Goal: Answer question/provide support: Share knowledge or assist other users

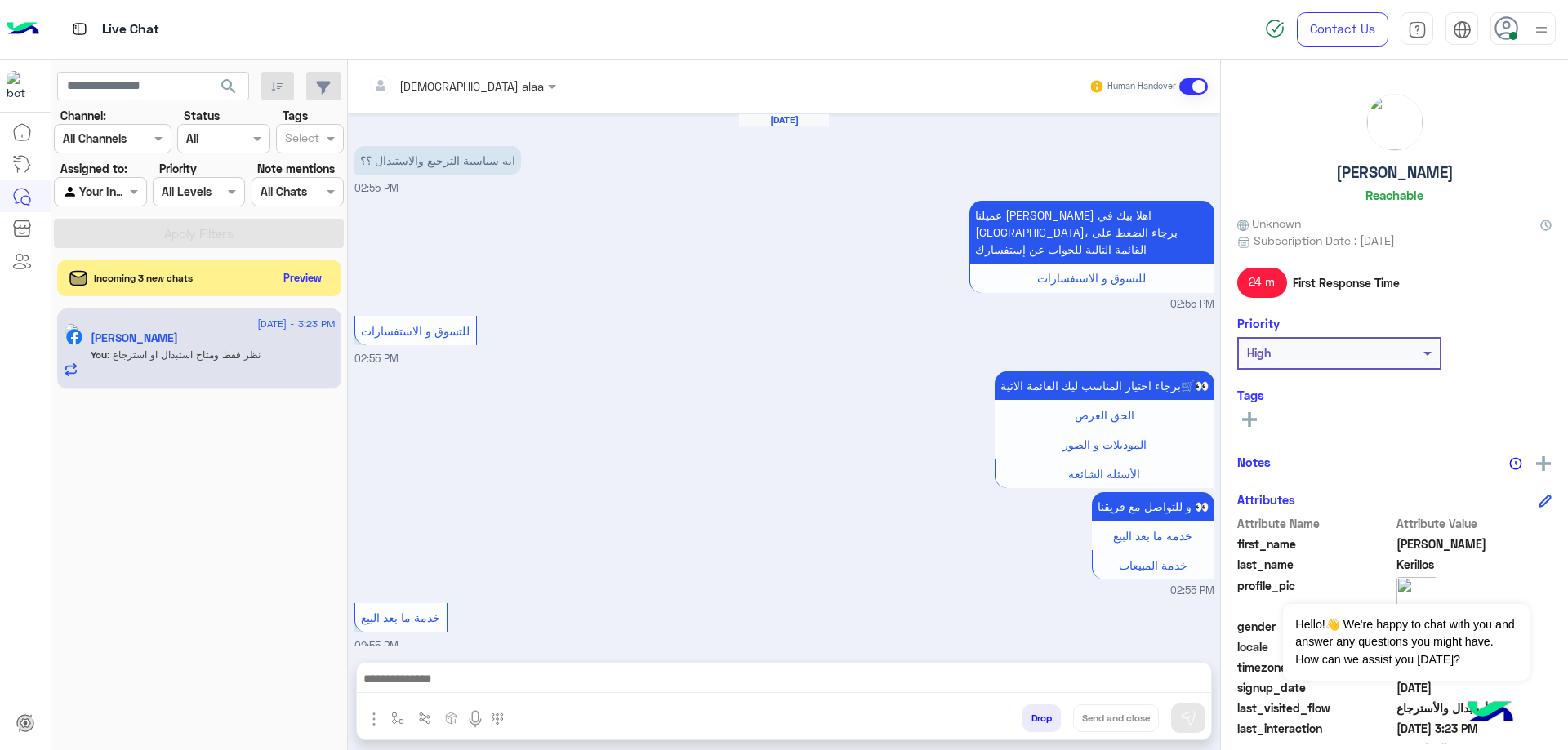
scroll to position [912, 0]
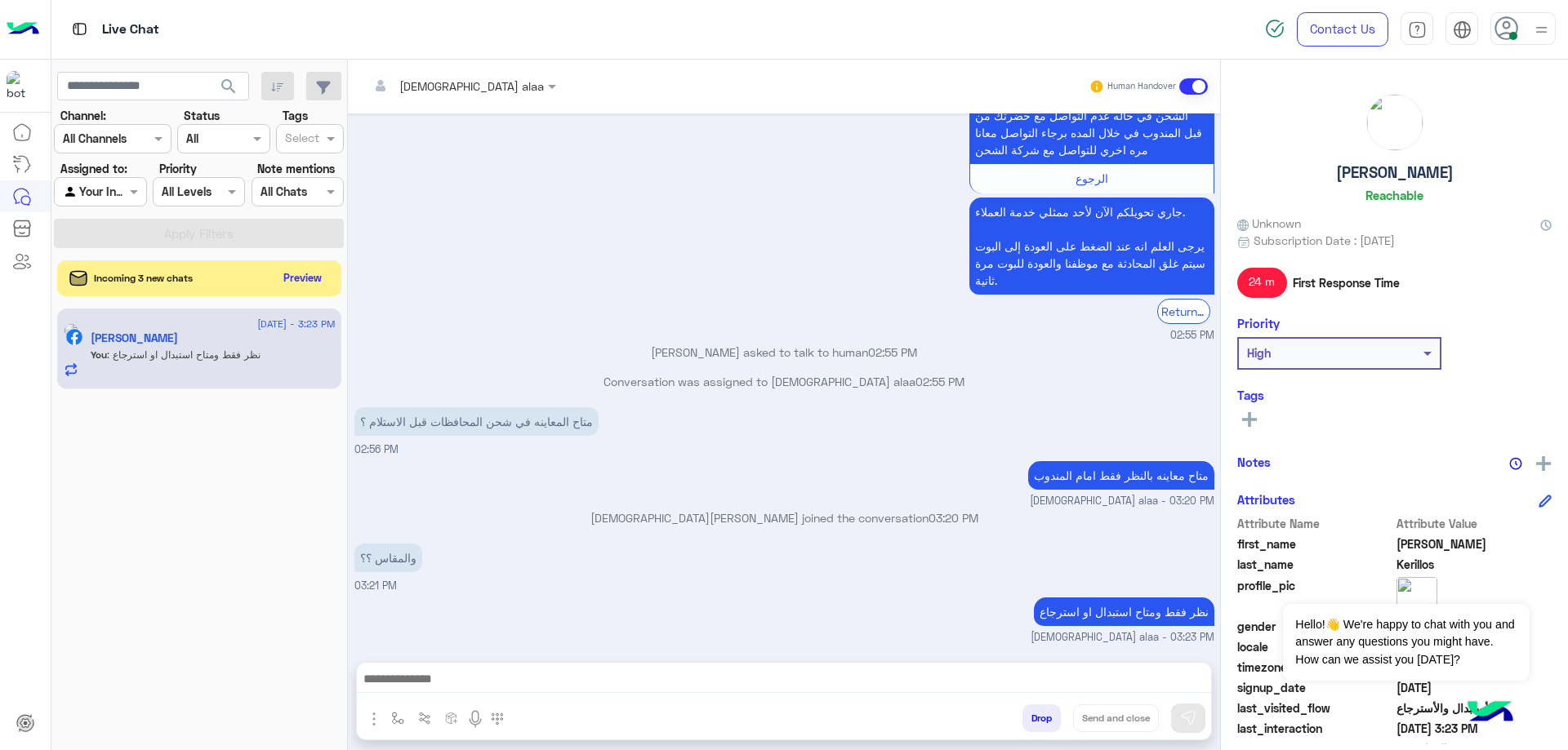
click at [1032, 721] on button "Drop" at bounding box center [1041, 718] width 38 height 28
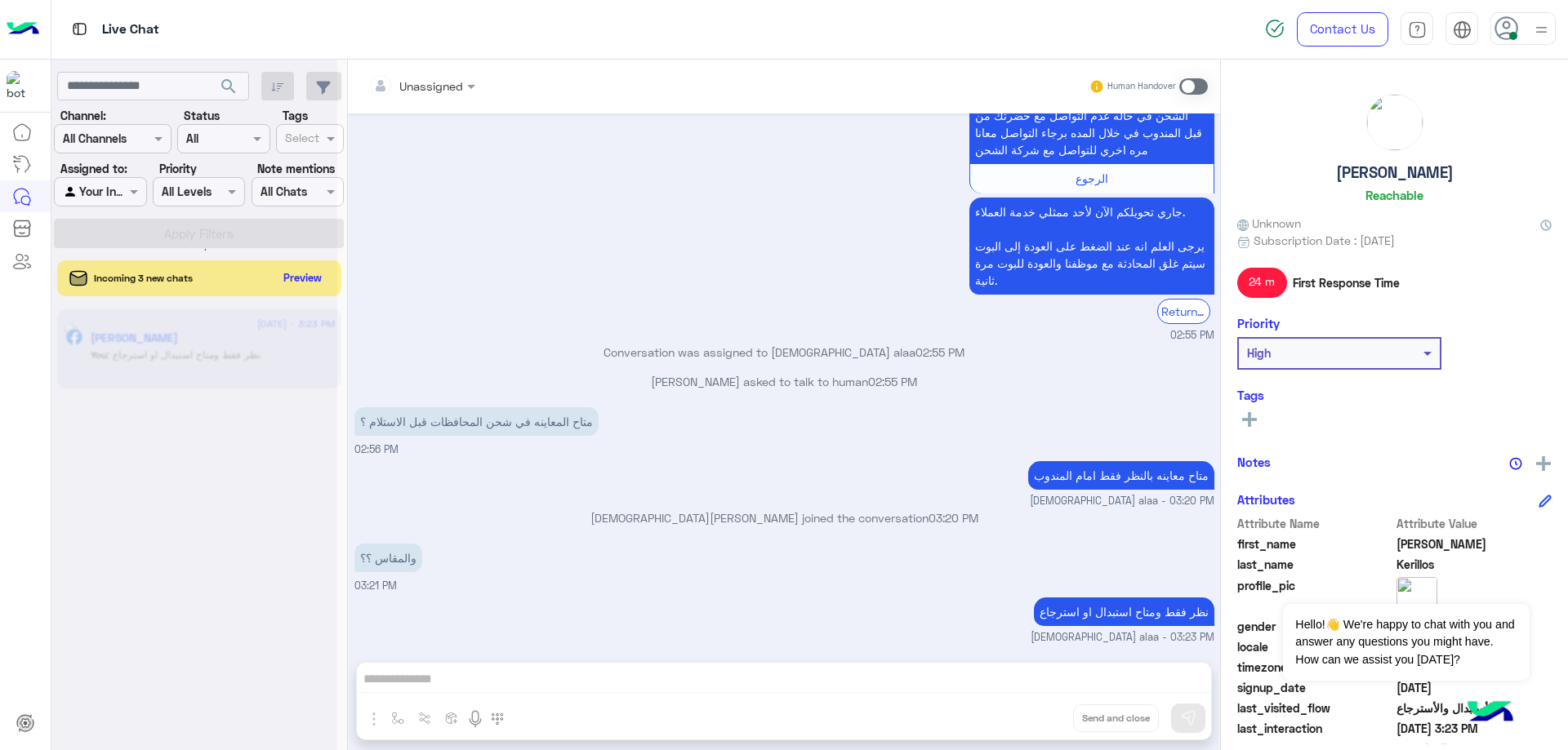
scroll to position [942, 0]
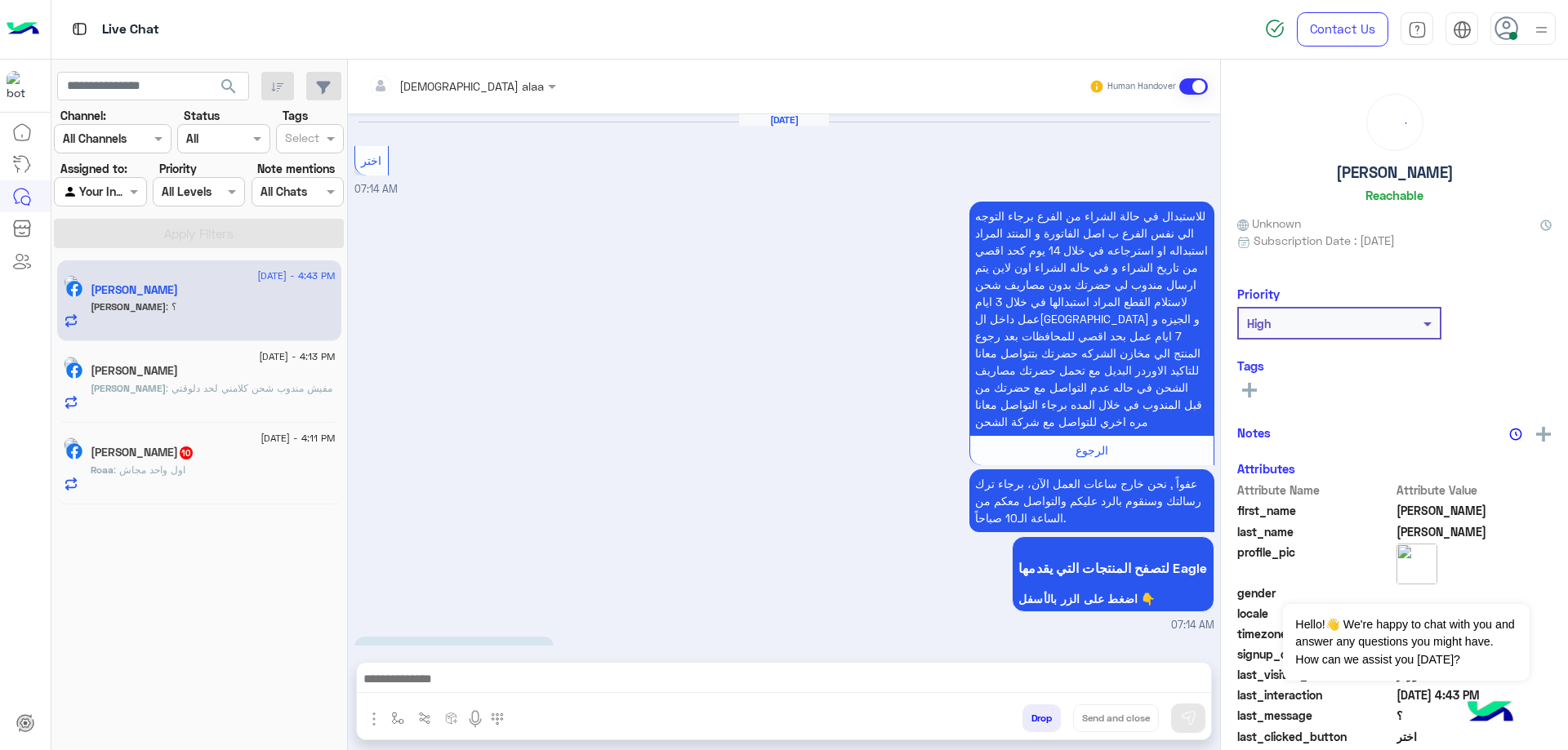
scroll to position [1827, 0]
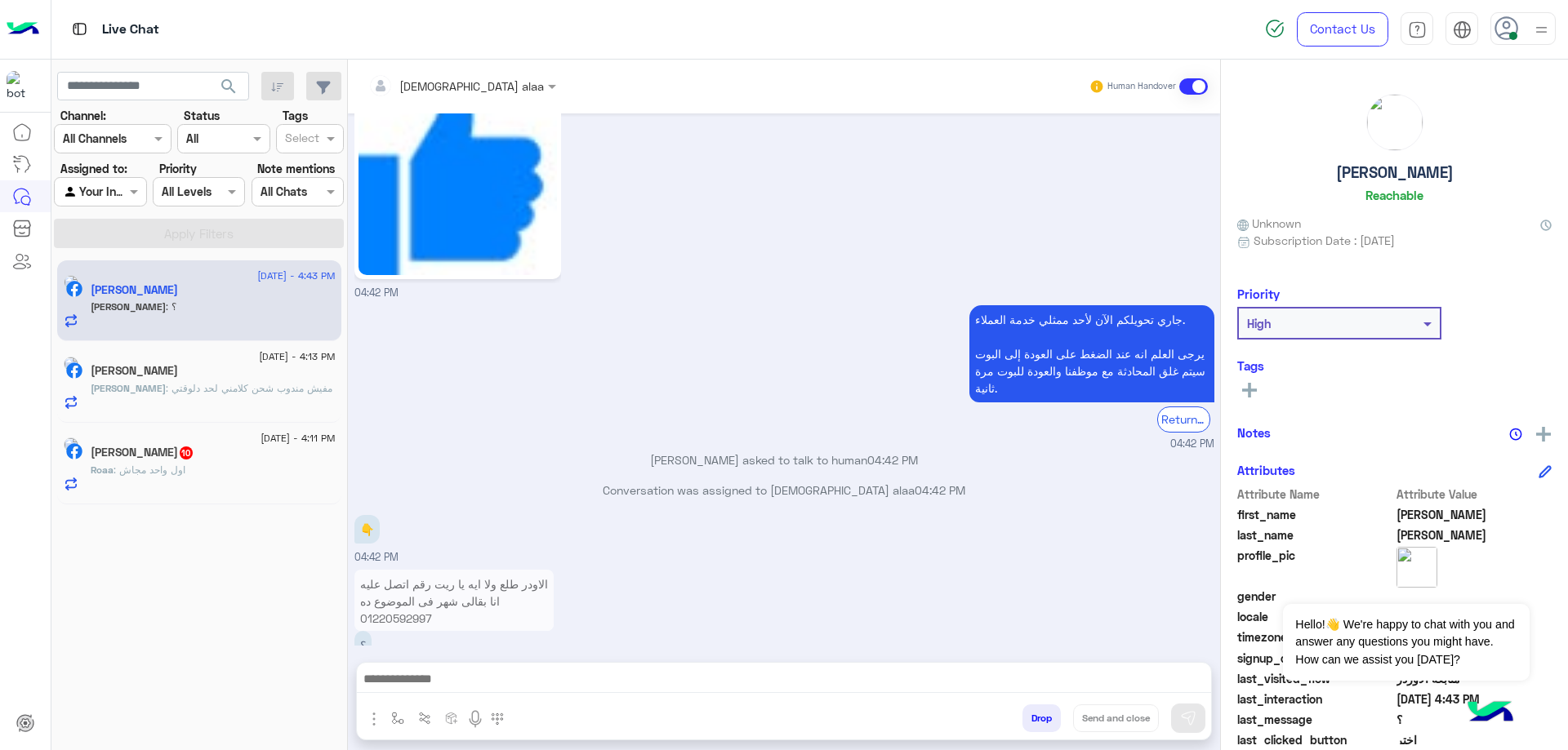
click at [417, 572] on p "الاودر طلع ولا ايه يا ريت رقم اتصل عليه انا بقالى شهر فى الموضوع ده 01220592997" at bounding box center [454, 601] width 199 height 63
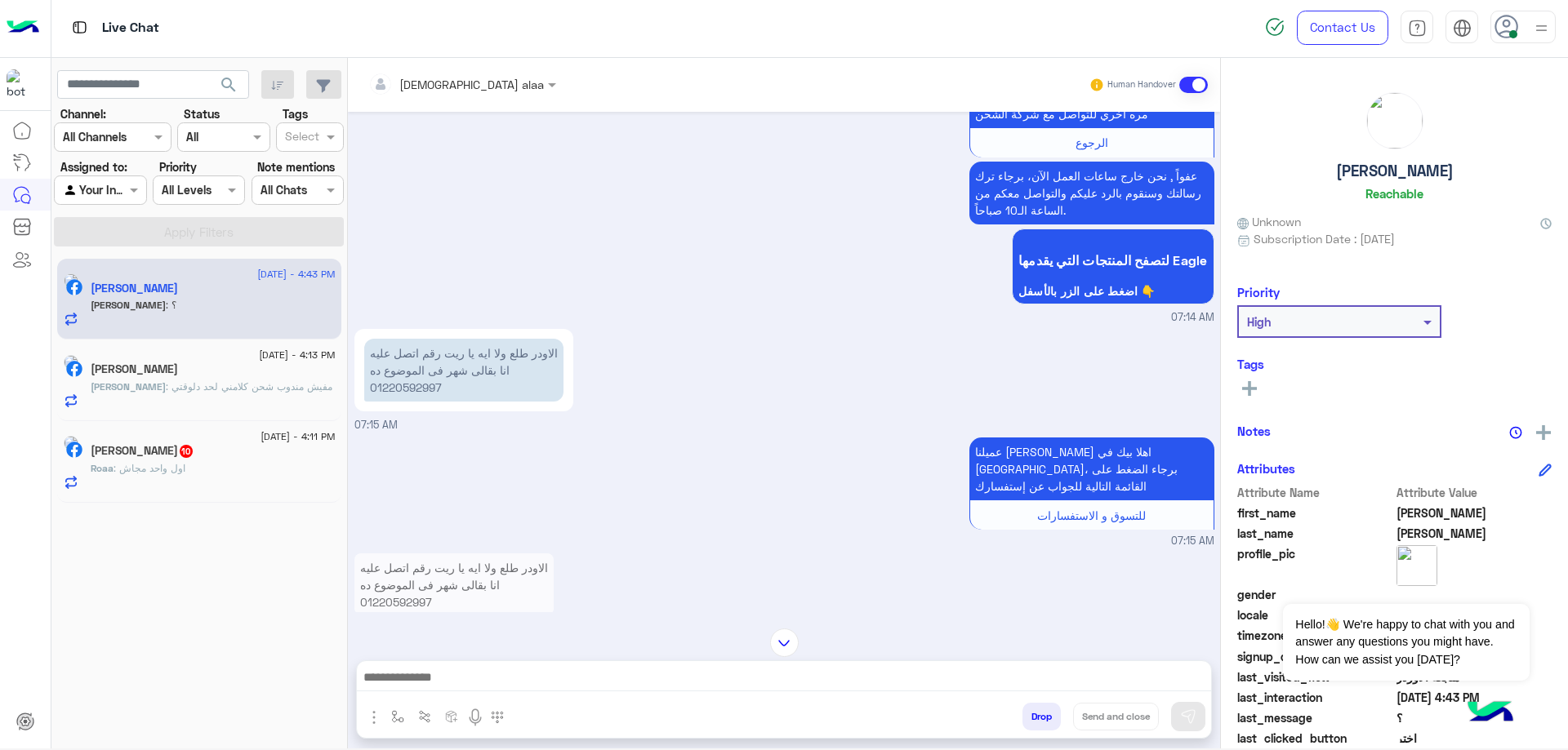
scroll to position [304, 0]
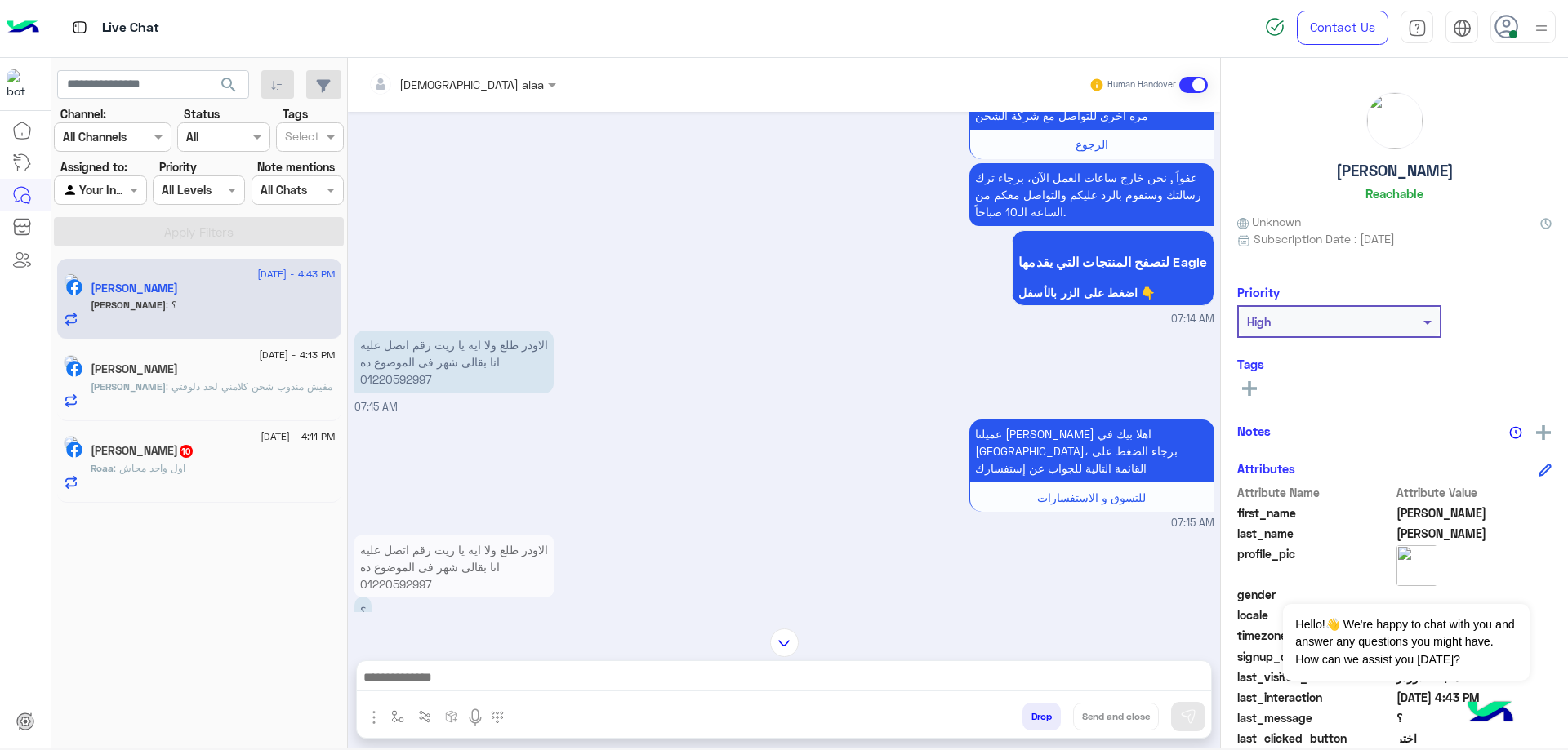
click at [404, 393] on p "الاودر طلع ولا ايه يا ريت رقم اتصل عليه انا بقالى شهر فى الموضوع ده 01220592997" at bounding box center [454, 362] width 199 height 63
copy p "01220592997"
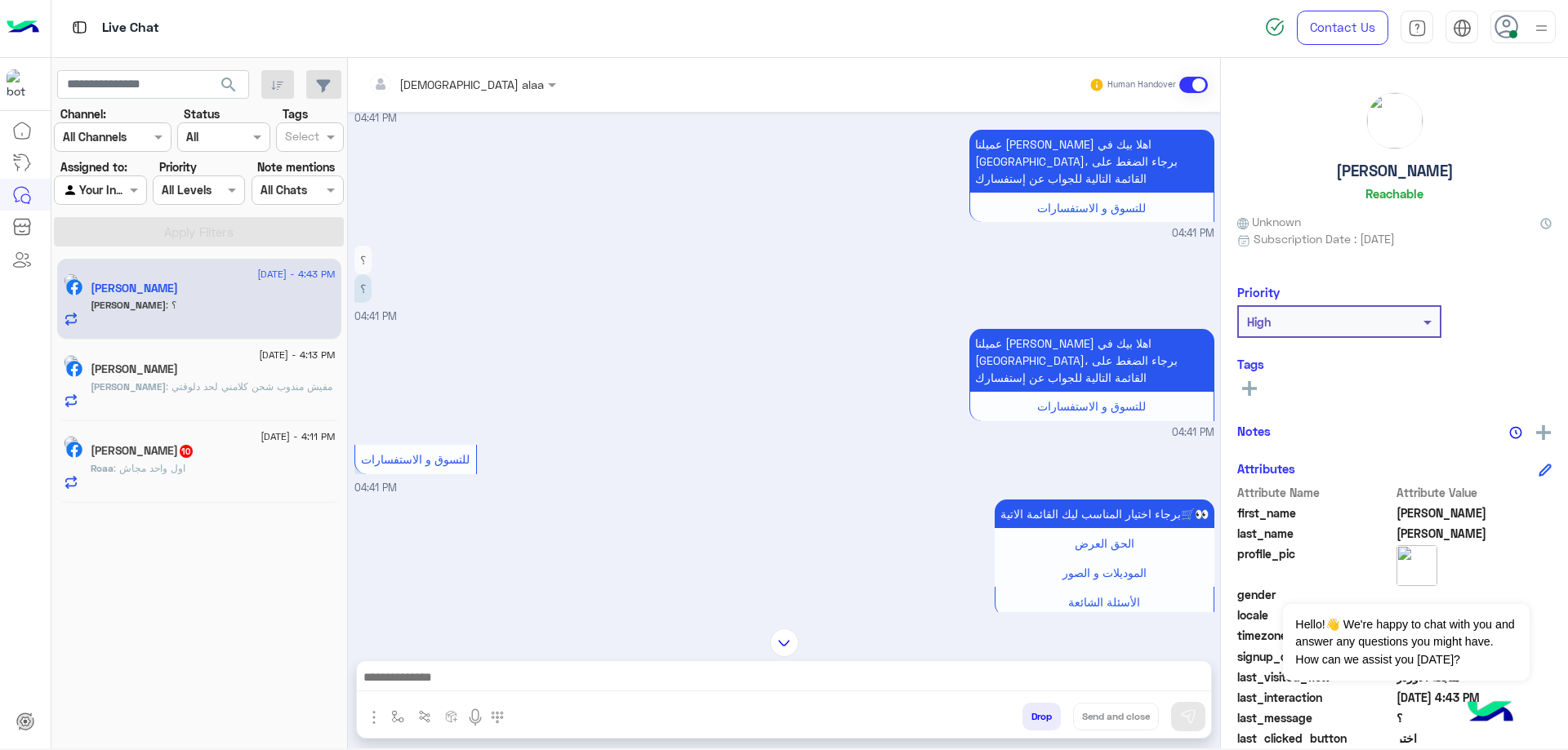
scroll to position [6010, 0]
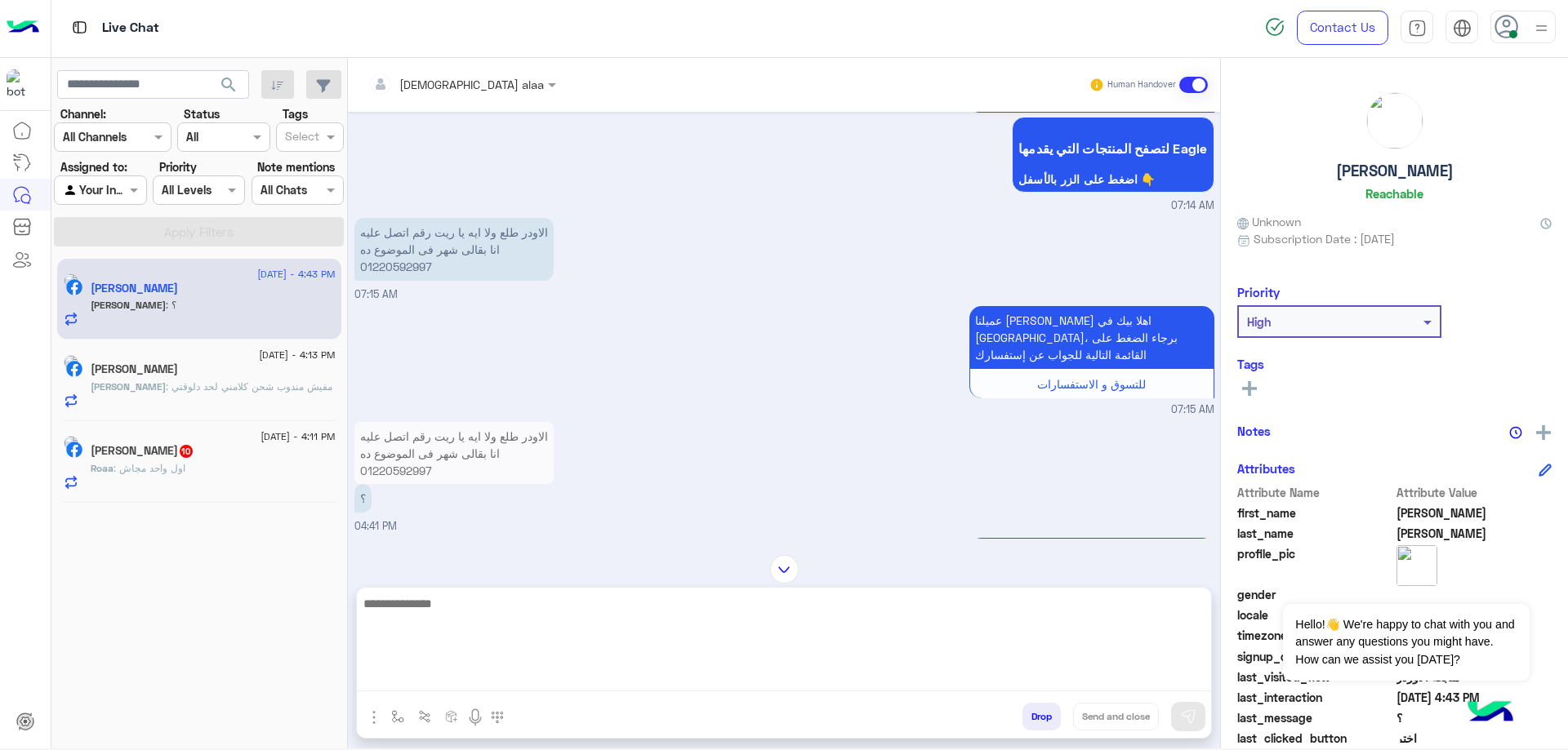
click at [685, 677] on textarea at bounding box center [784, 642] width 854 height 98
paste textarea "**********"
type textarea "**********"
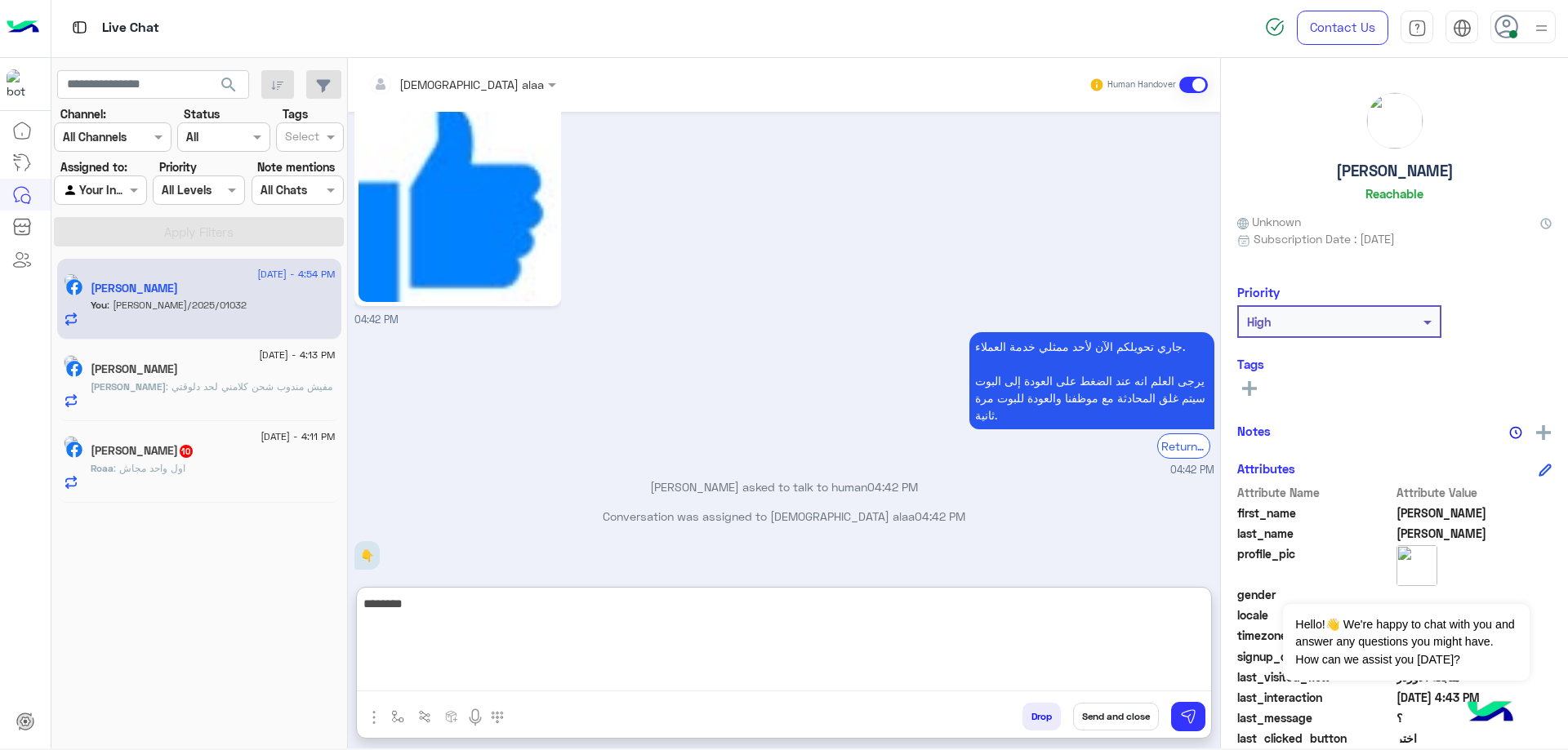
scroll to position [7420, 0]
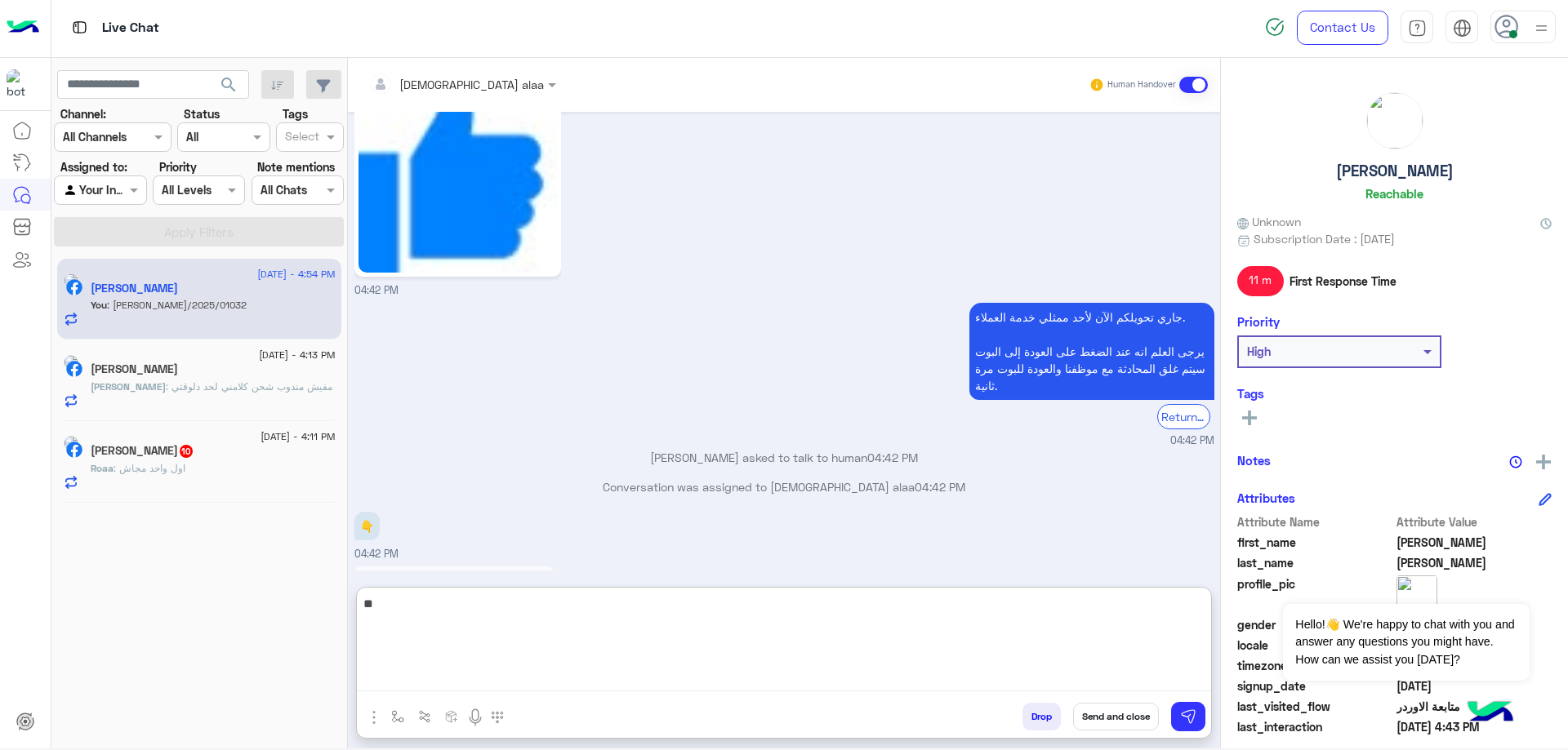
type textarea "*"
type textarea "**********"
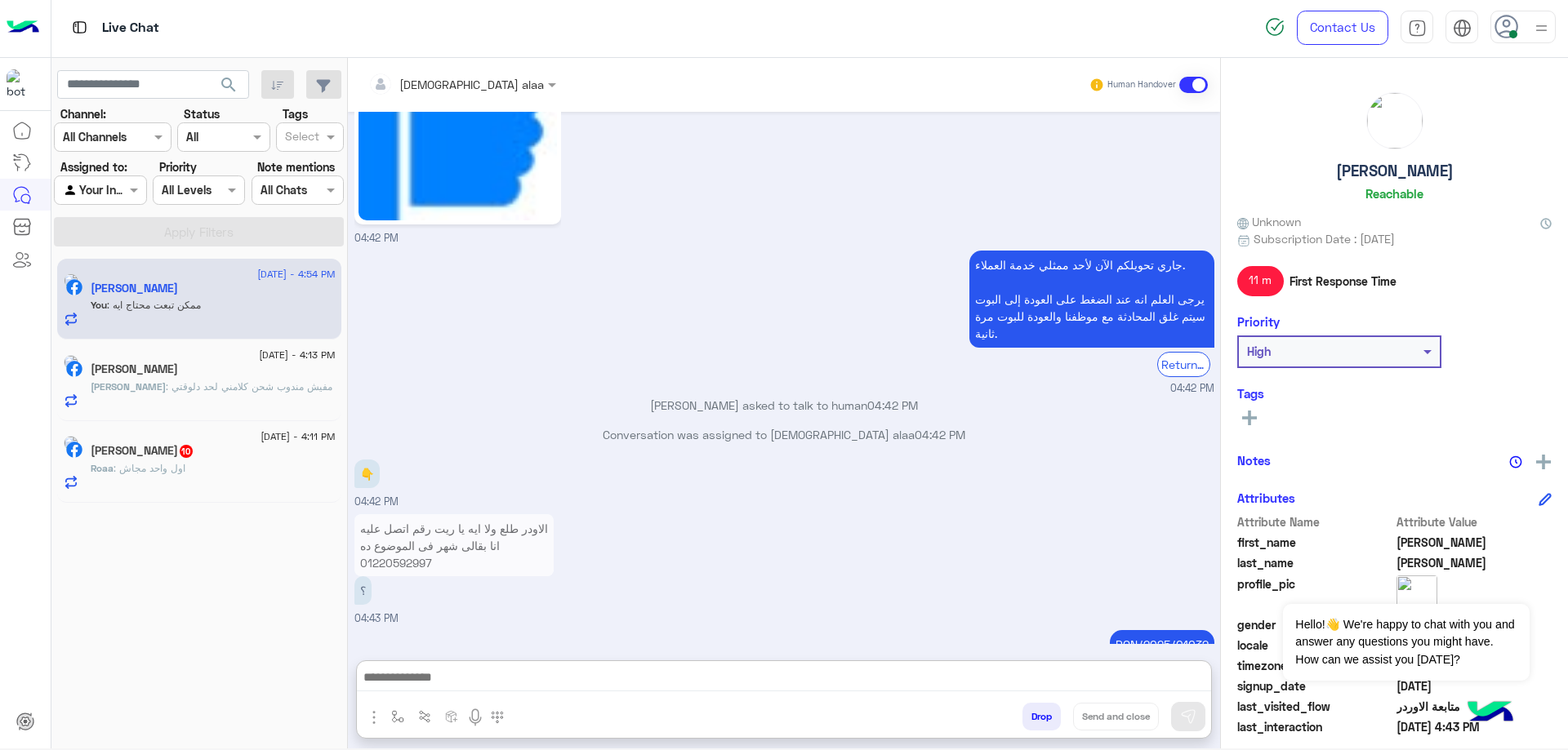
click at [418, 86] on input "text" at bounding box center [438, 84] width 140 height 17
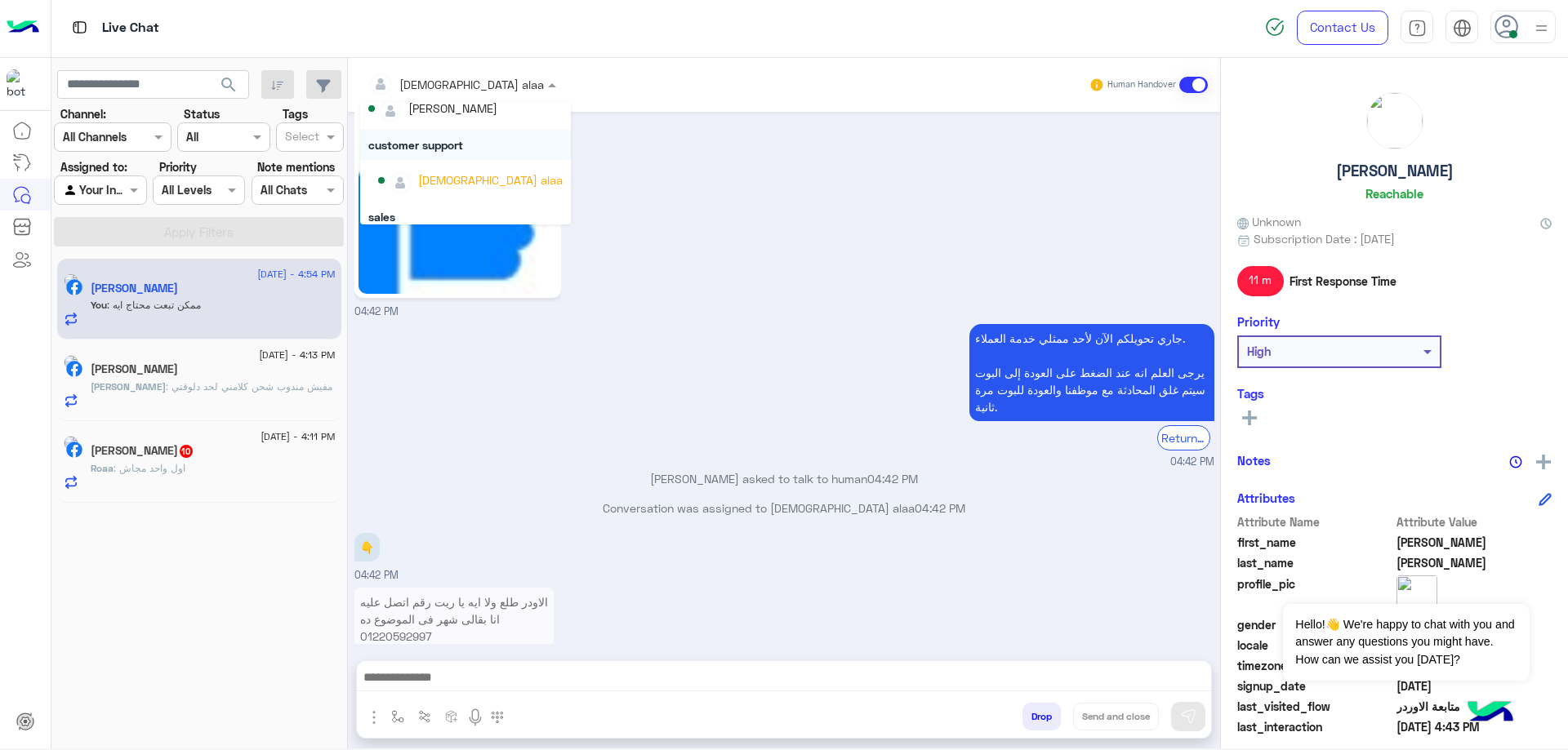
scroll to position [104, 0]
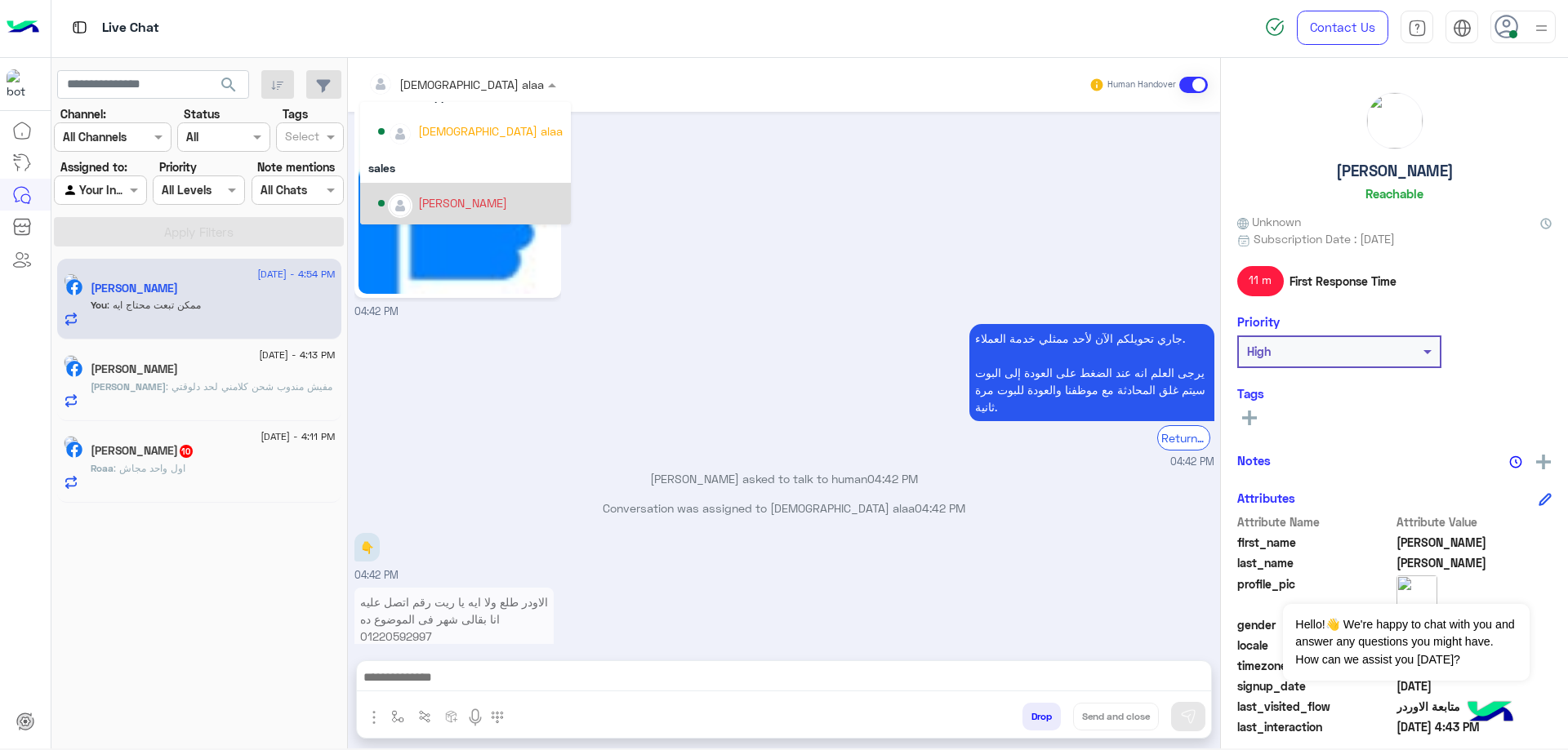
click at [446, 196] on div "[PERSON_NAME]" at bounding box center [463, 202] width 89 height 17
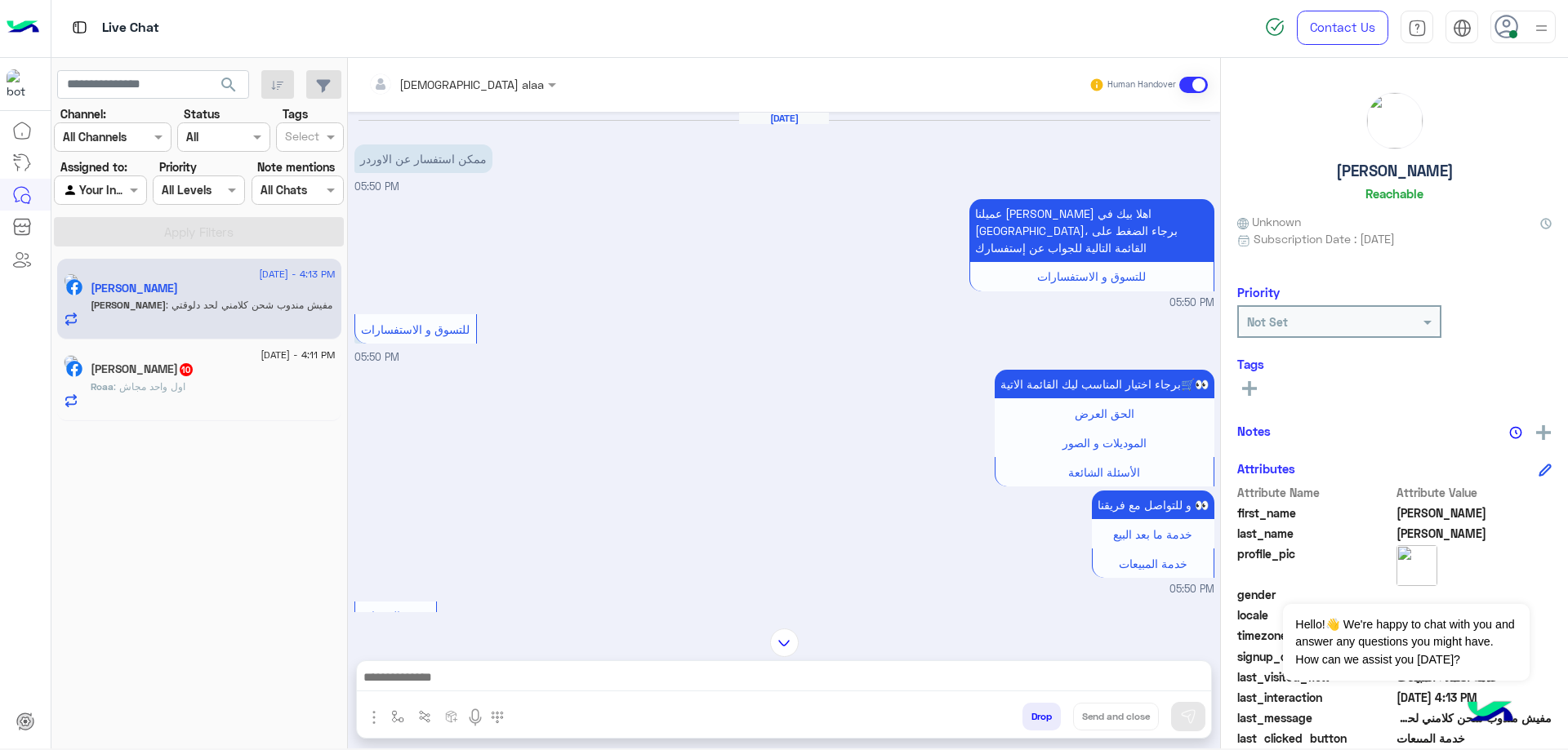
scroll to position [1496, 0]
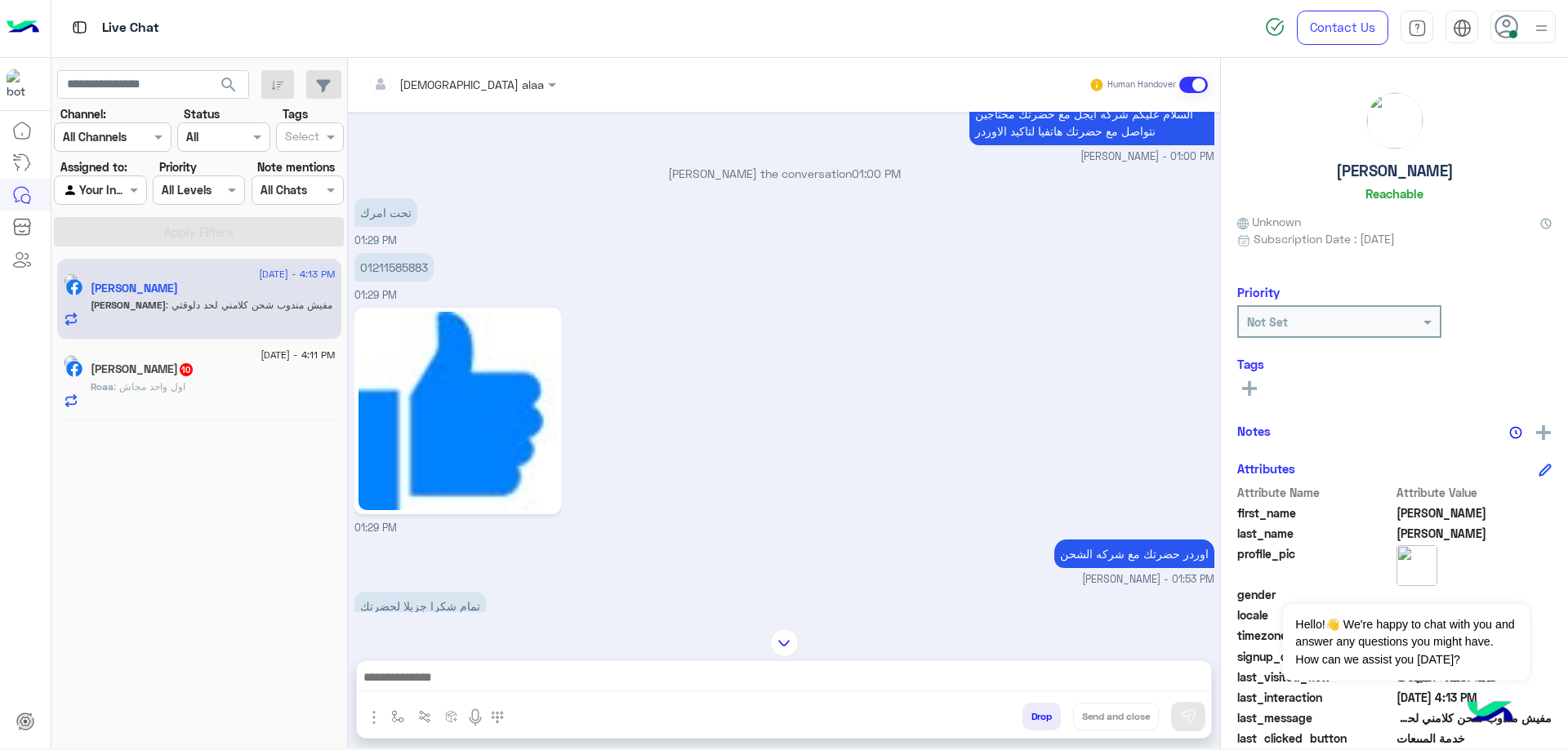
click at [384, 254] on p "01211585883" at bounding box center [393, 268] width 79 height 28
click at [390, 254] on p "01211585883" at bounding box center [393, 268] width 79 height 28
copy p "01211585883"
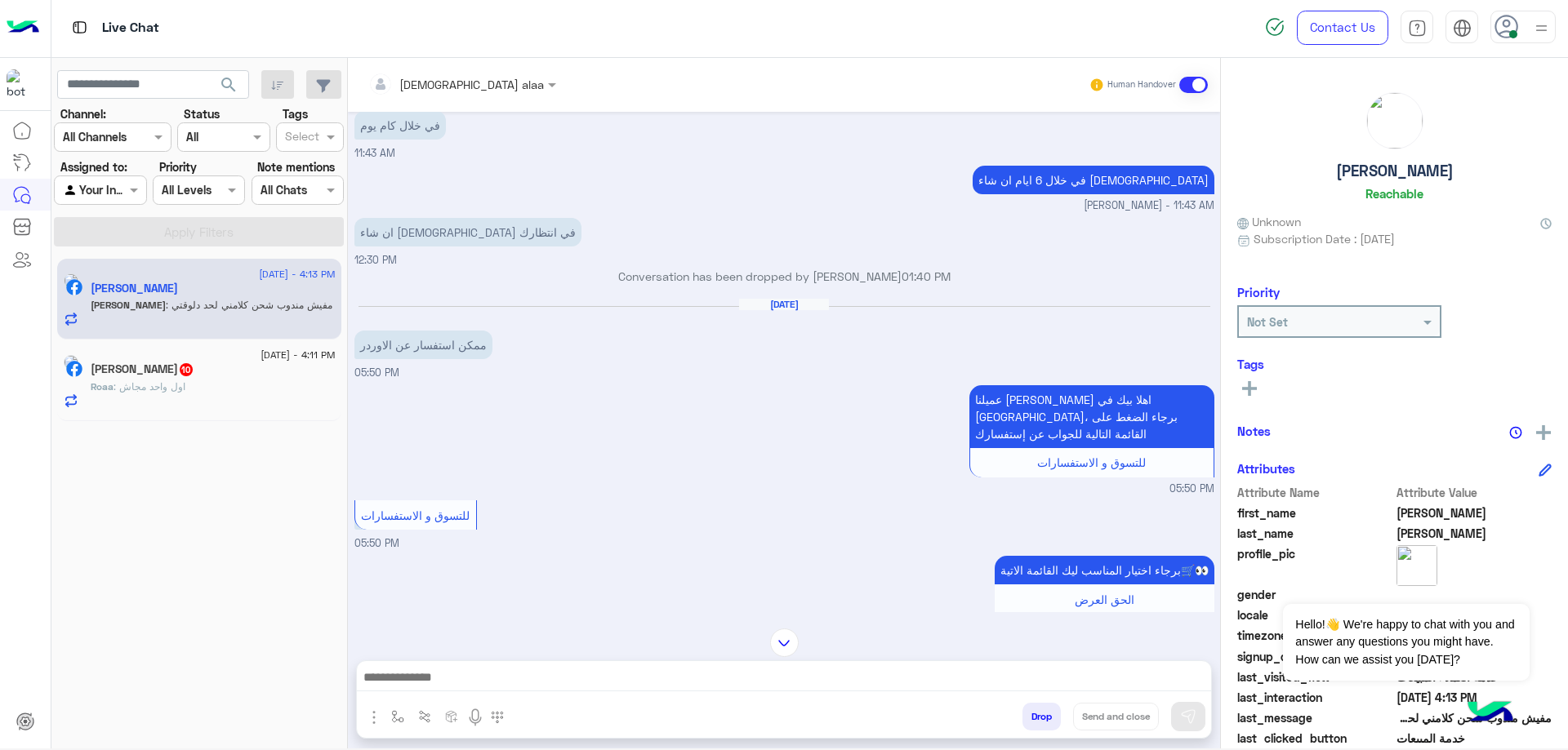
scroll to position [1012, 0]
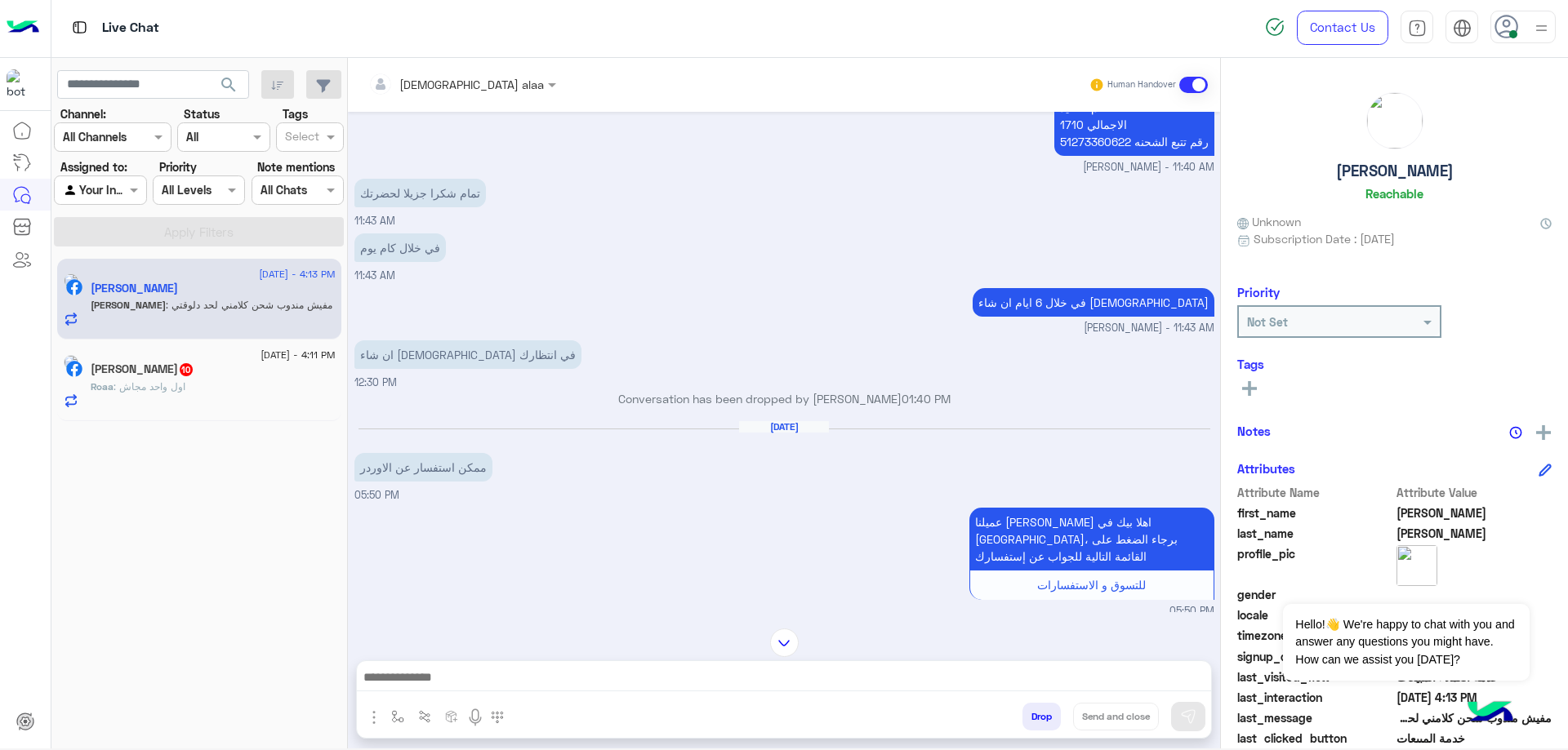
click at [1079, 141] on p "تم التاكيد الاجمالي 1710 رقم تتبع الشحنه 51273360622" at bounding box center [1135, 125] width 160 height 63
copy p "51273360622"
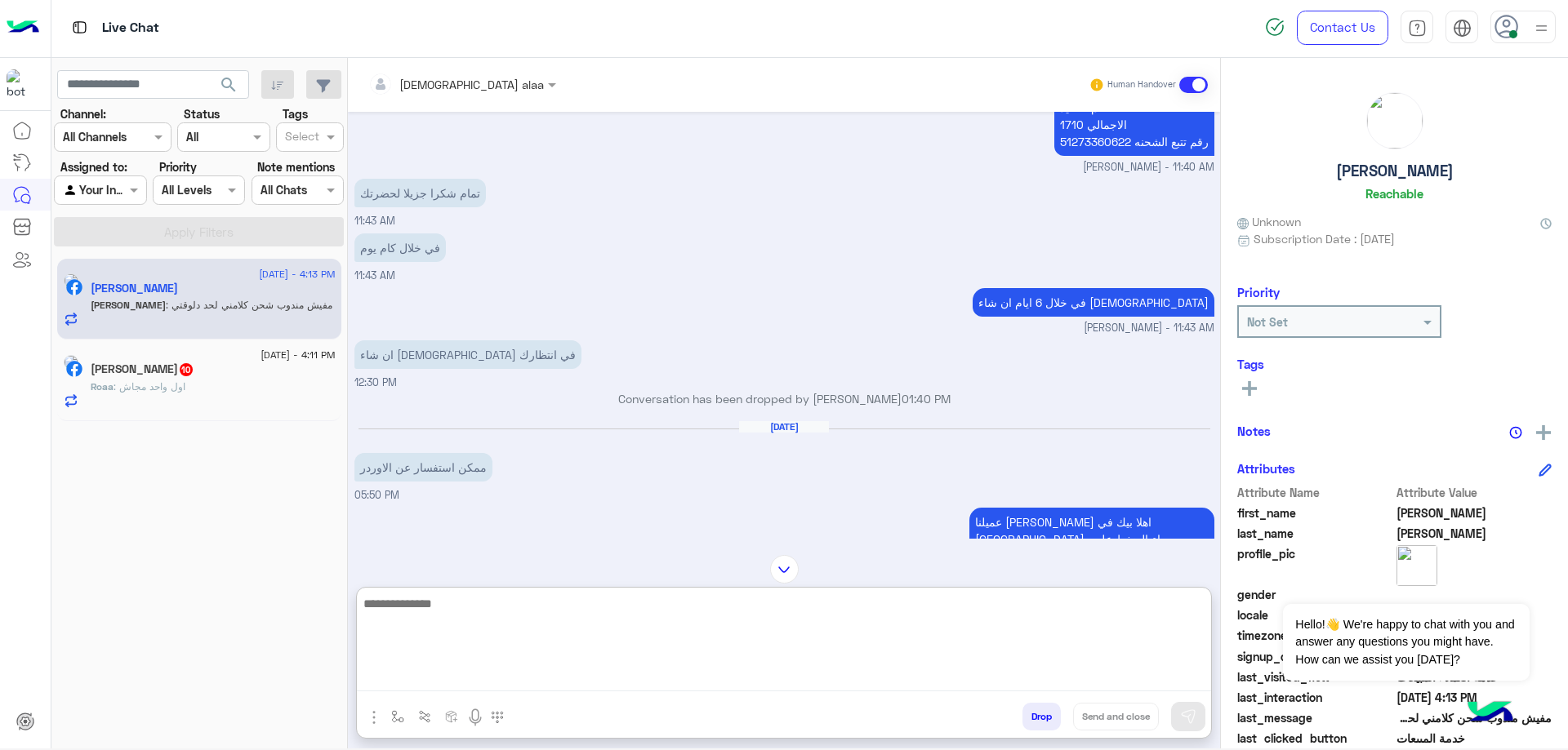
click at [695, 681] on textarea at bounding box center [784, 642] width 854 height 98
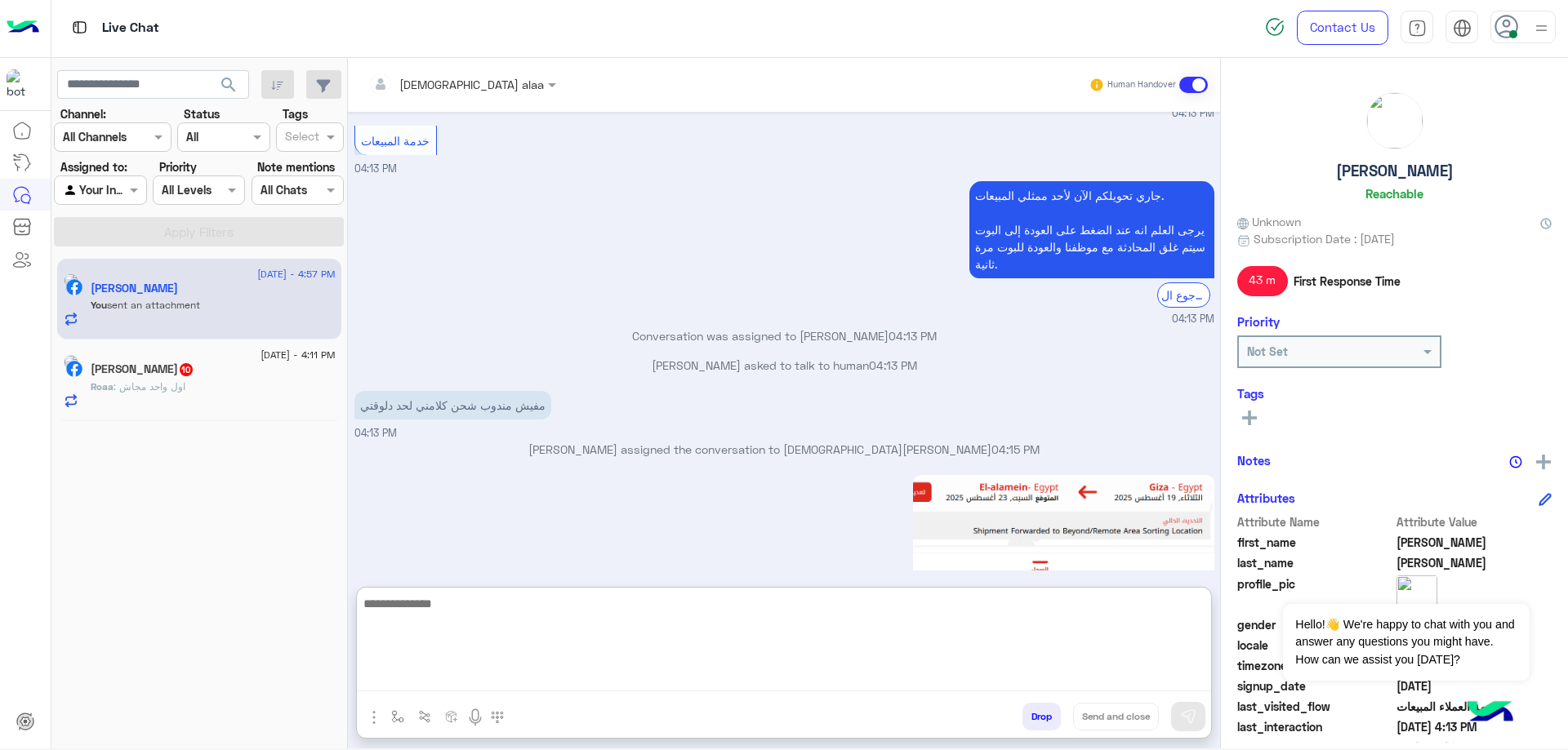
scroll to position [4275, 0]
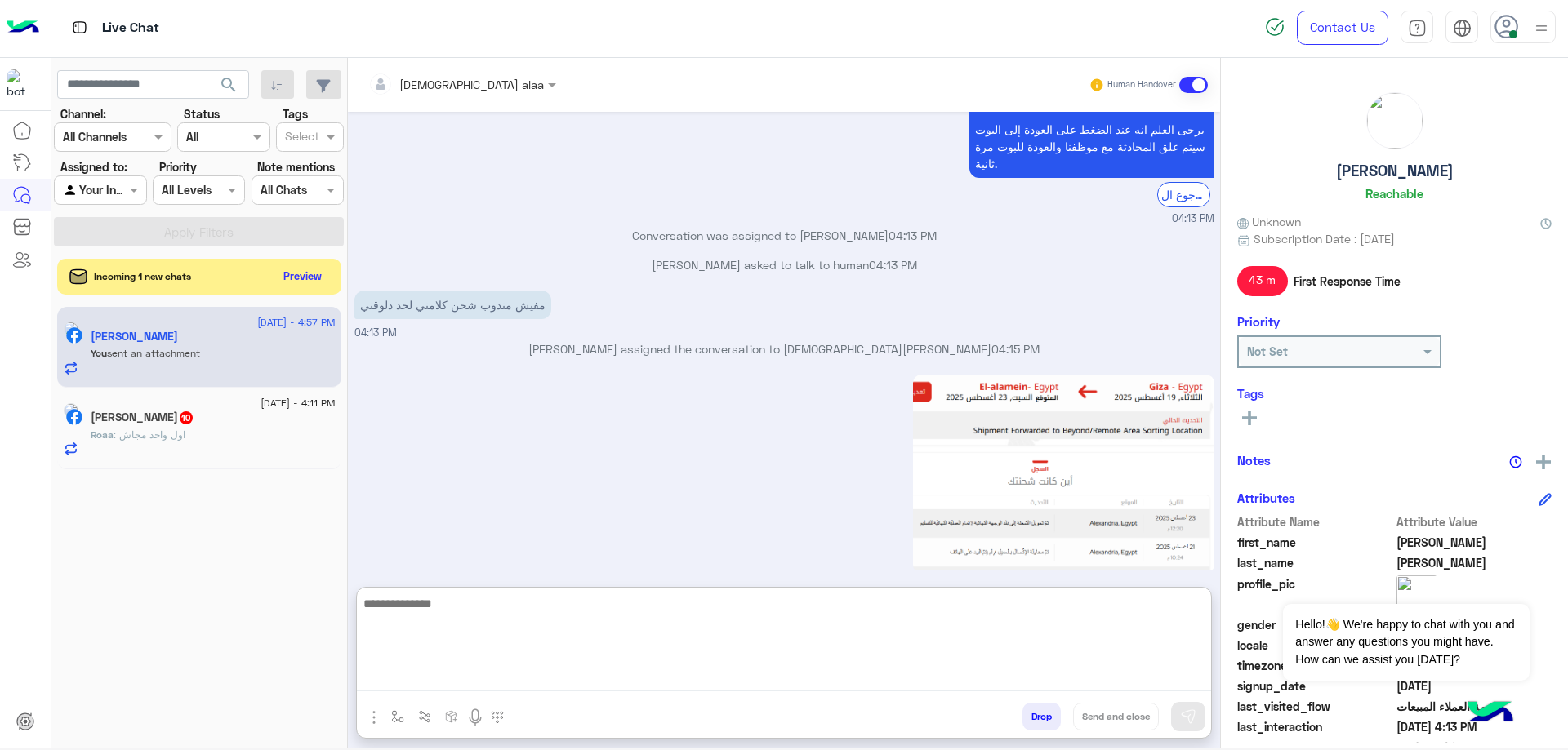
click at [611, 624] on textarea at bounding box center [784, 642] width 854 height 98
type textarea "**********"
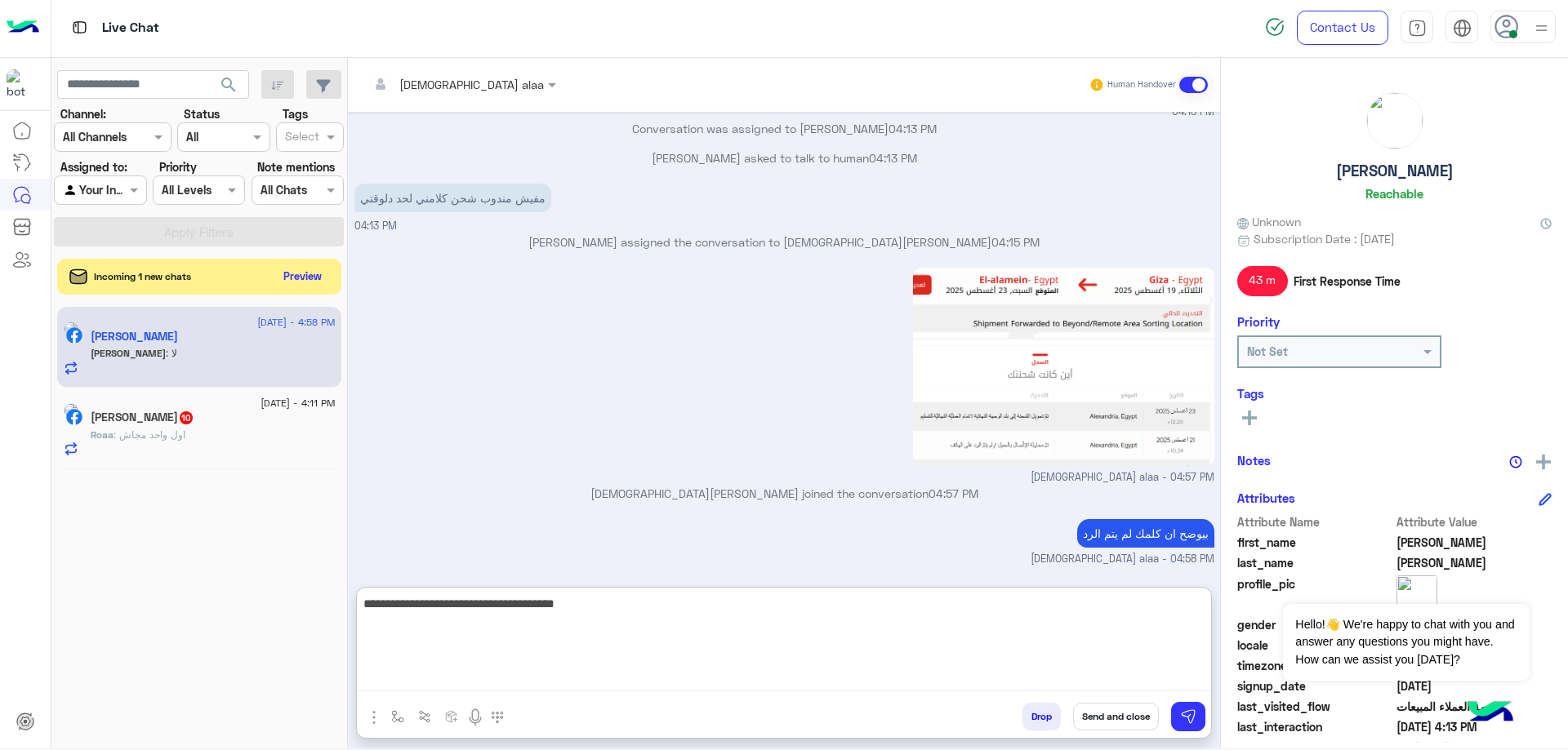
scroll to position [4435, 0]
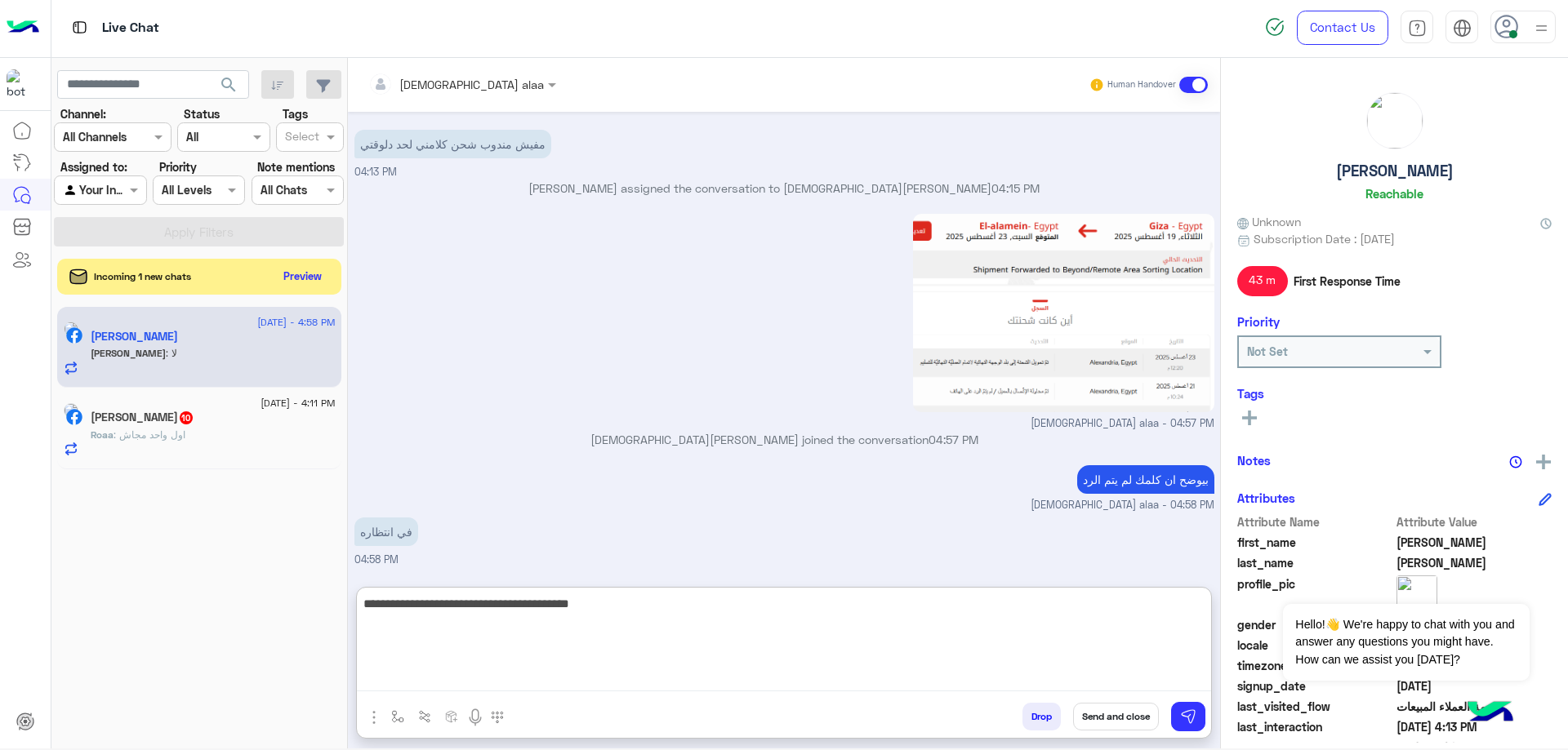
type textarea "**********"
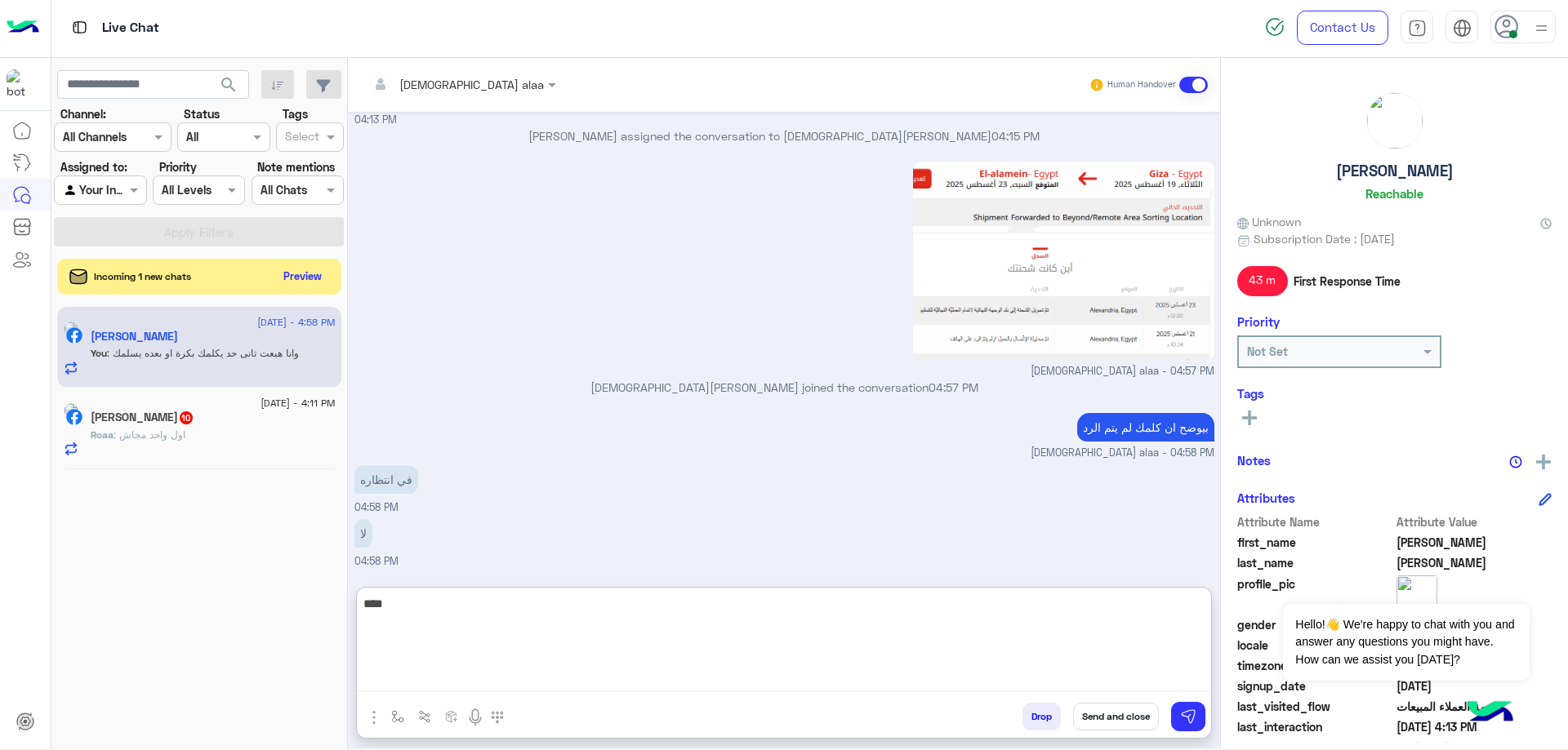
scroll to position [4543, 0]
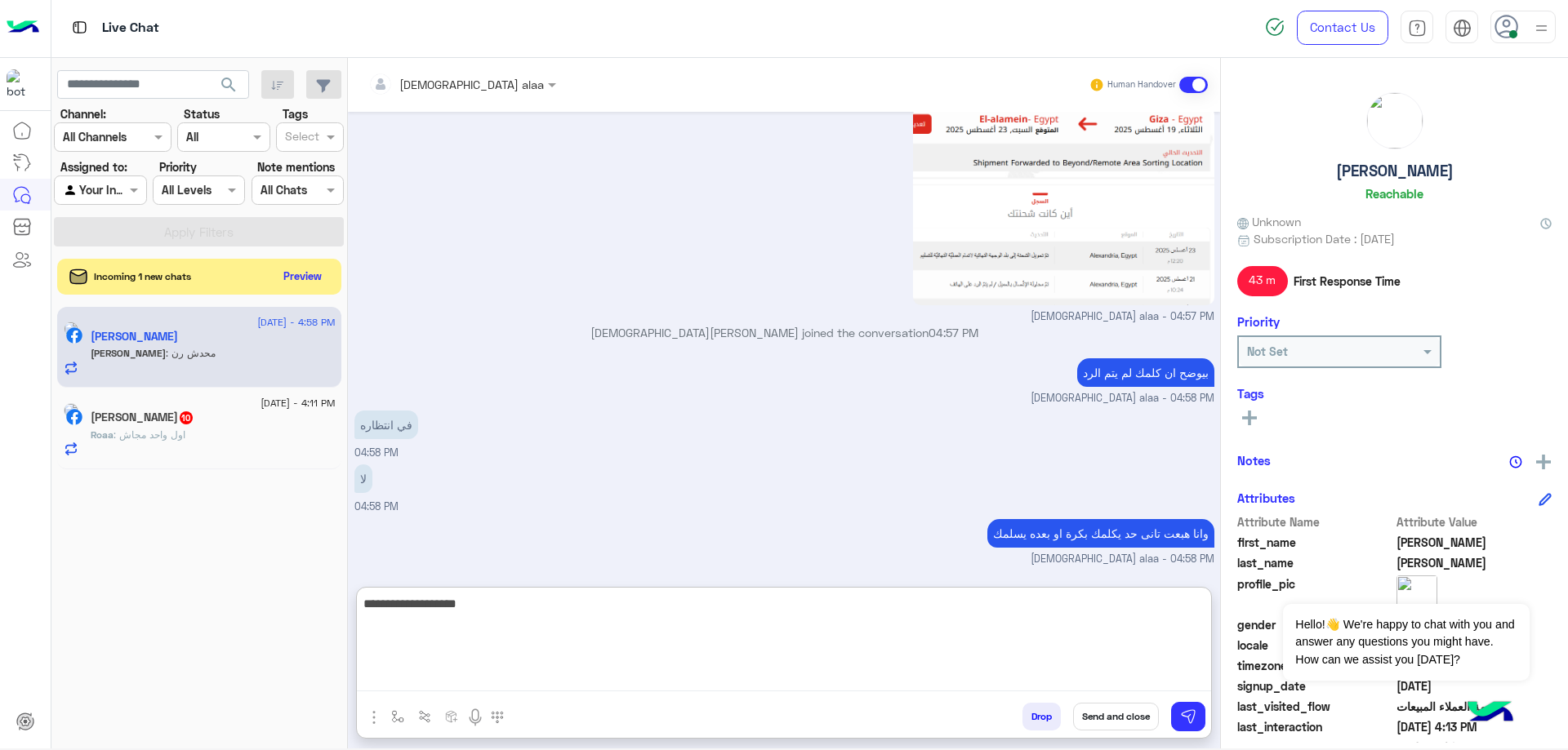
type textarea "**********"
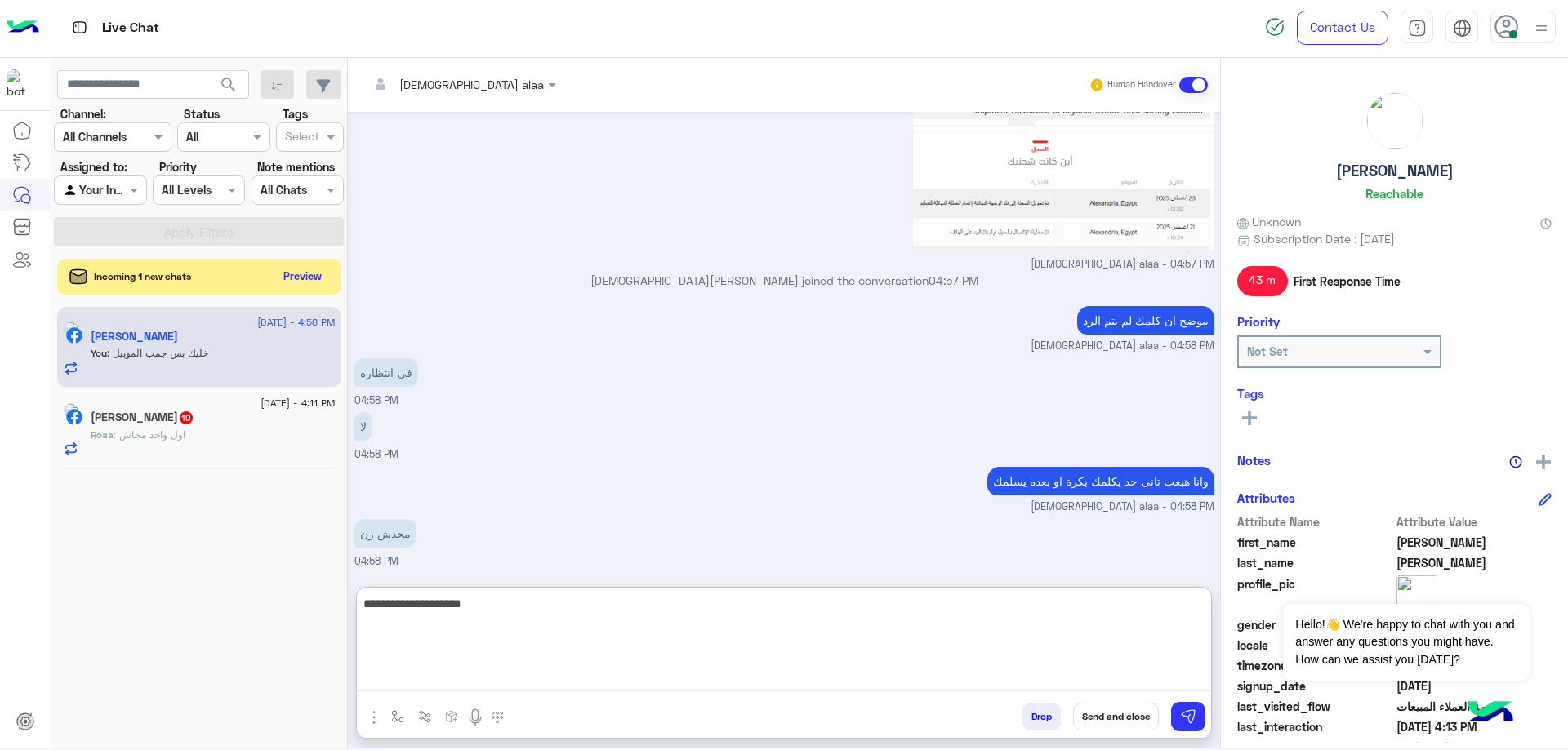
type textarea "**********"
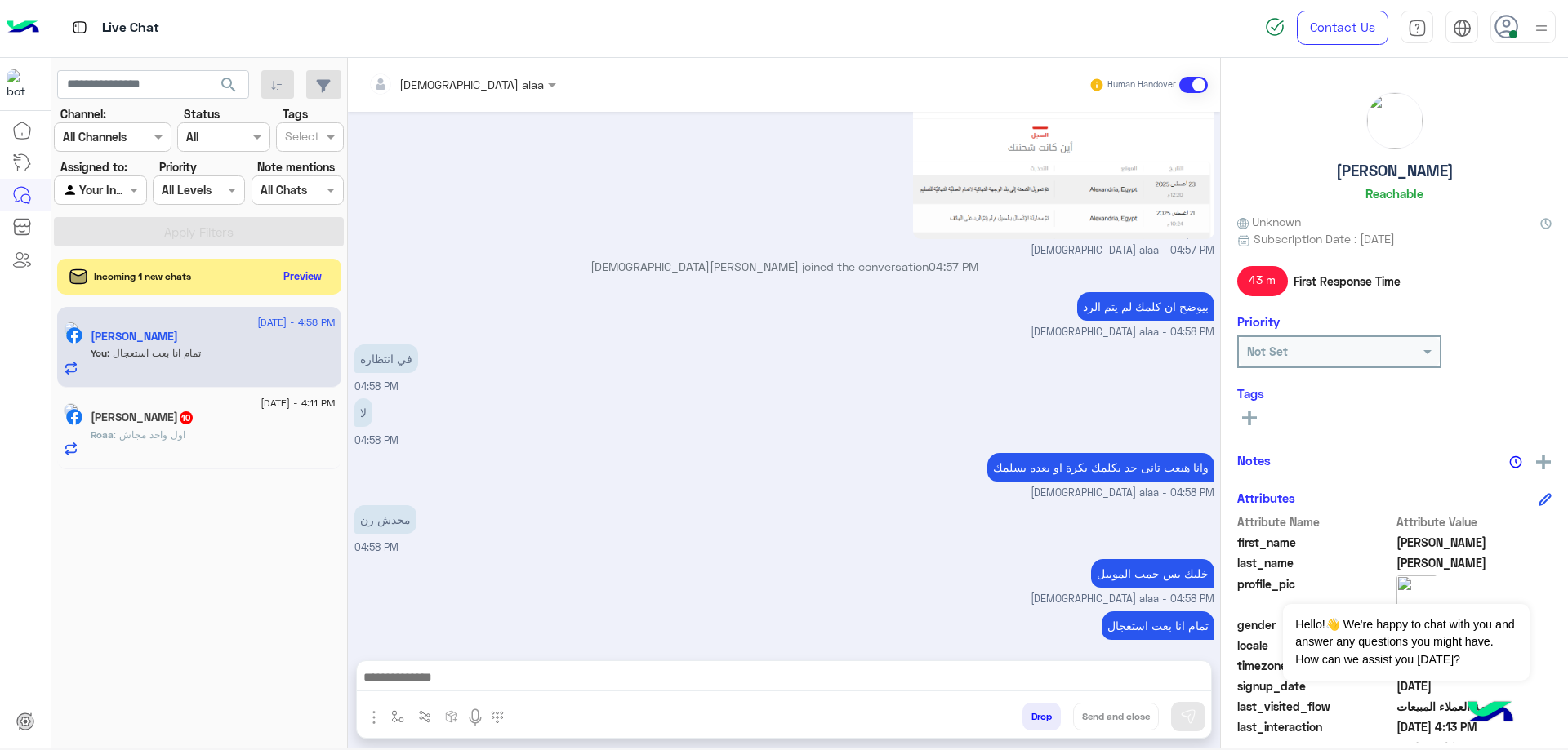
scroll to position [4573, 0]
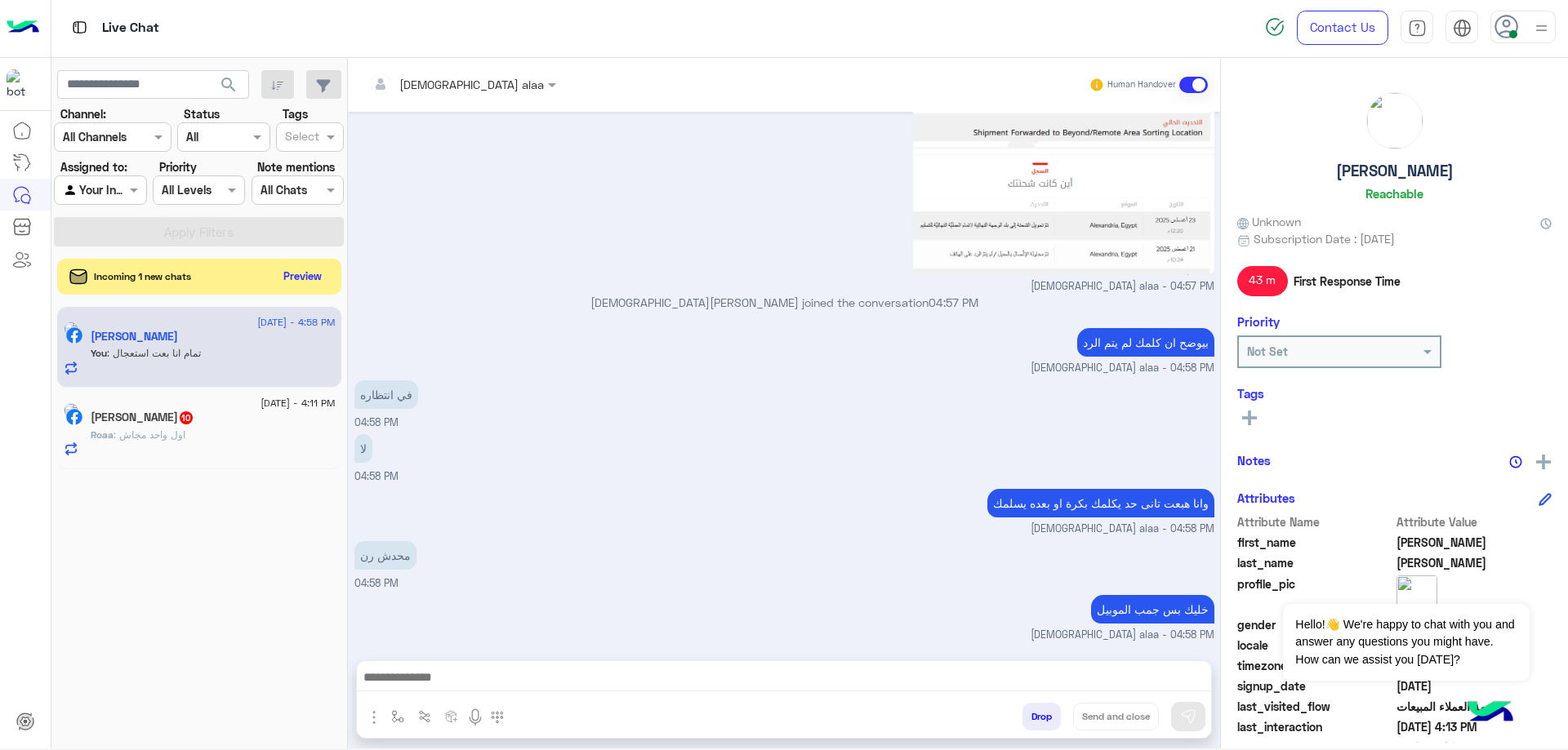
drag, startPoint x: 1327, startPoint y: 177, endPoint x: 1486, endPoint y: 175, distance: 159.0
click at [1486, 175] on div "[PERSON_NAME] Reachable" at bounding box center [1394, 149] width 314 height 115
copy h5 "[PERSON_NAME]"
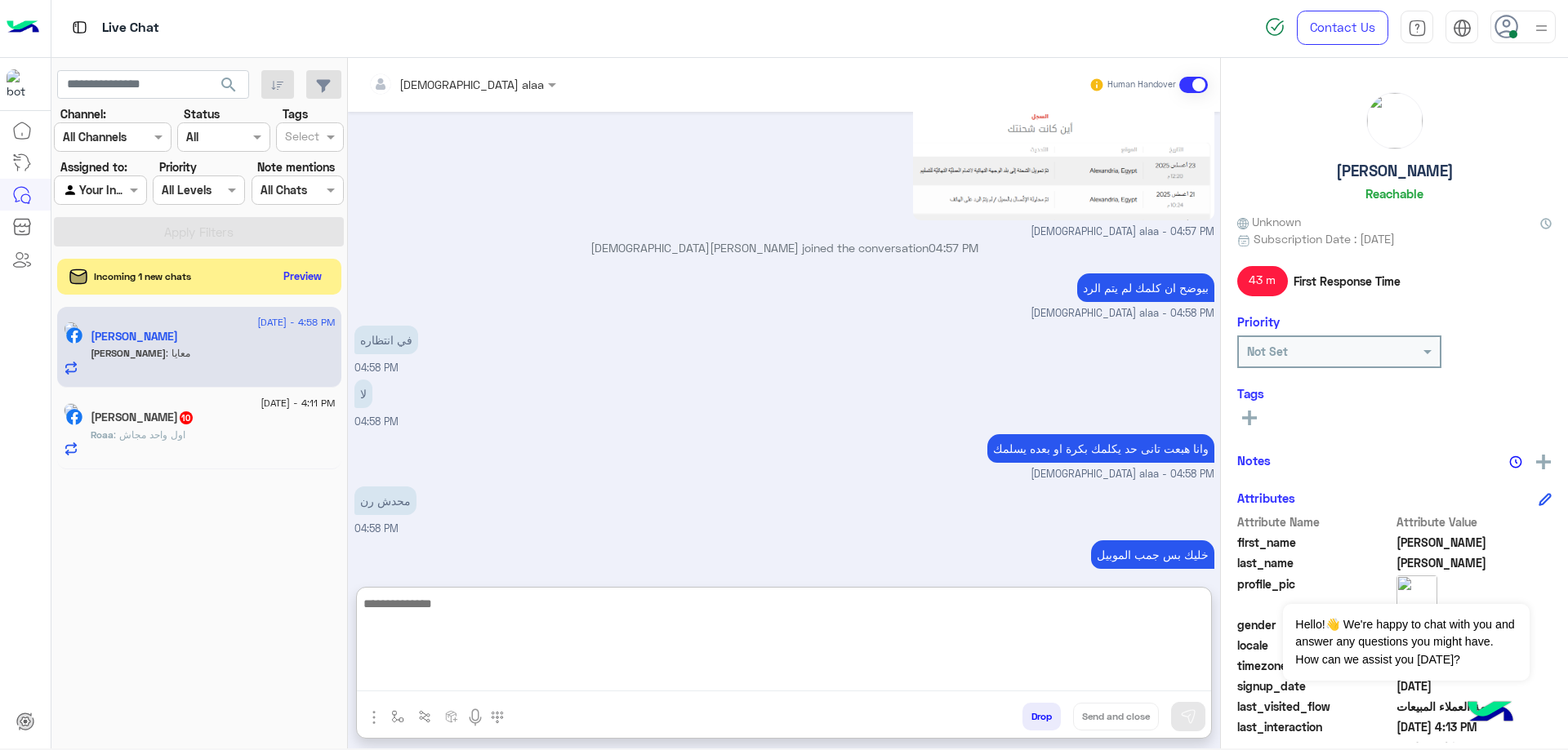
click at [487, 673] on textarea at bounding box center [784, 642] width 854 height 98
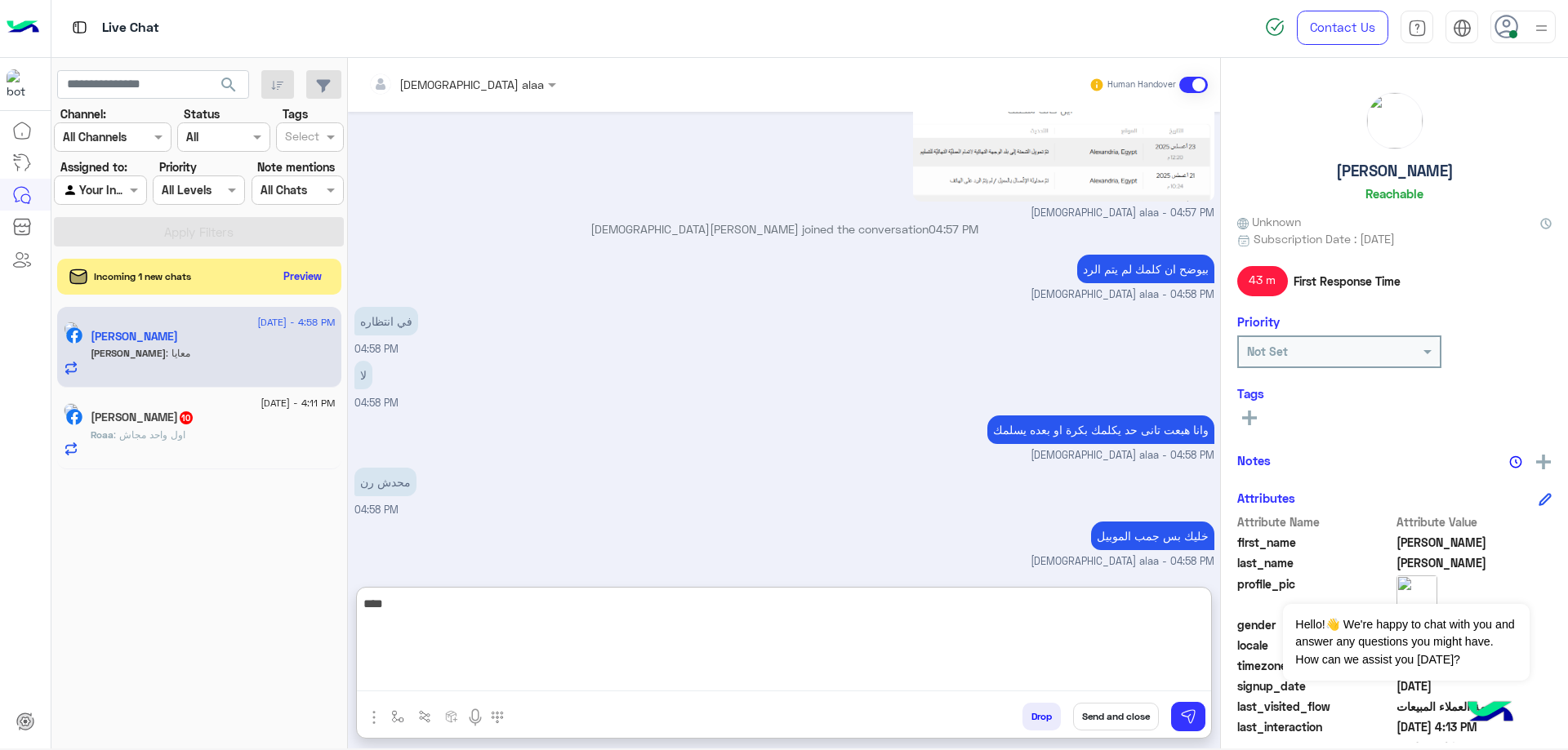
type textarea "****"
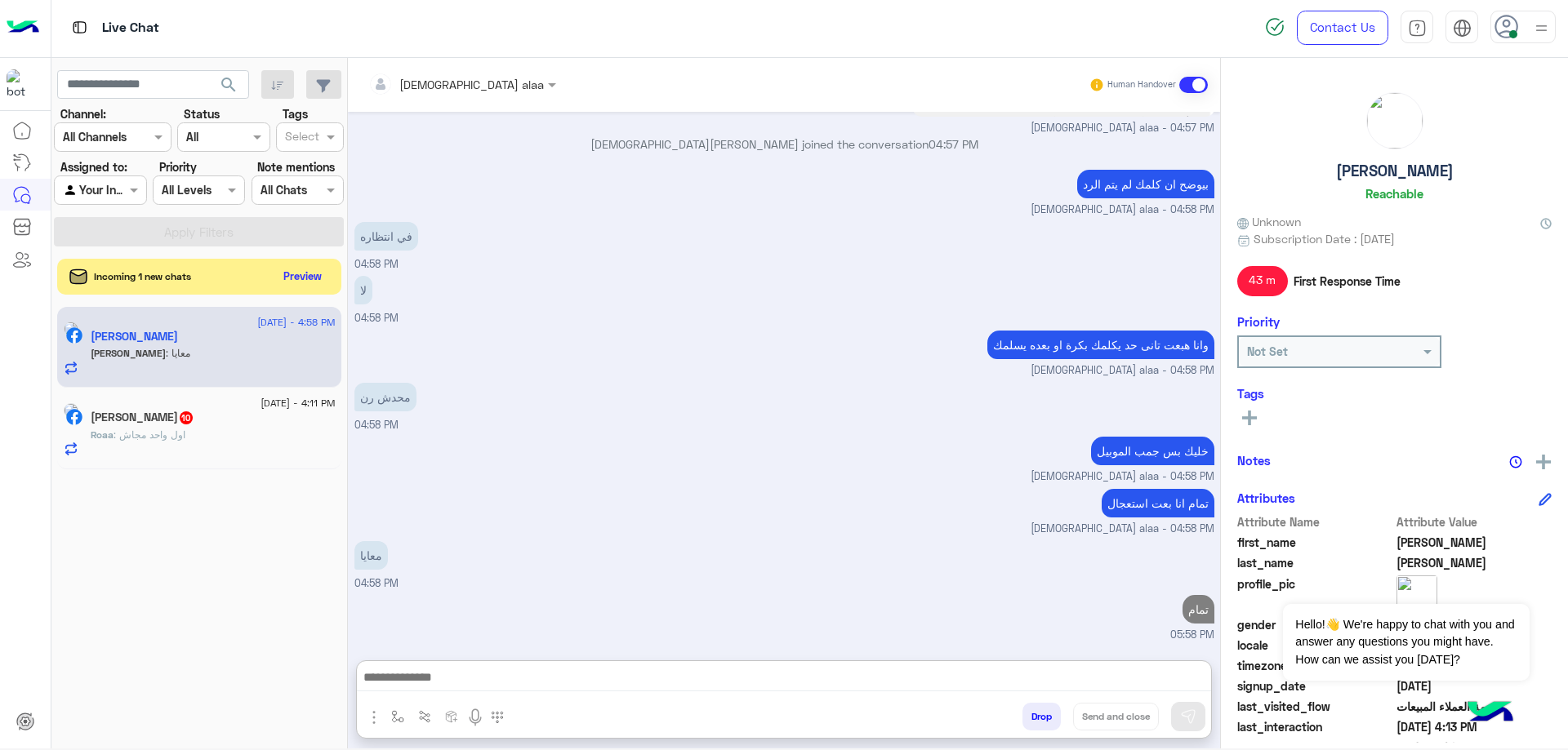
click at [177, 451] on div "Roaa : اول واحد مجاش" at bounding box center [213, 442] width 245 height 28
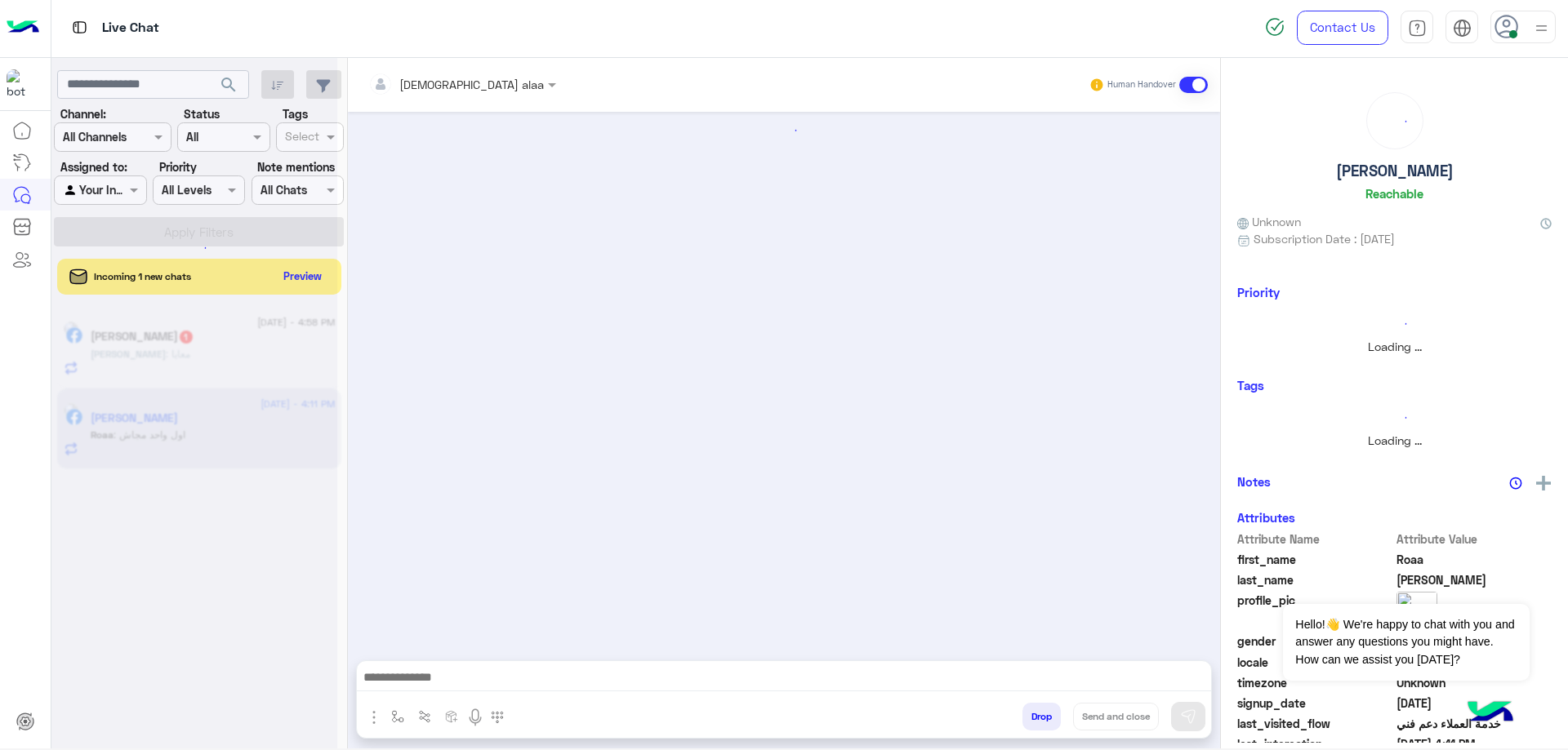
scroll to position [1177, 0]
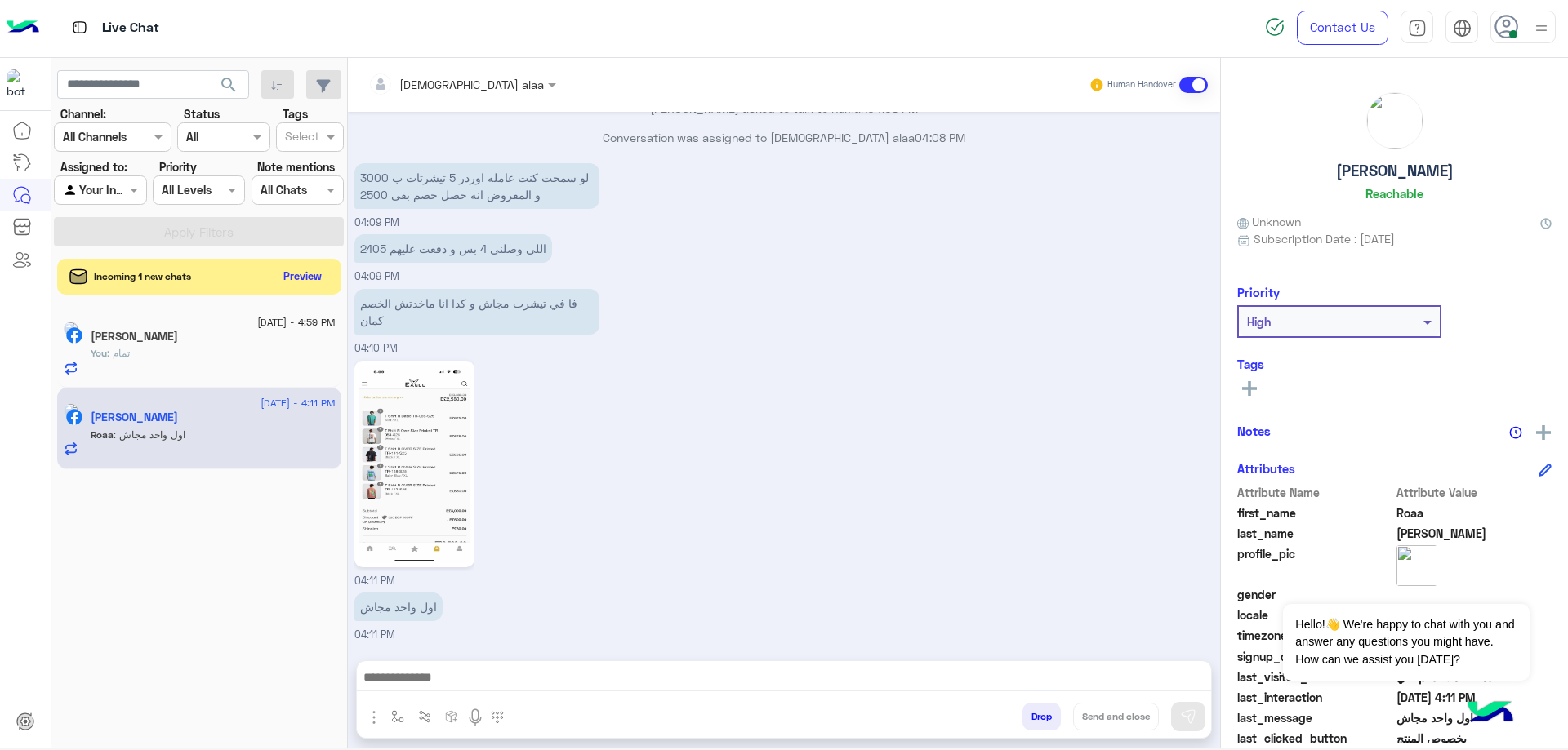
click at [402, 473] on img at bounding box center [415, 464] width 112 height 198
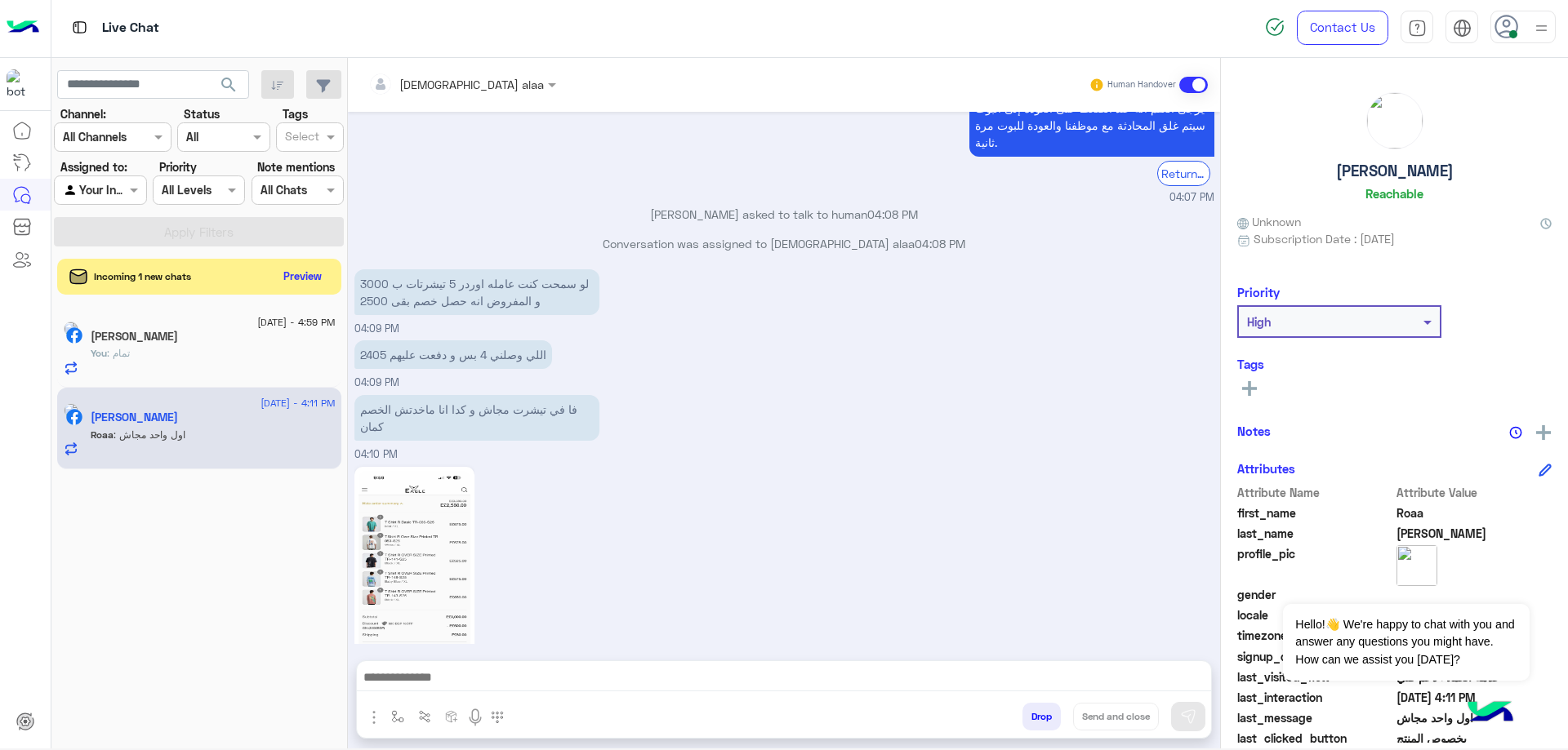
scroll to position [1176, 0]
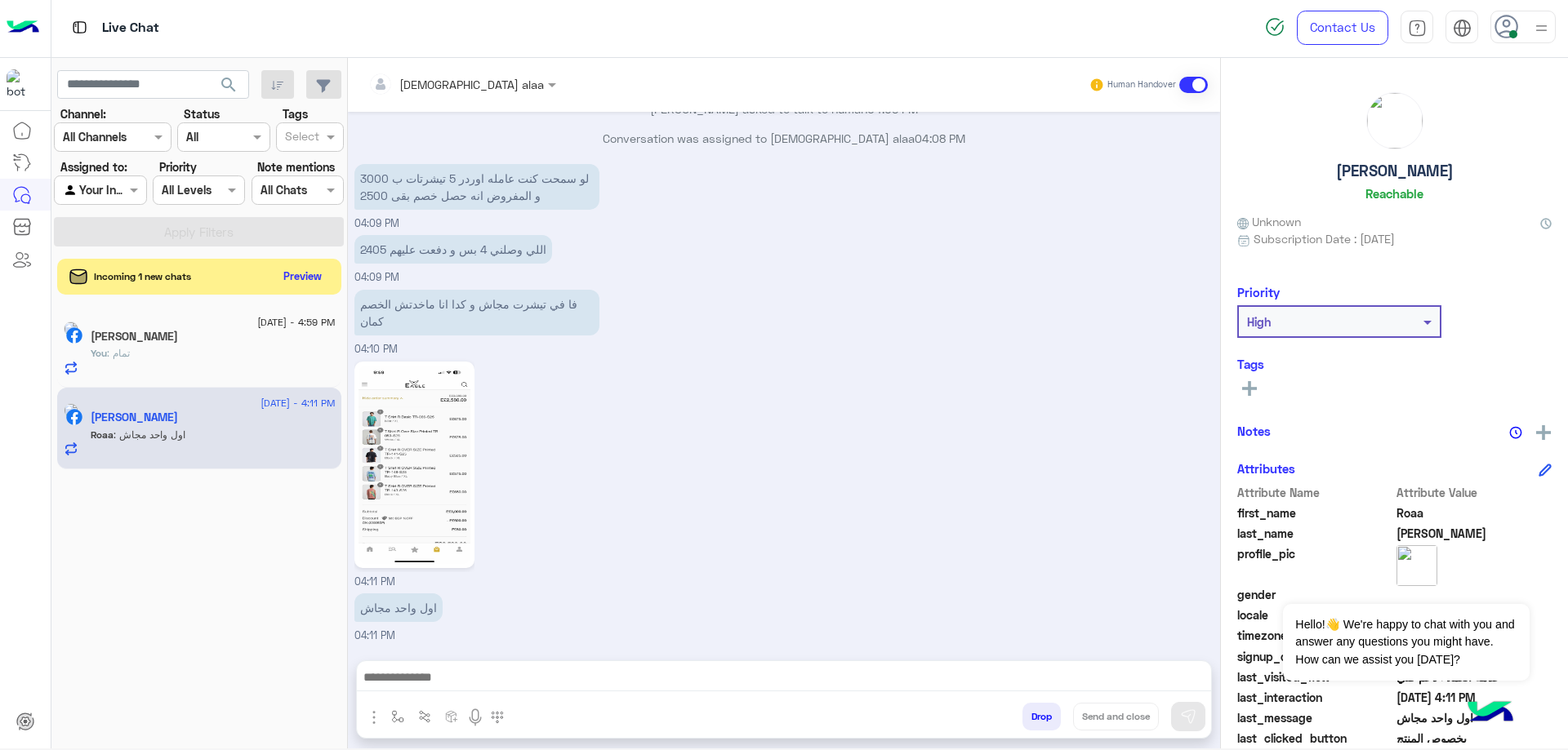
click at [432, 456] on img at bounding box center [415, 464] width 112 height 198
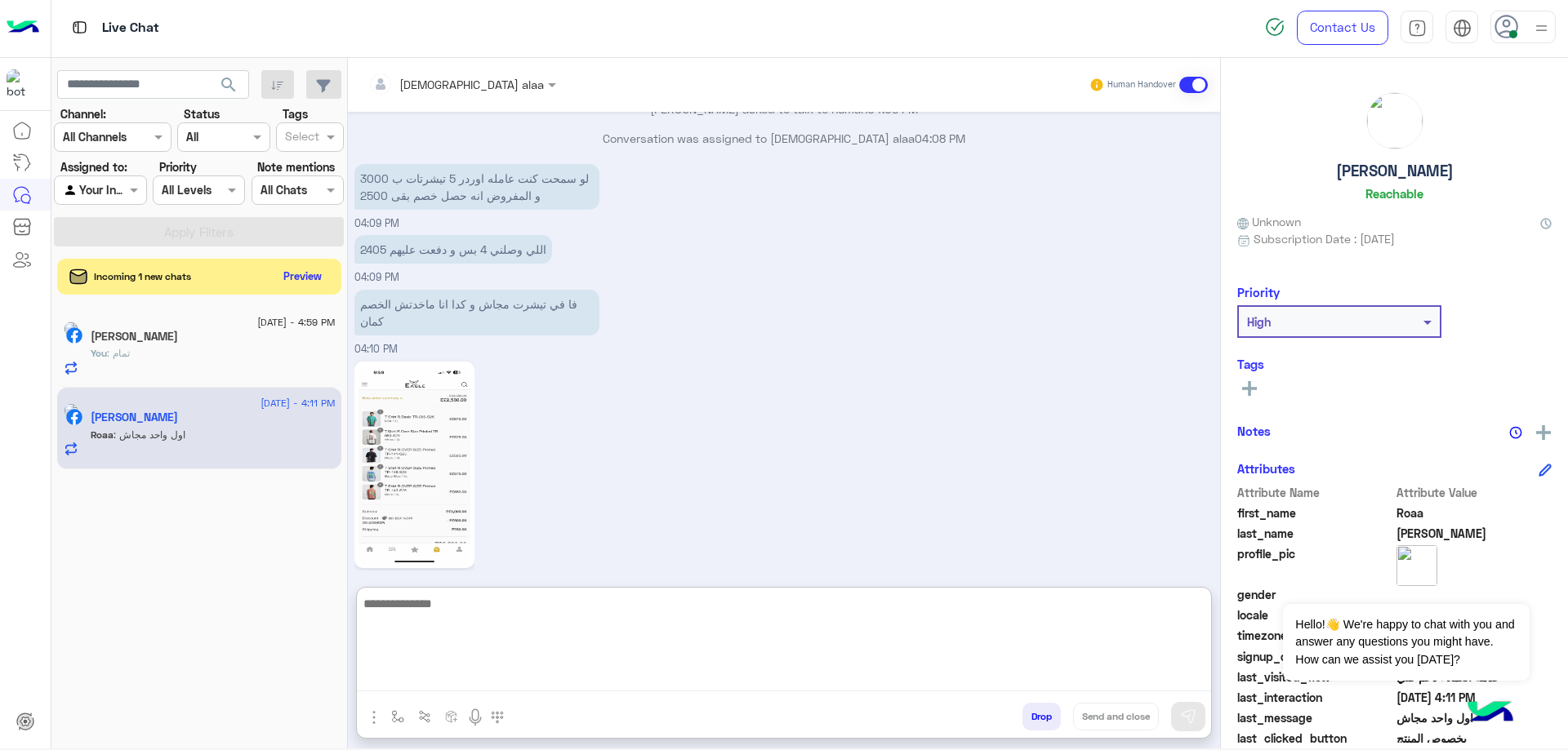
click at [656, 671] on textarea at bounding box center [784, 642] width 854 height 98
type textarea "**********"
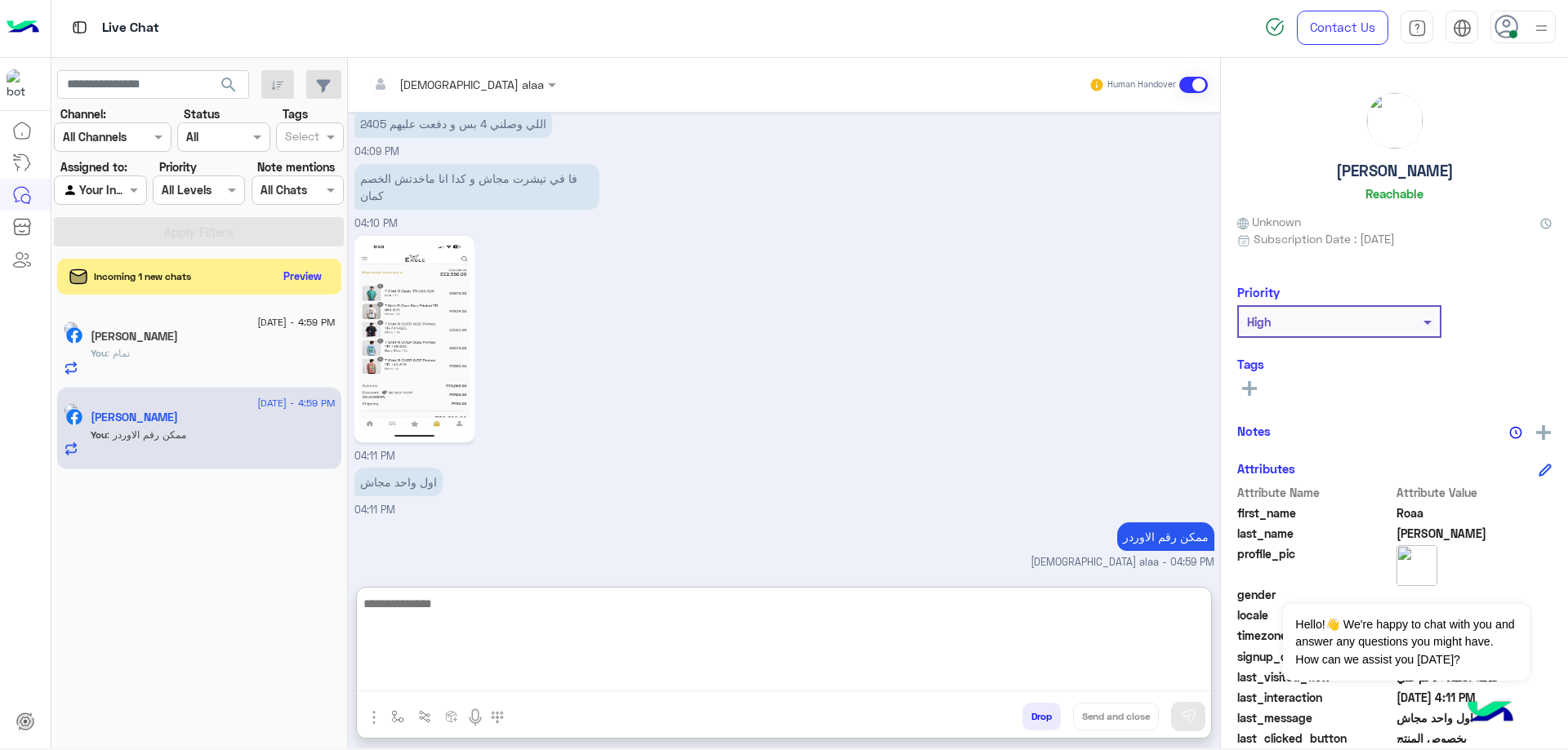
scroll to position [1332, 0]
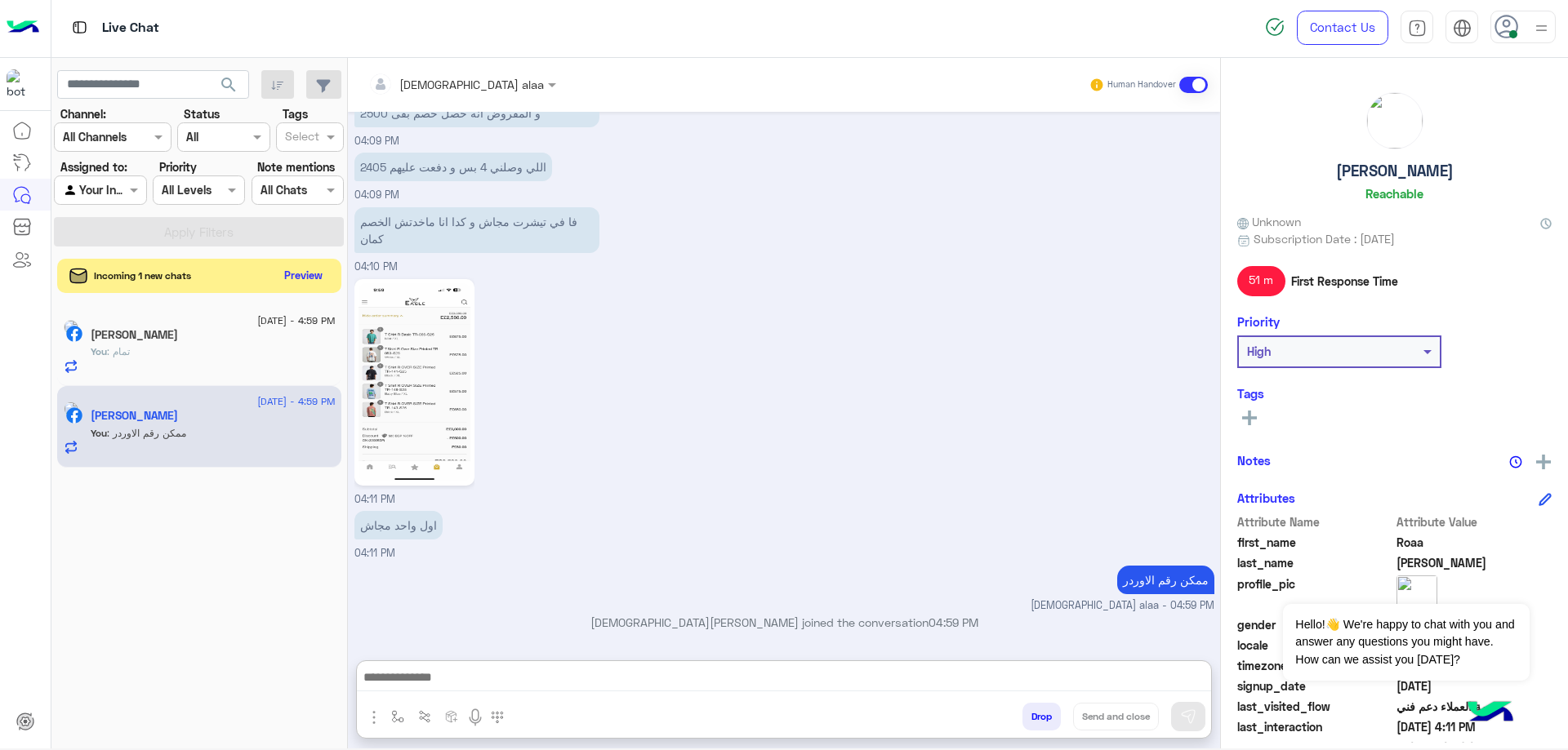
click at [286, 278] on button "Preview" at bounding box center [303, 275] width 51 height 22
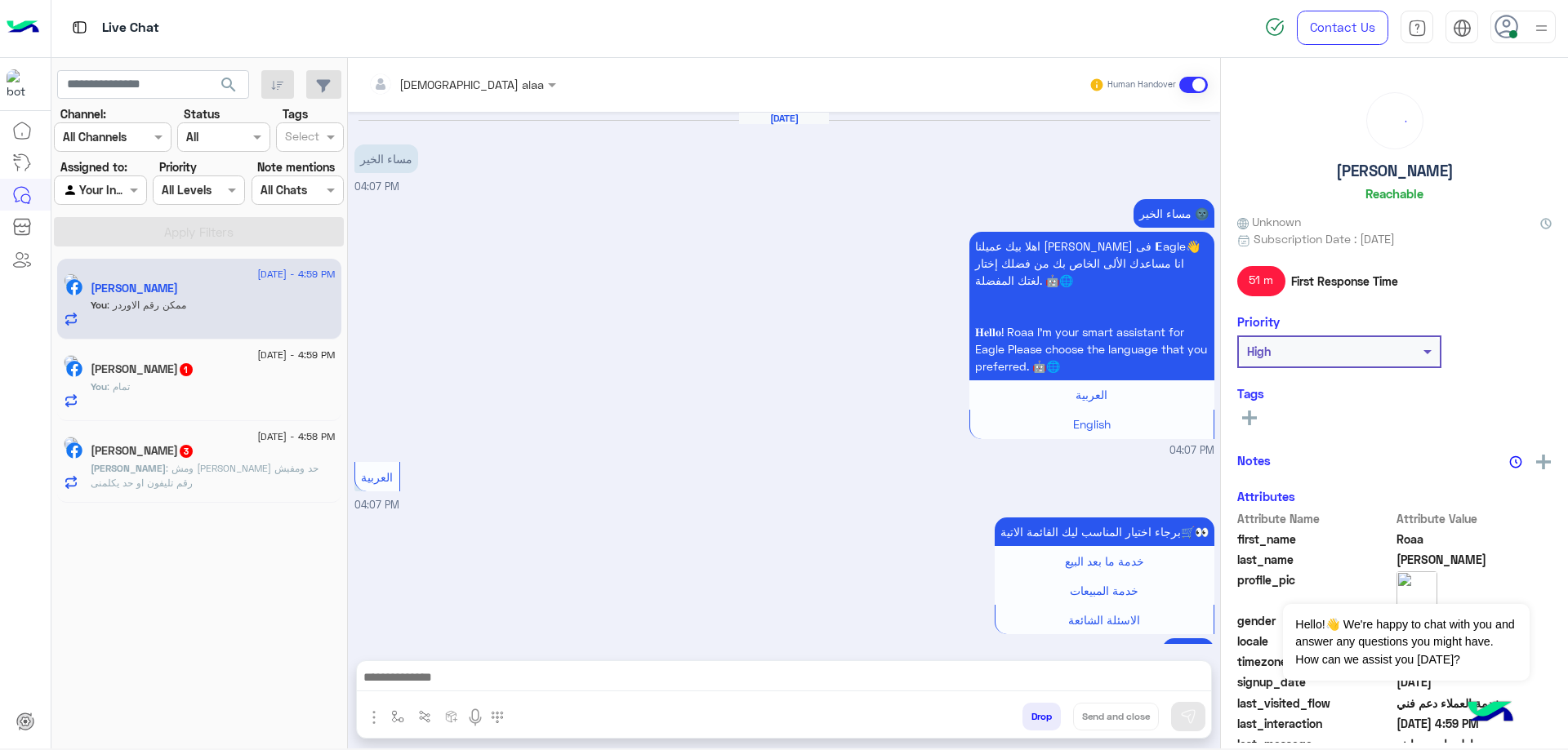
scroll to position [1258, 0]
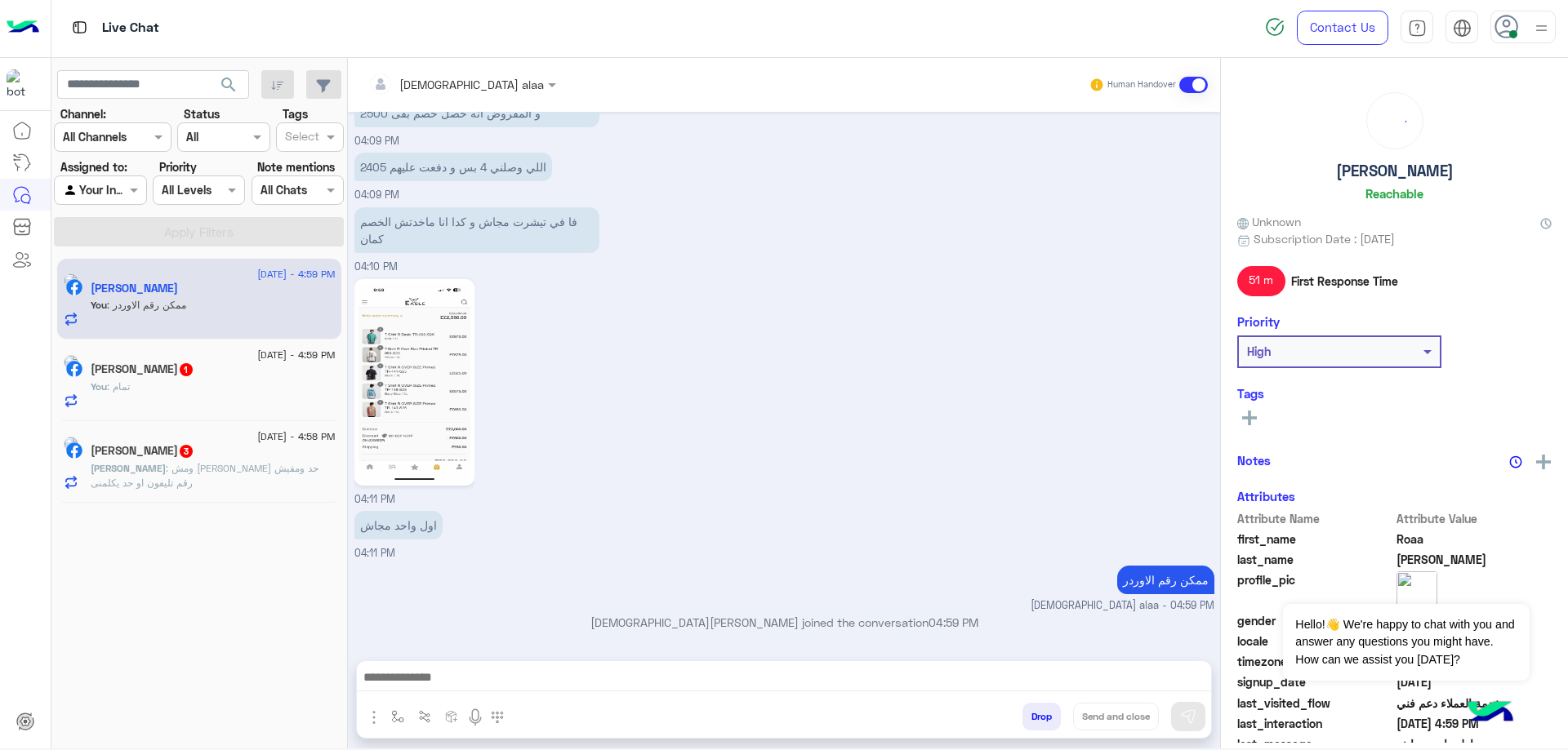
click at [204, 392] on div "You : تمام" at bounding box center [213, 394] width 245 height 28
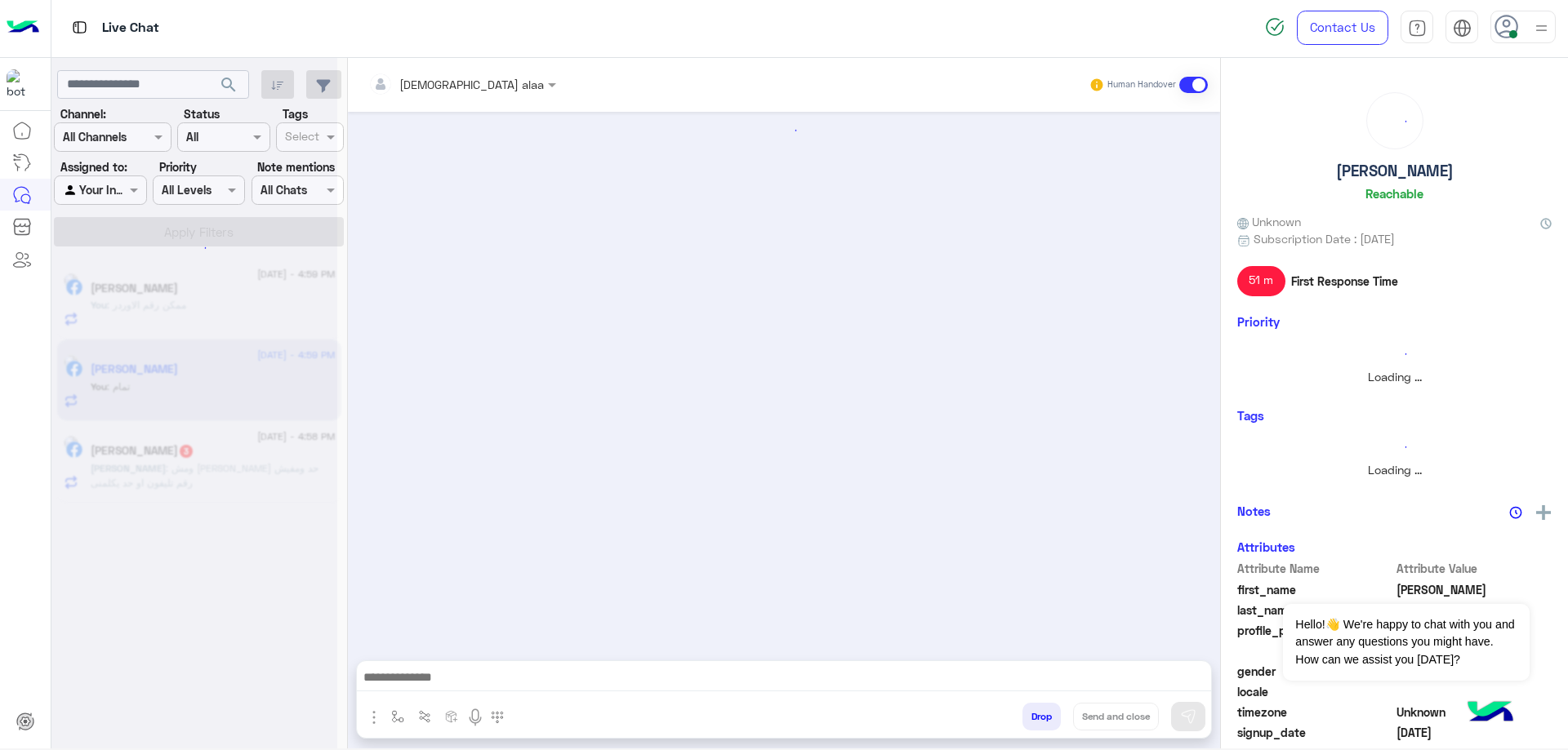
scroll to position [961, 0]
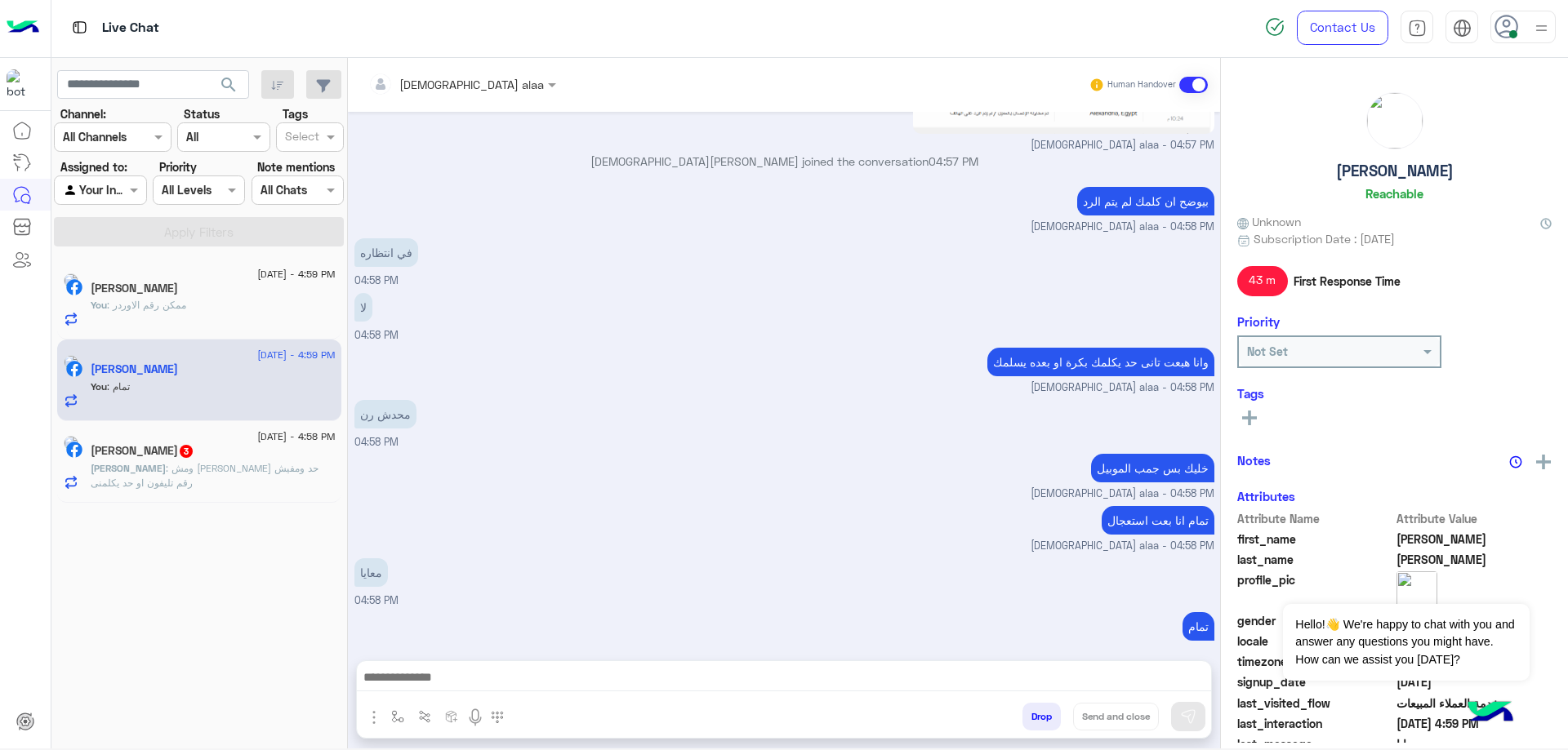
click at [1033, 719] on button "Drop" at bounding box center [1041, 716] width 38 height 28
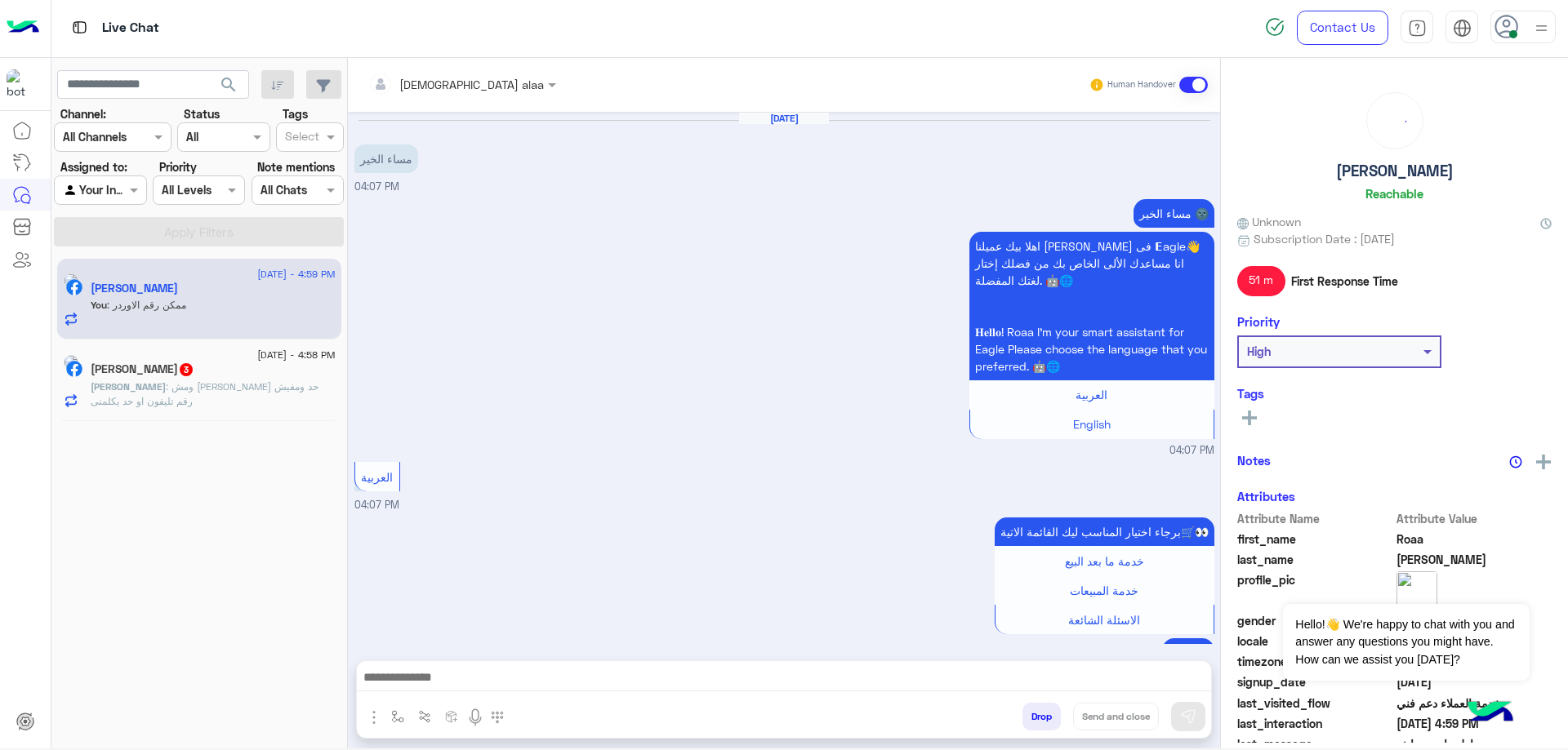
scroll to position [1258, 0]
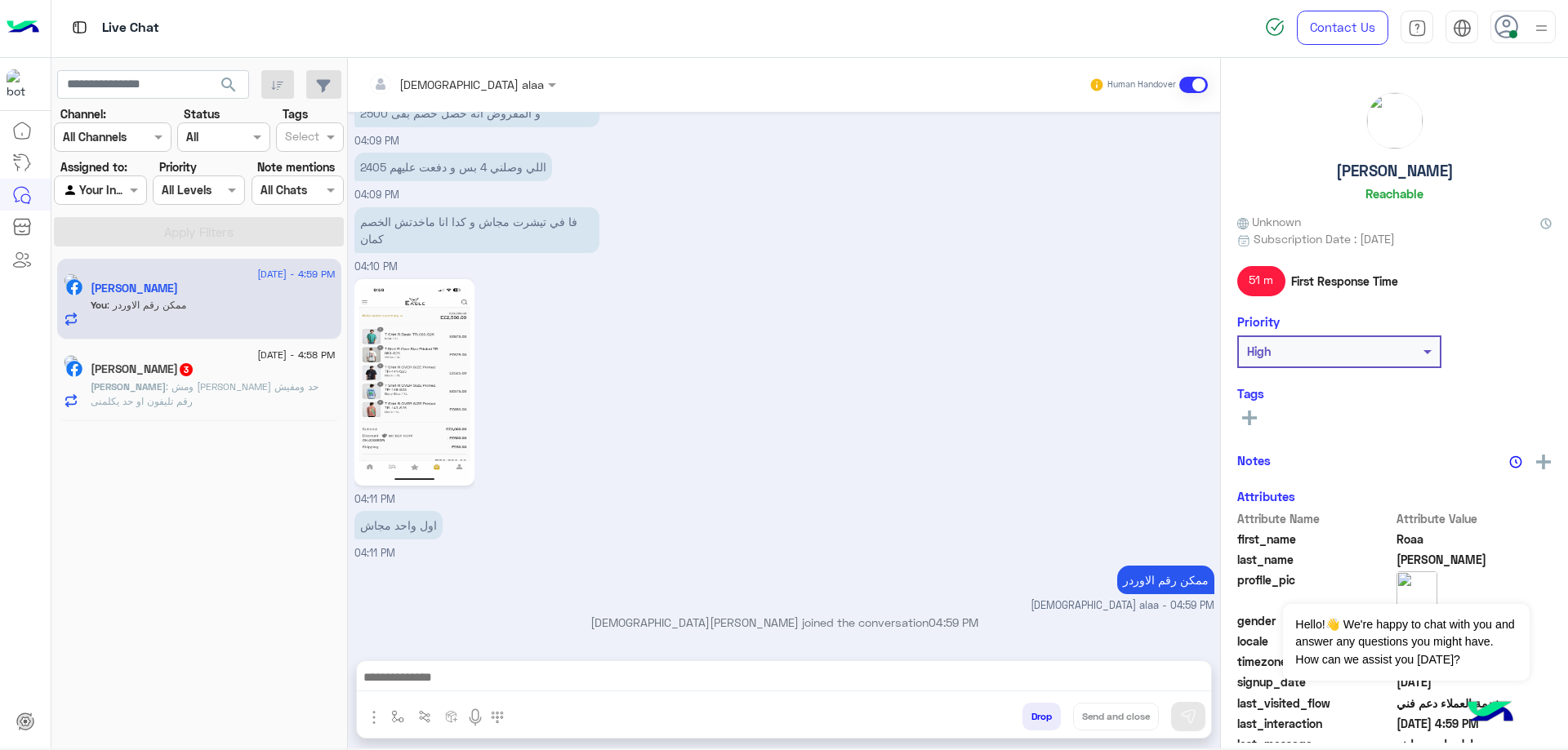
click at [238, 373] on div "[PERSON_NAME] 3" at bounding box center [213, 370] width 245 height 17
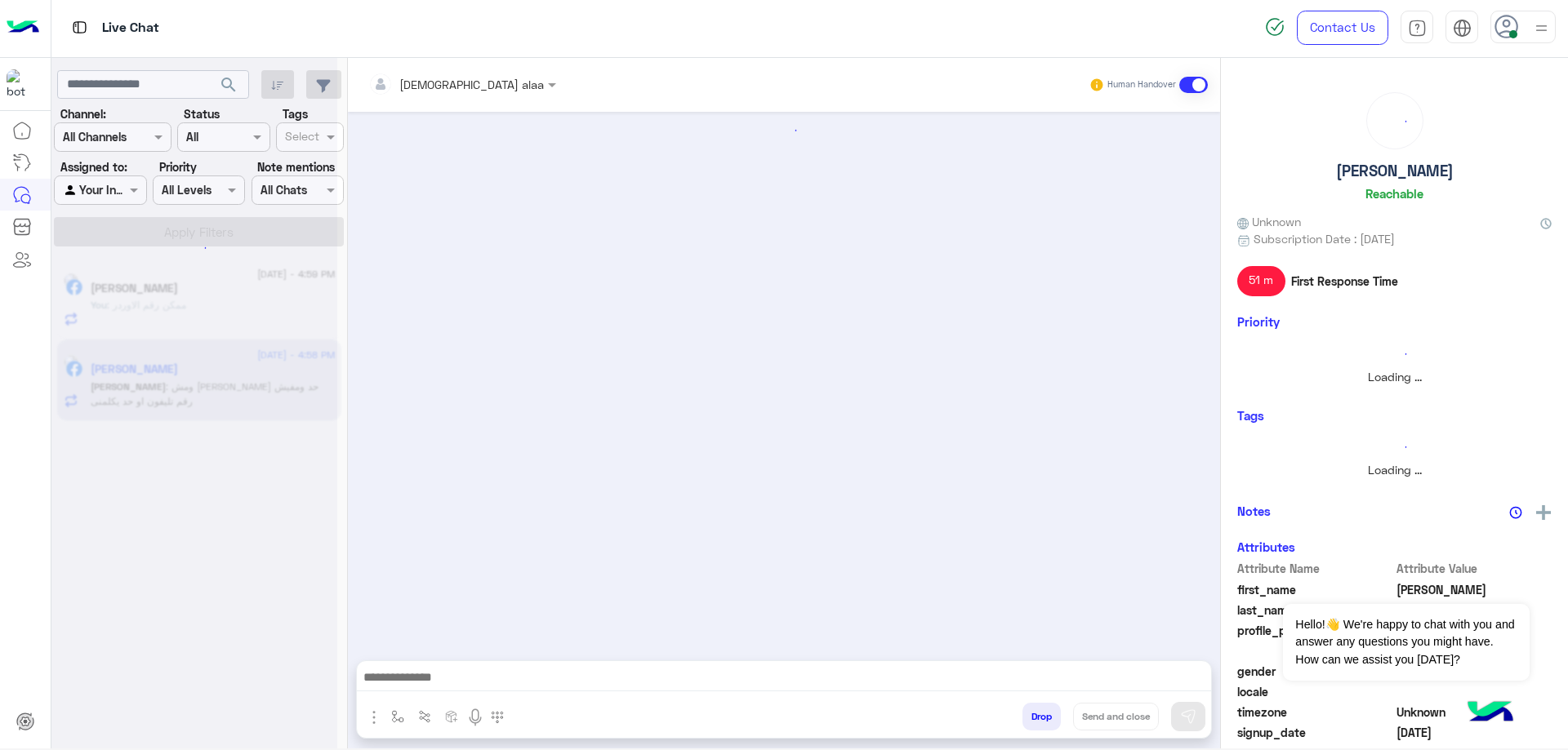
scroll to position [1110, 0]
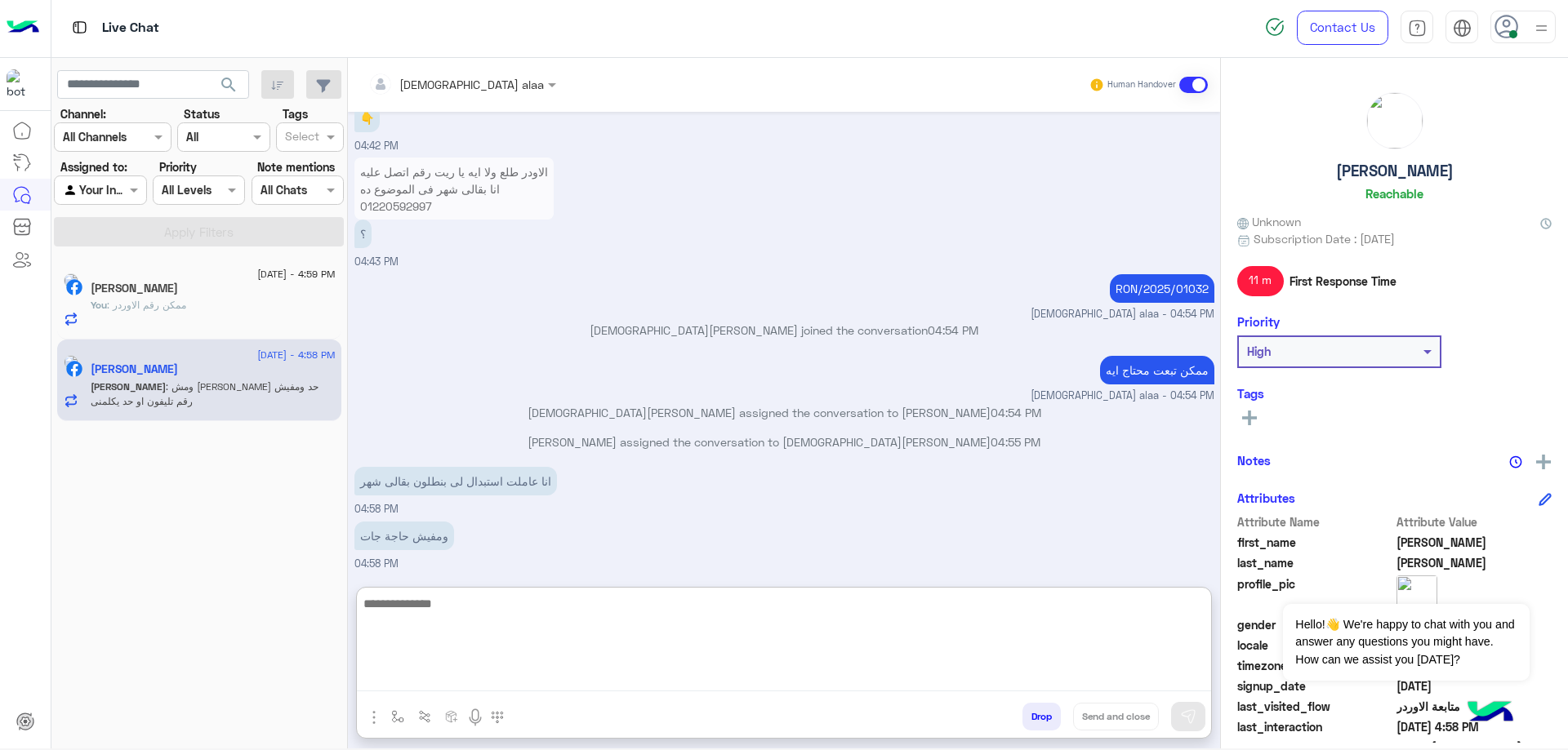
click at [553, 673] on textarea at bounding box center [784, 642] width 854 height 98
type textarea "**********"
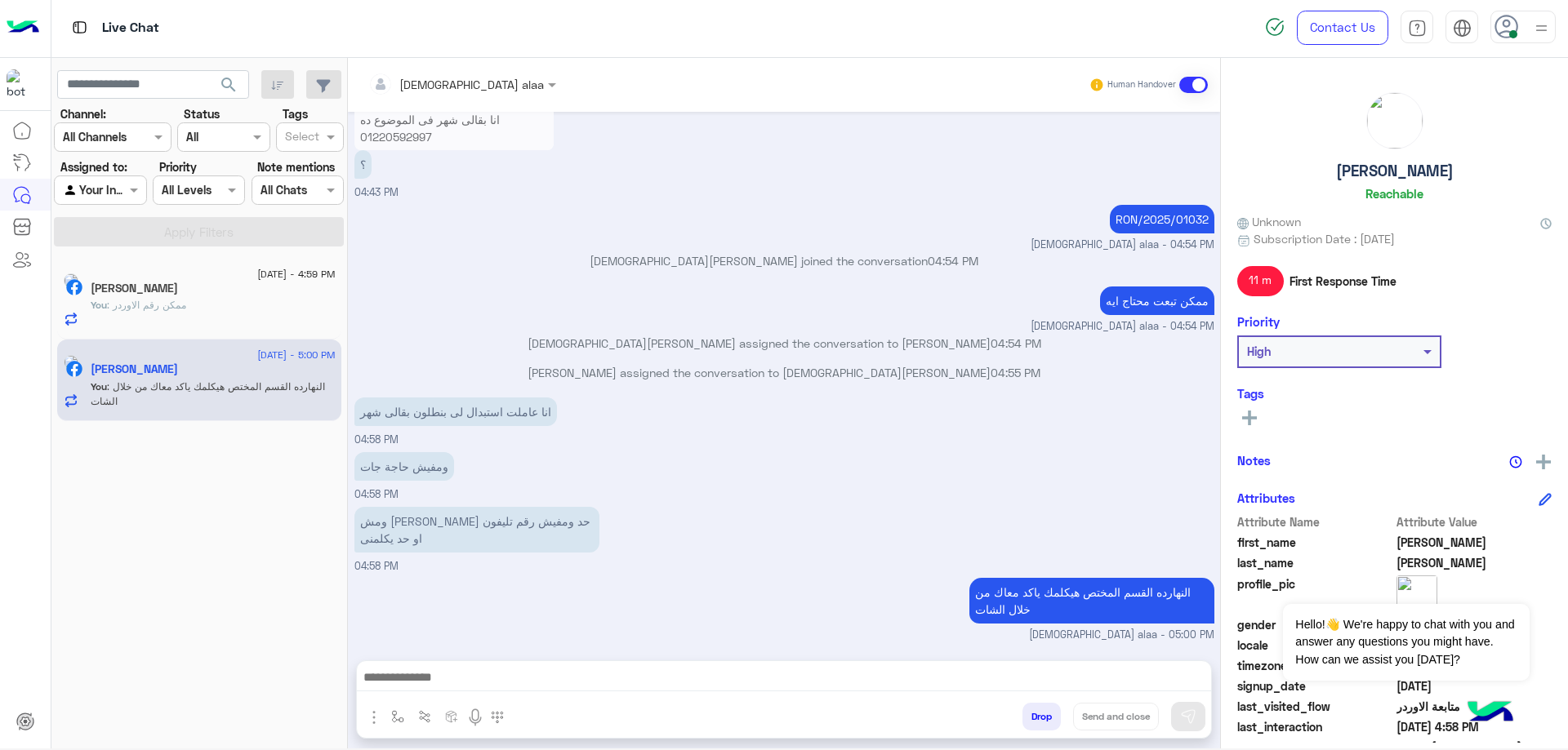
click at [217, 295] on div "[PERSON_NAME]" at bounding box center [213, 290] width 245 height 17
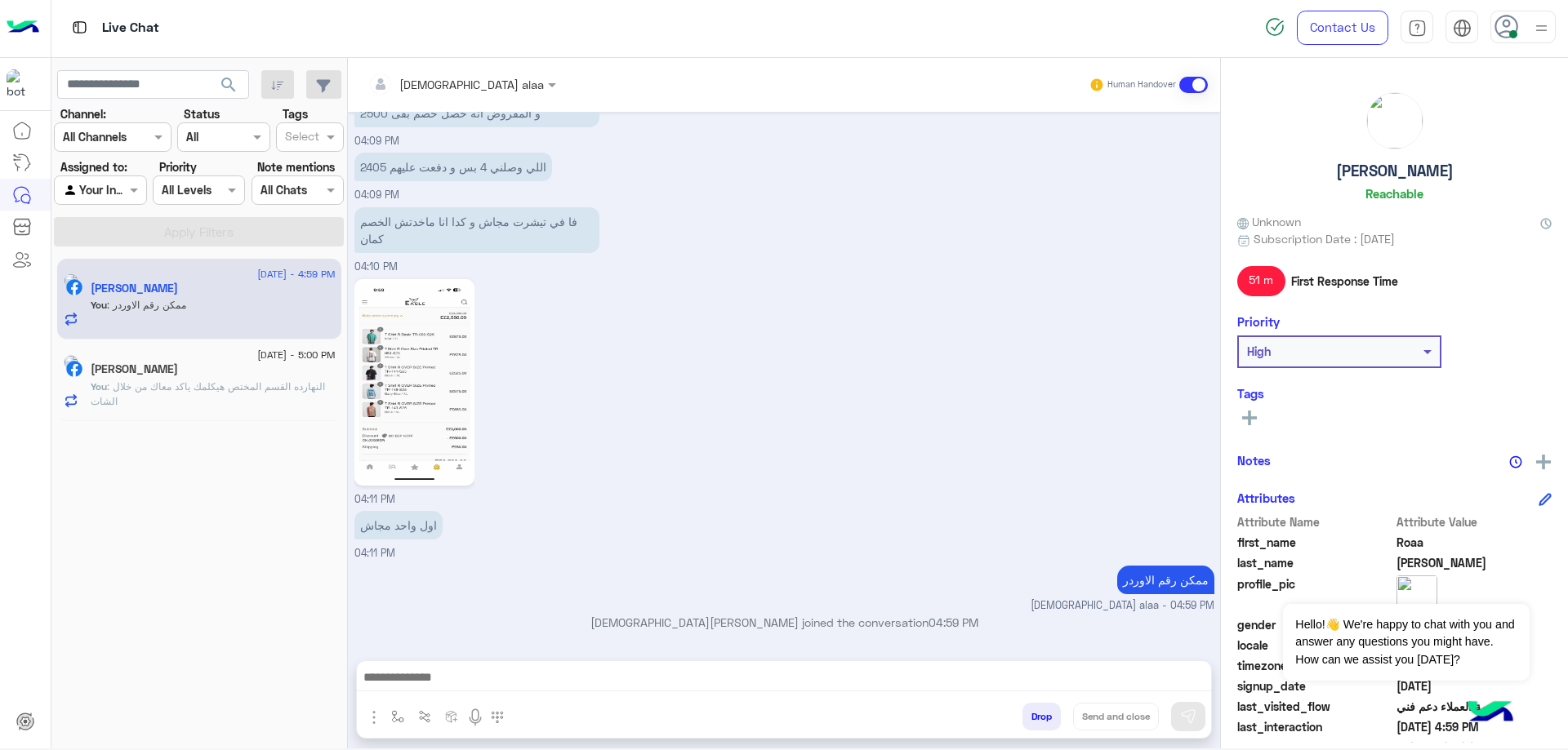
scroll to position [1312, 0]
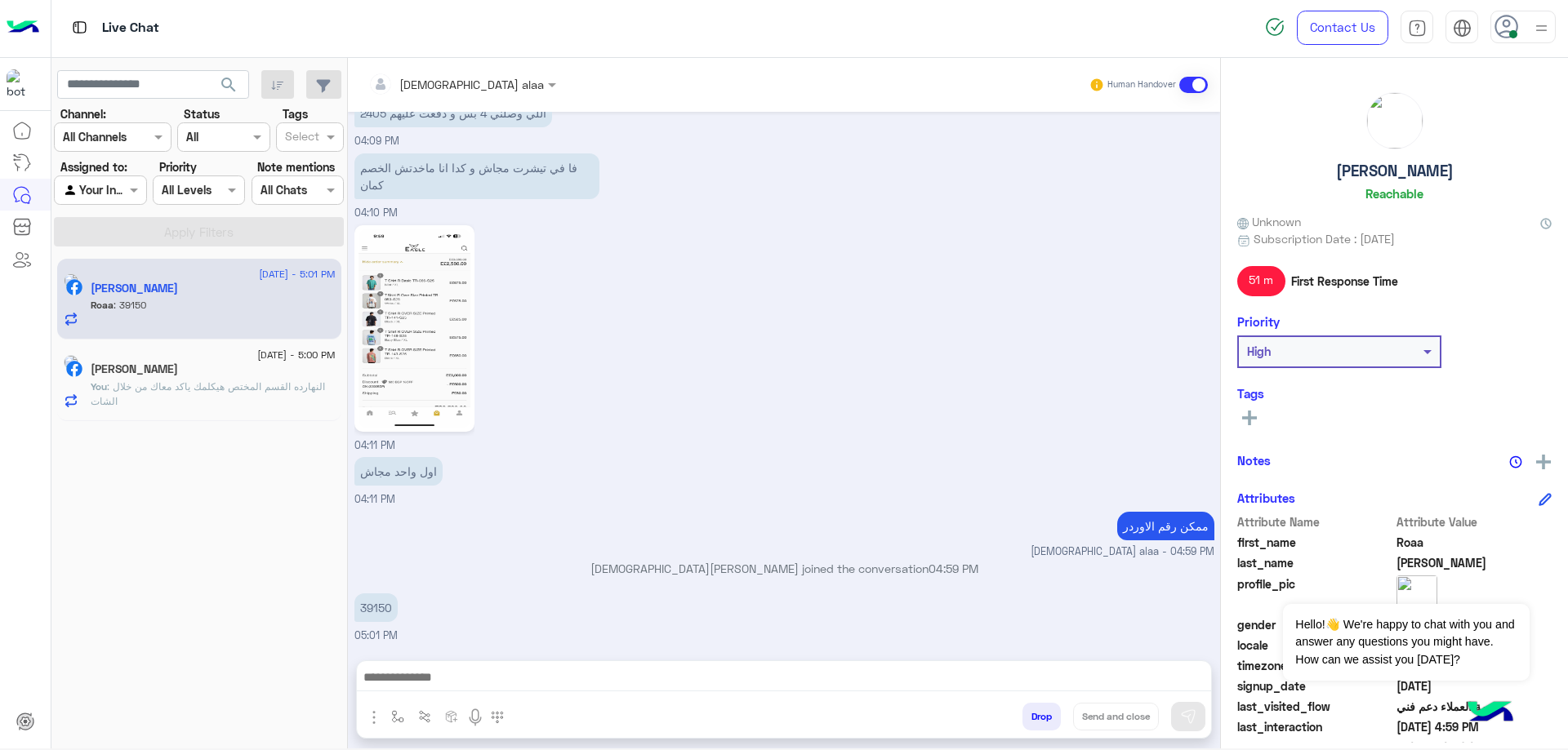
click at [376, 601] on p "39150" at bounding box center [376, 608] width 44 height 28
copy p "39150"
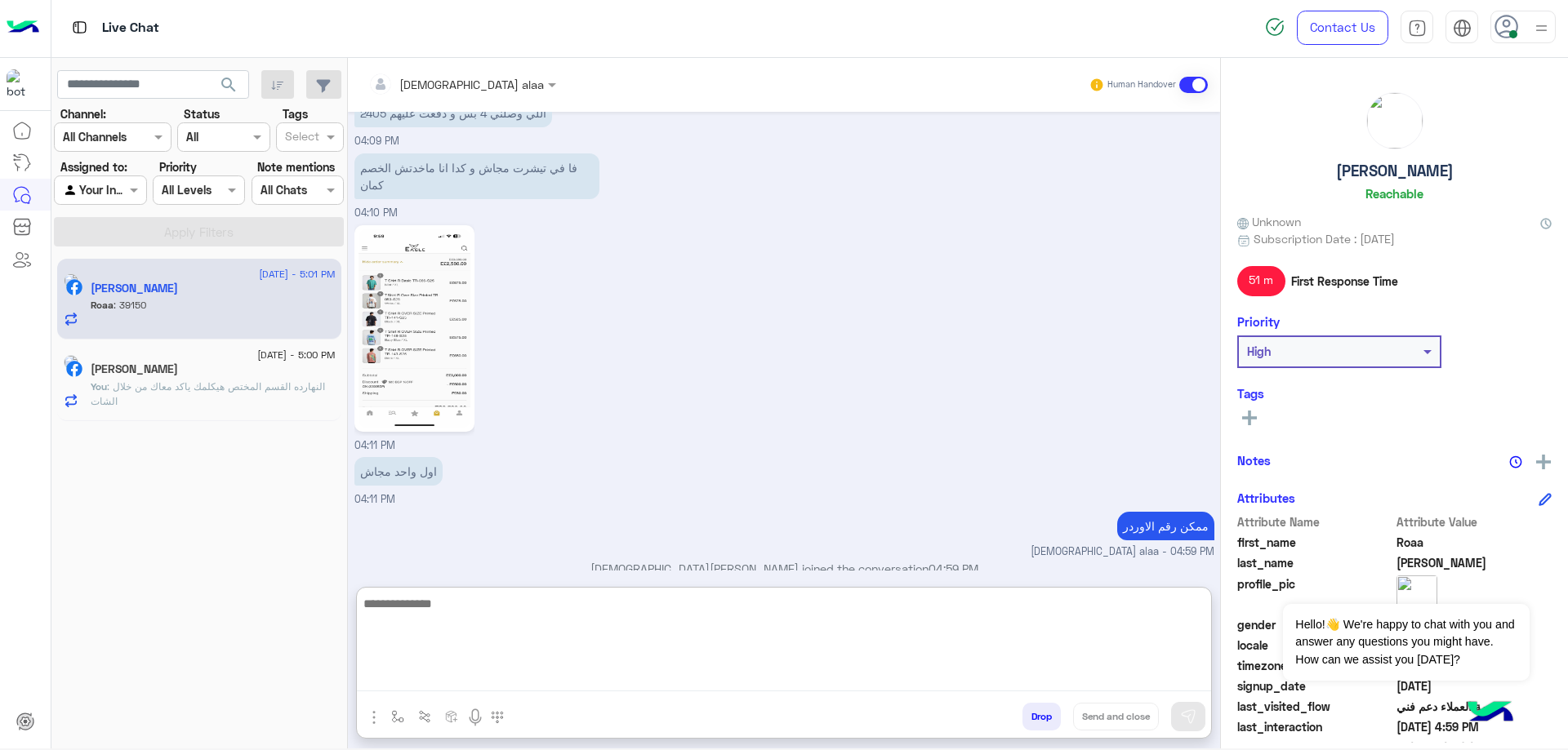
click at [649, 681] on textarea at bounding box center [784, 642] width 854 height 98
type textarea "**********"
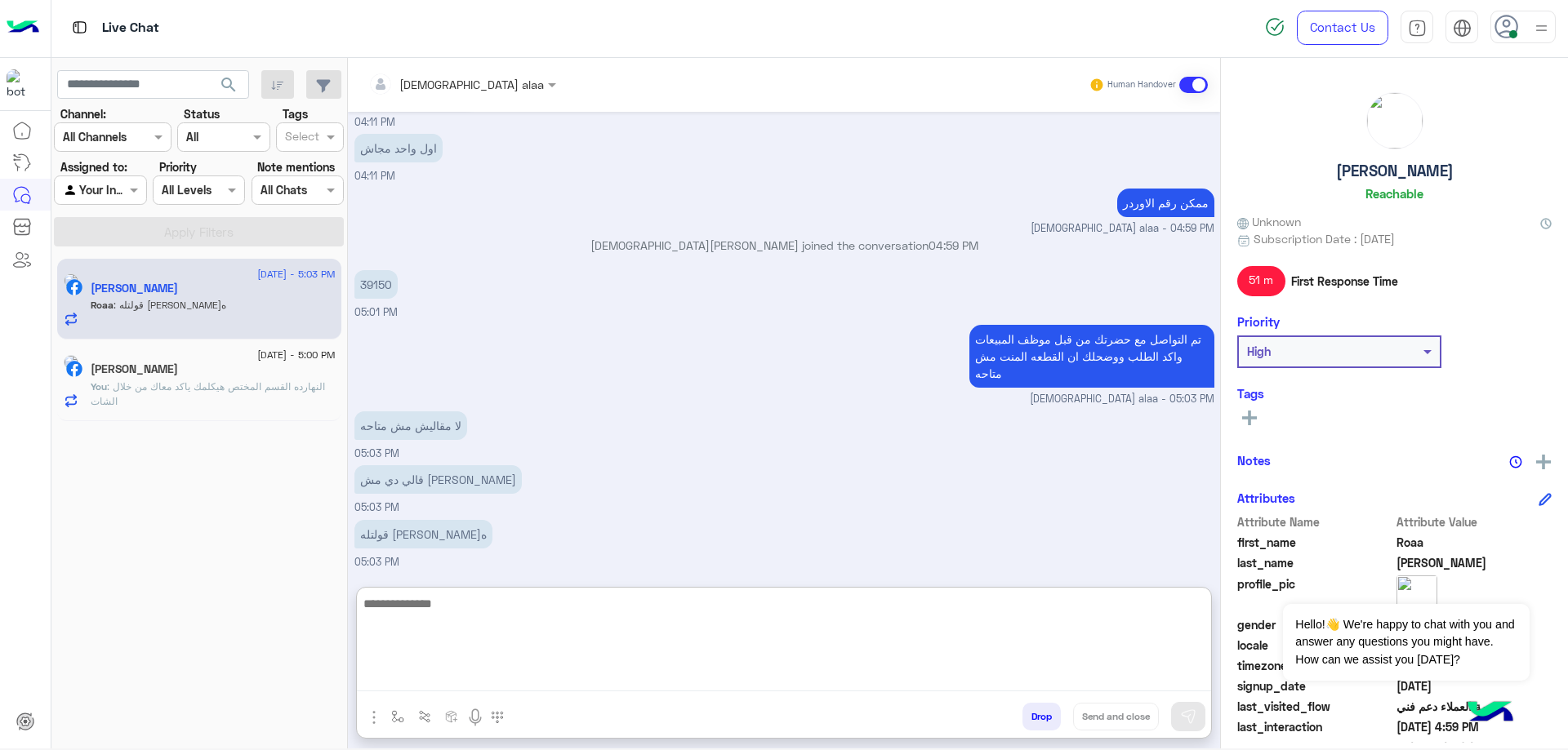
scroll to position [1690, 0]
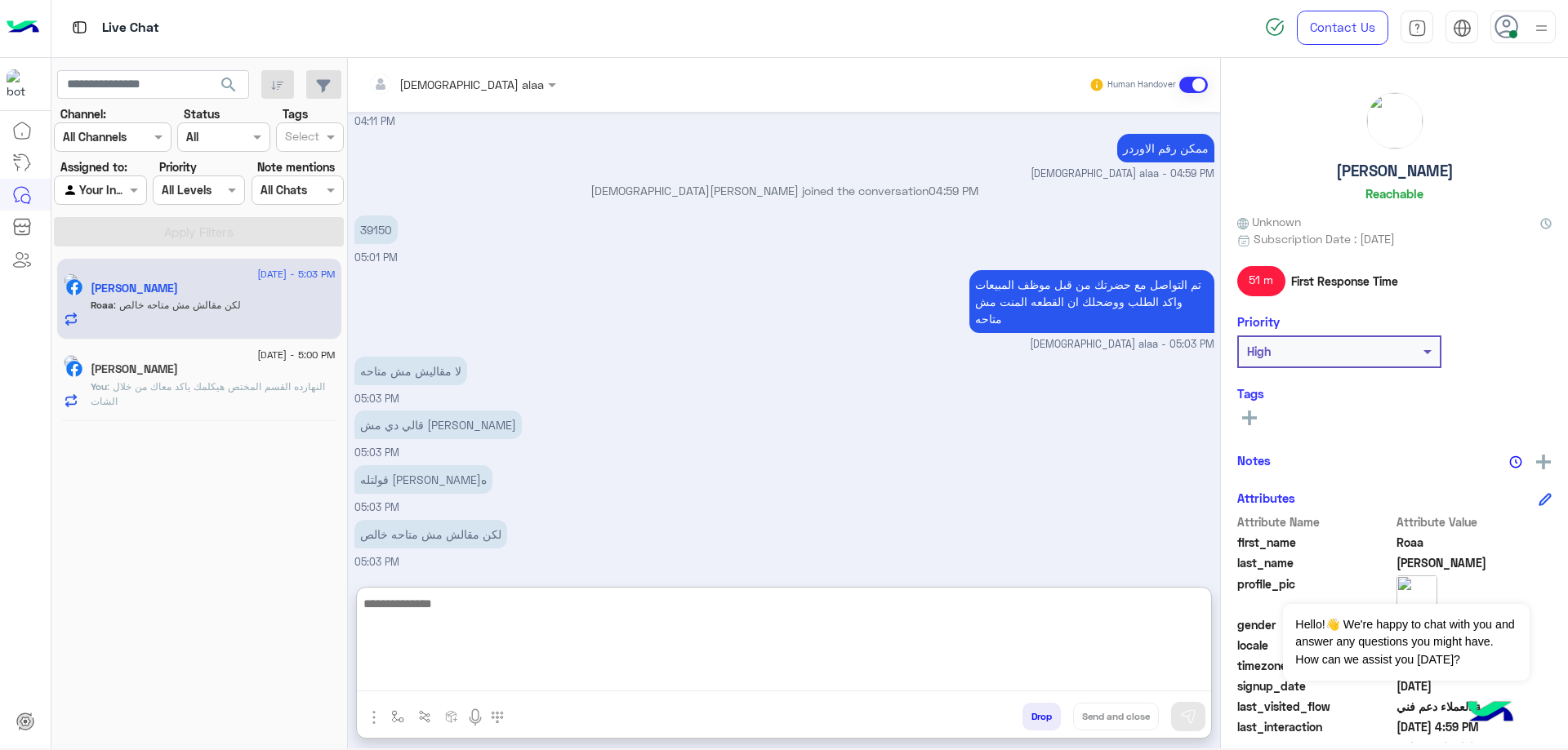
click at [543, 609] on textarea at bounding box center [784, 642] width 854 height 98
click at [589, 601] on textarea at bounding box center [784, 642] width 854 height 98
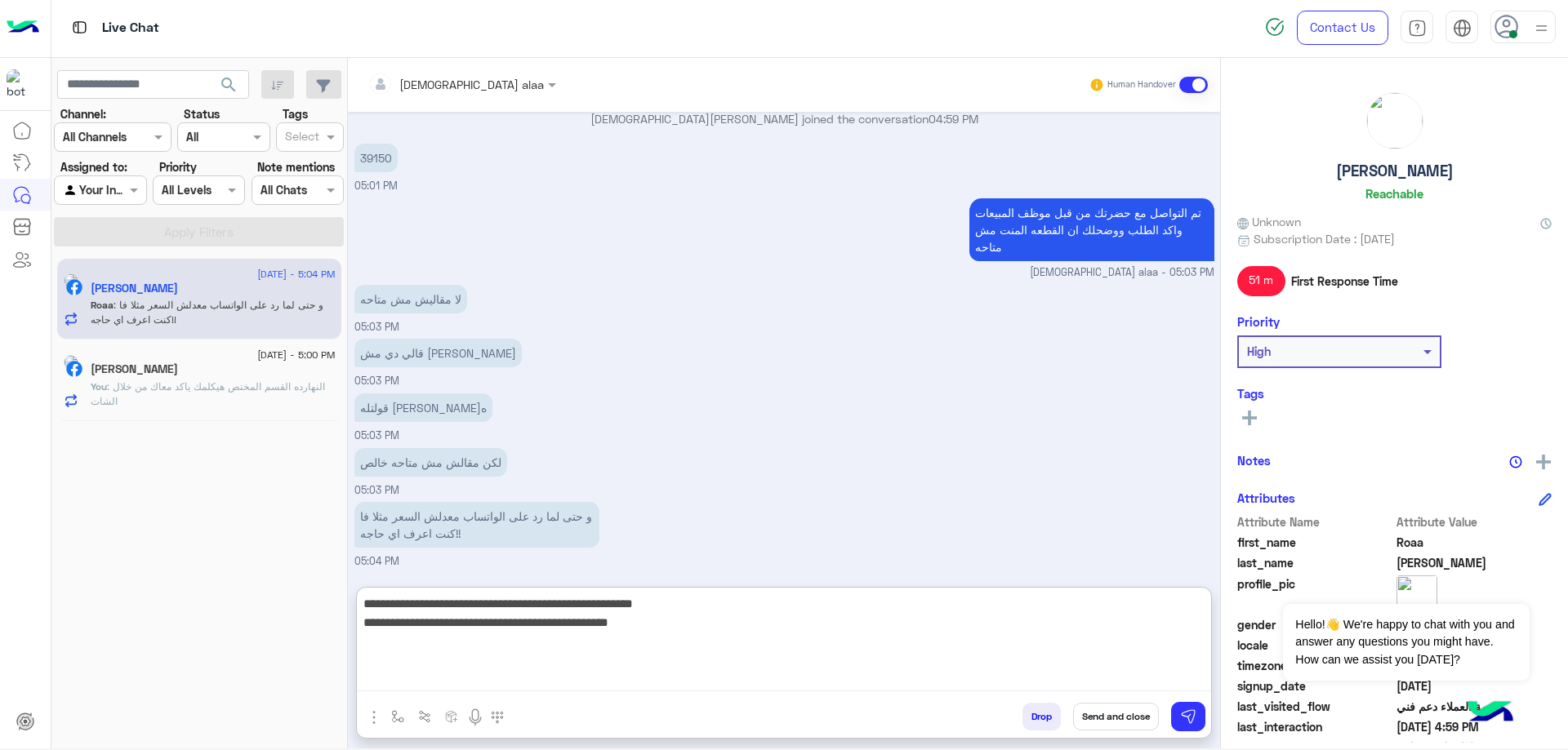
scroll to position [1833, 0]
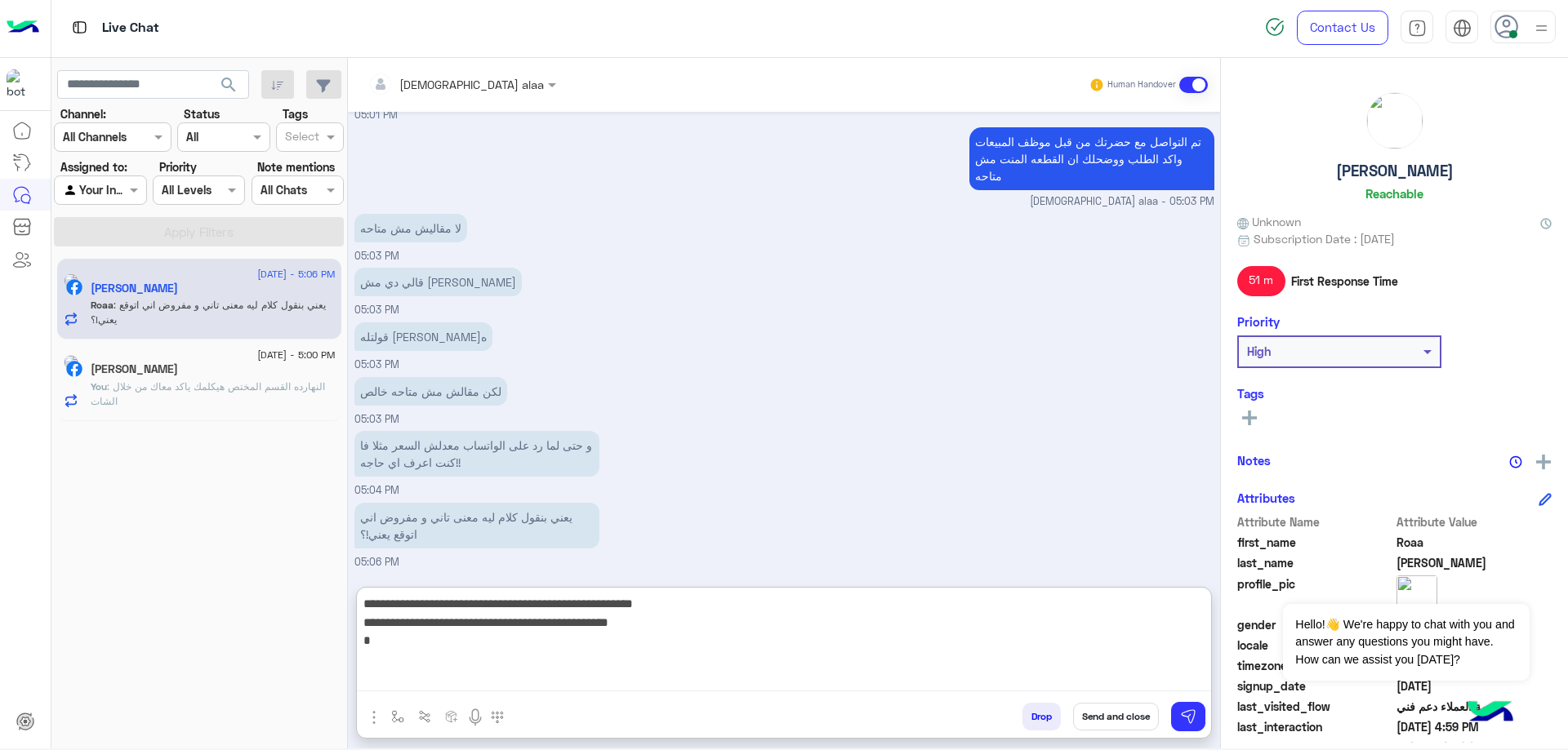
type textarea "**********"
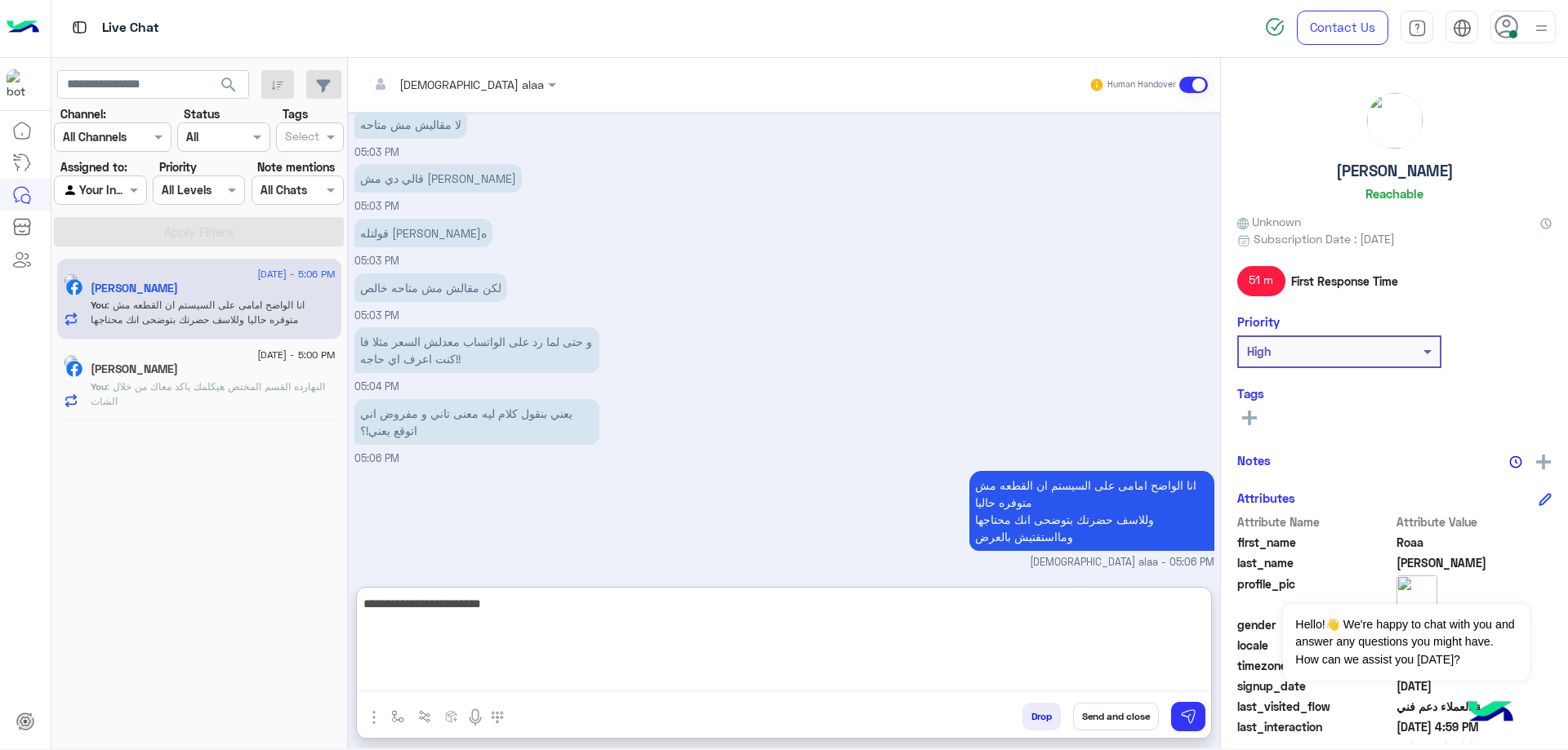
type textarea "**********"
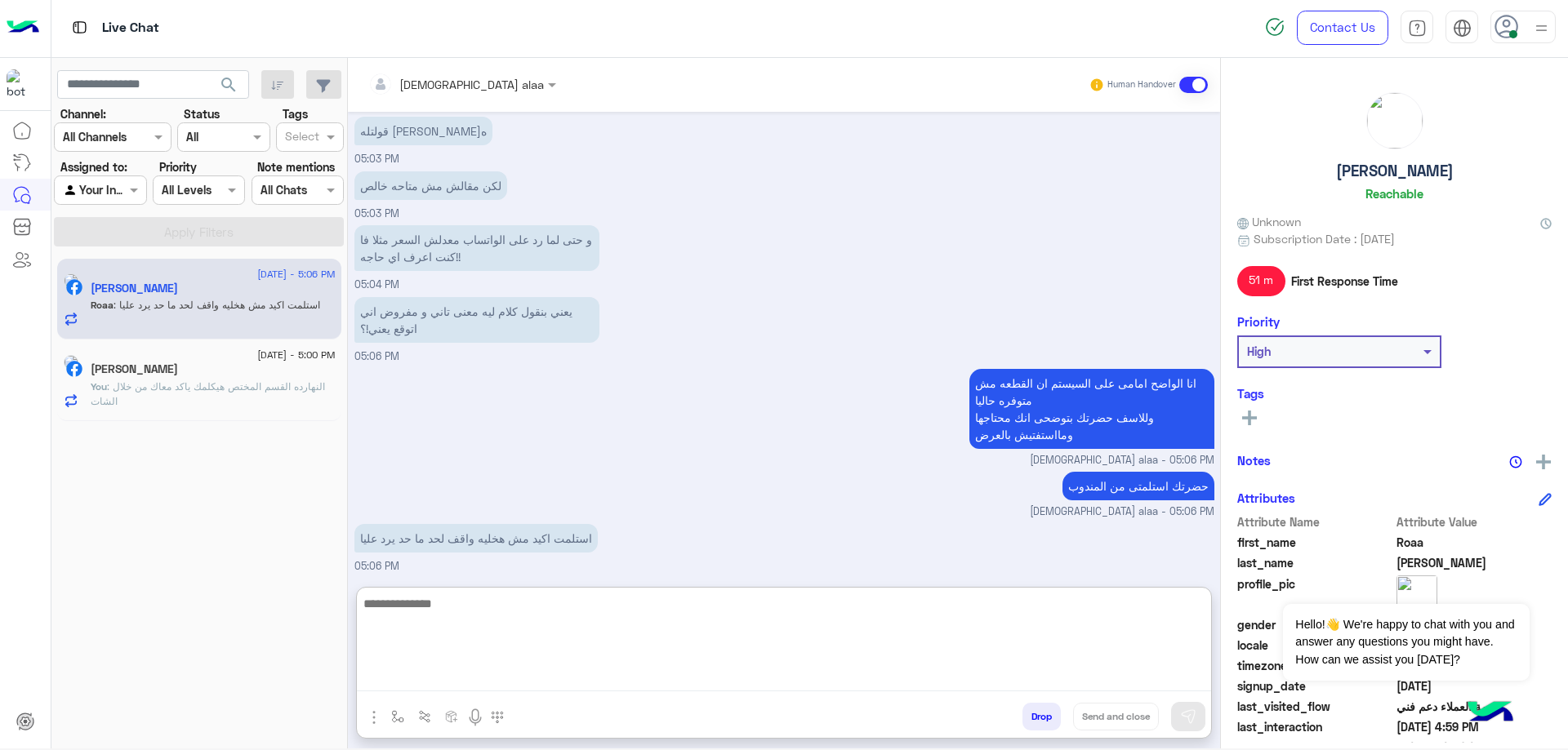
scroll to position [2060, 0]
click at [658, 593] on textarea at bounding box center [784, 642] width 854 height 98
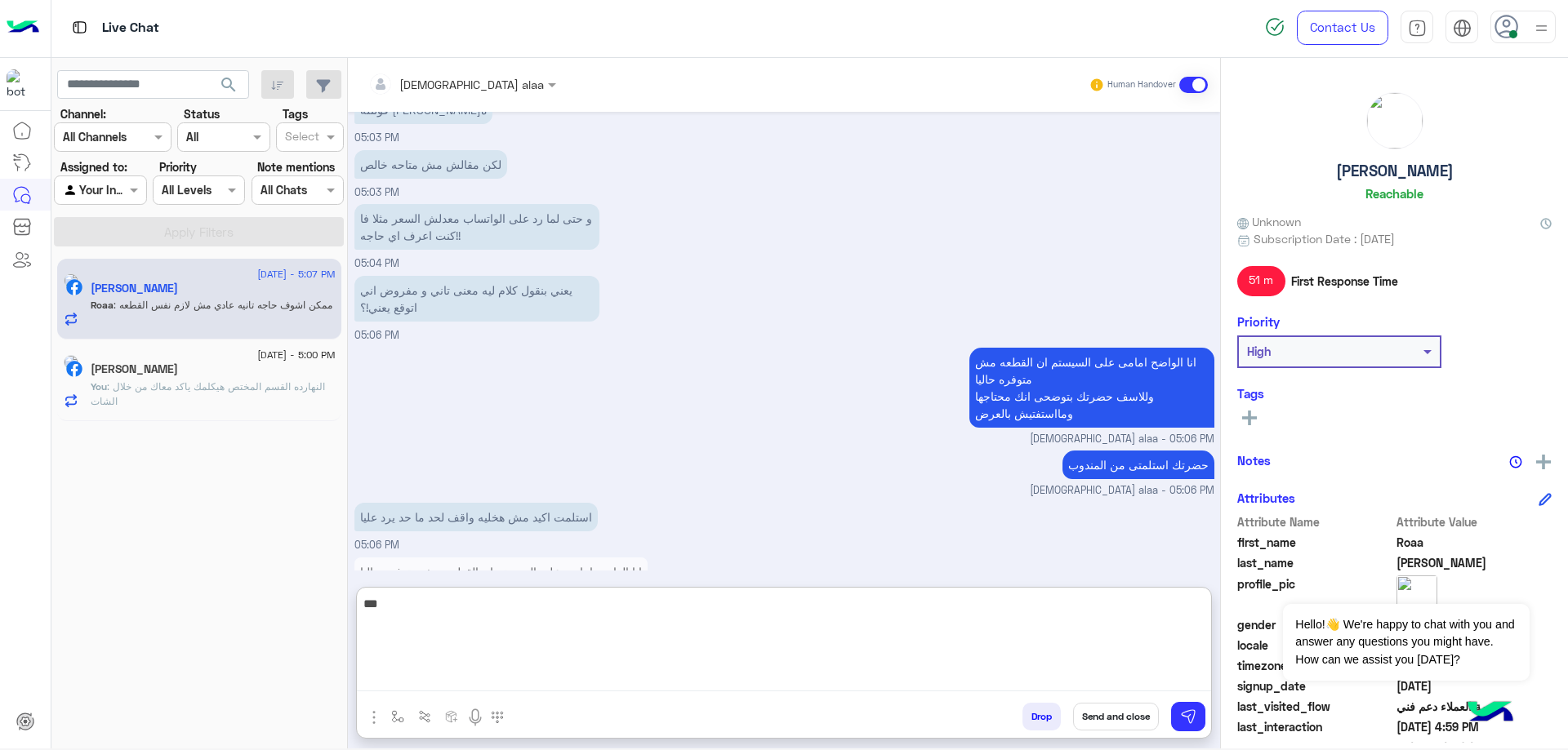
scroll to position [2178, 0]
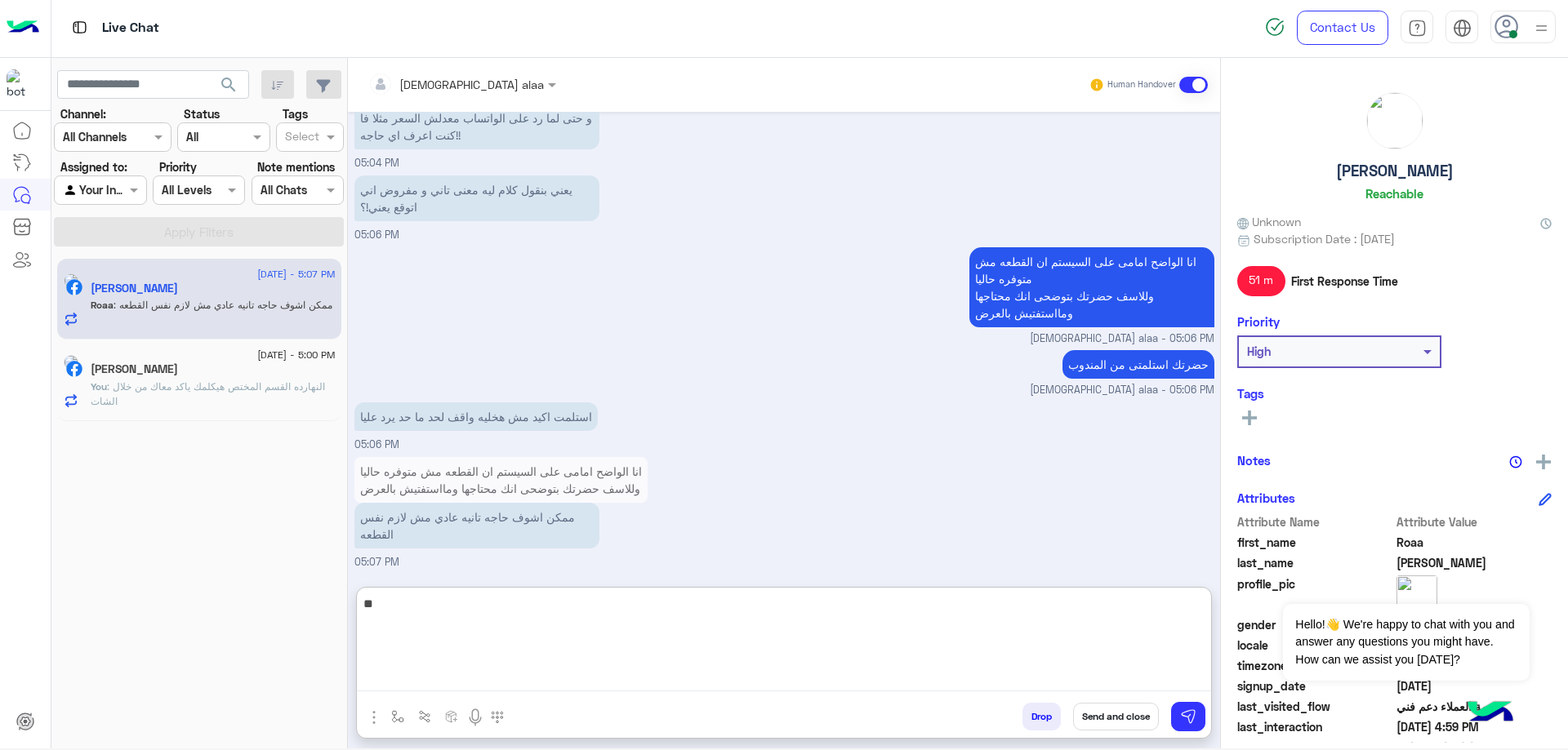
type textarea "*"
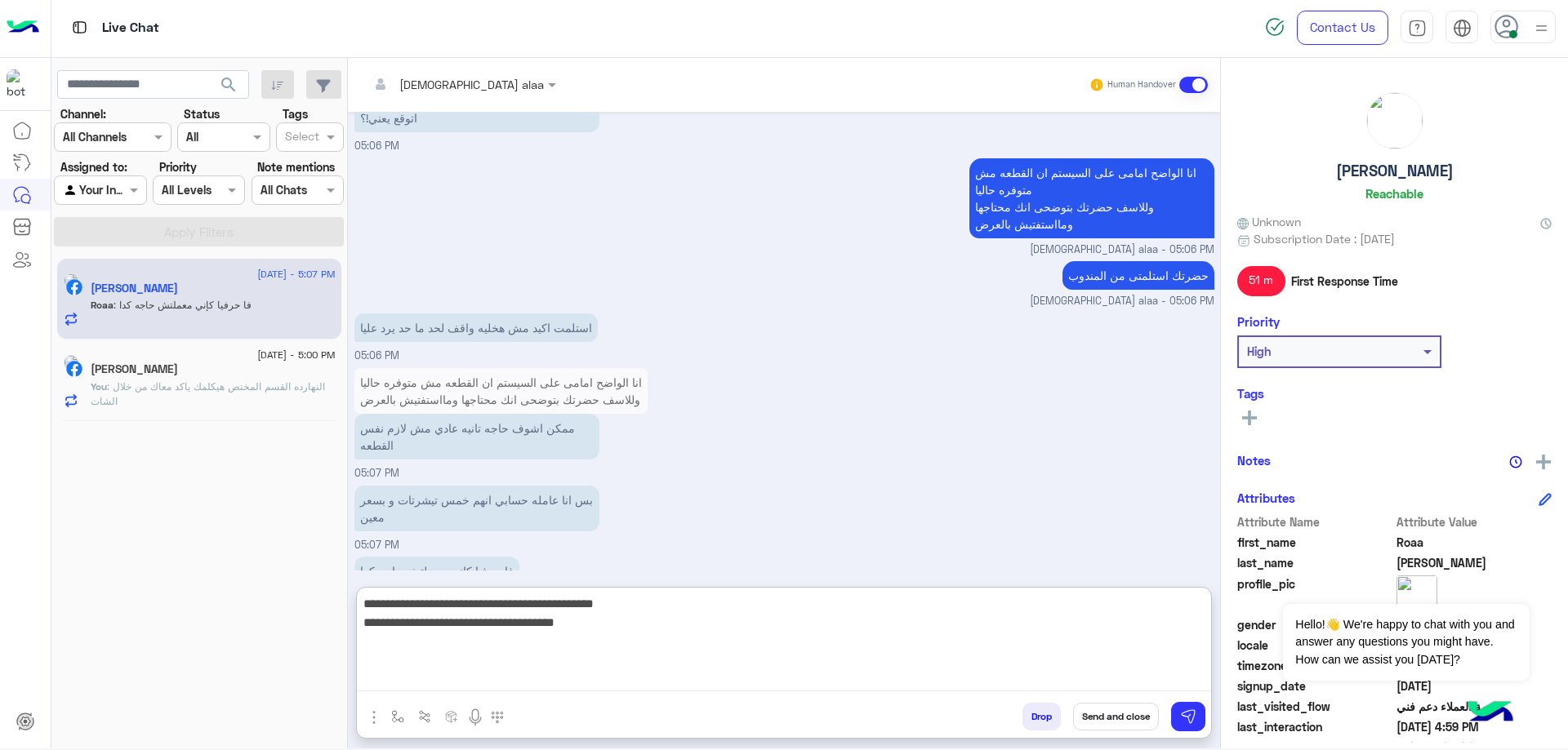
scroll to position [2303, 0]
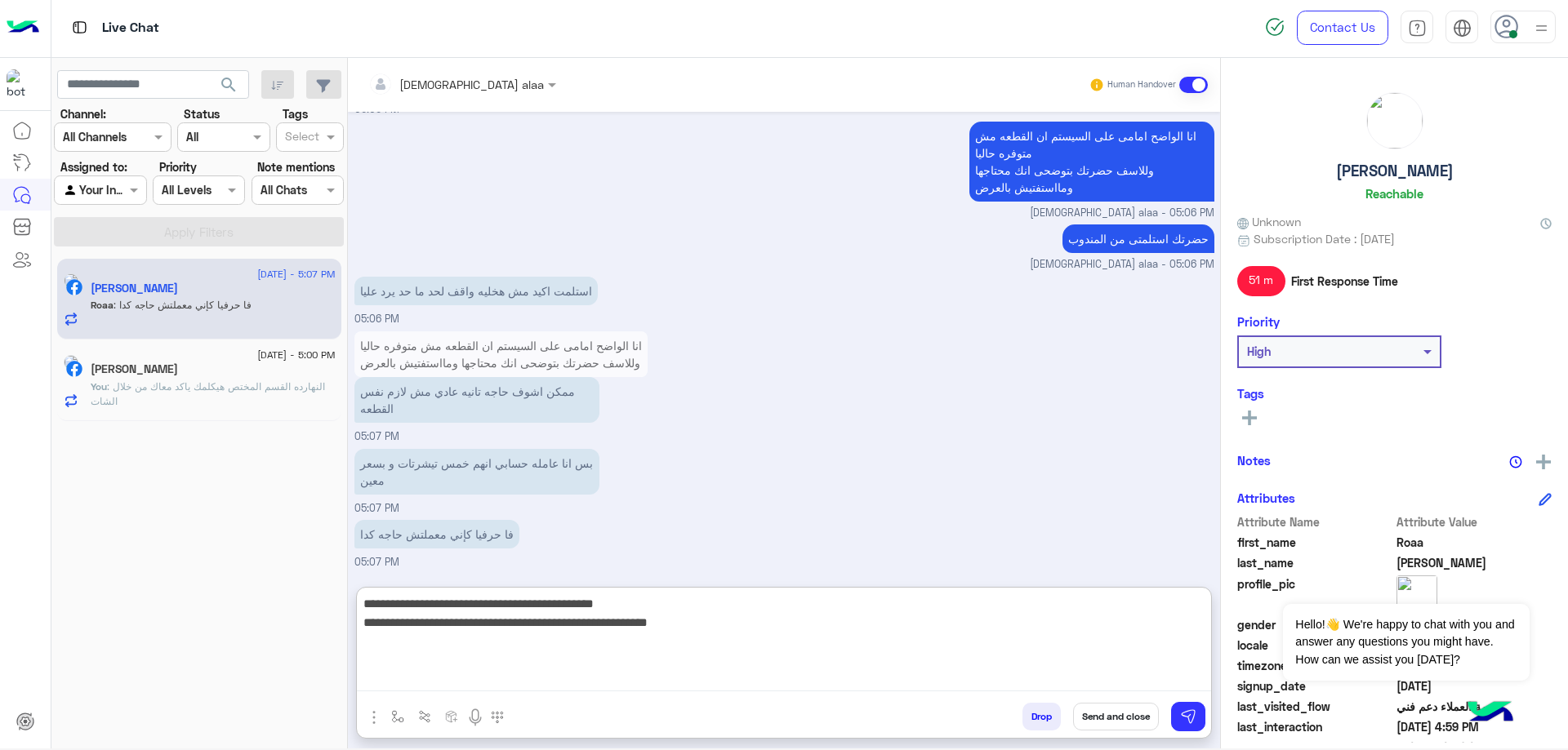
type textarea "**********"
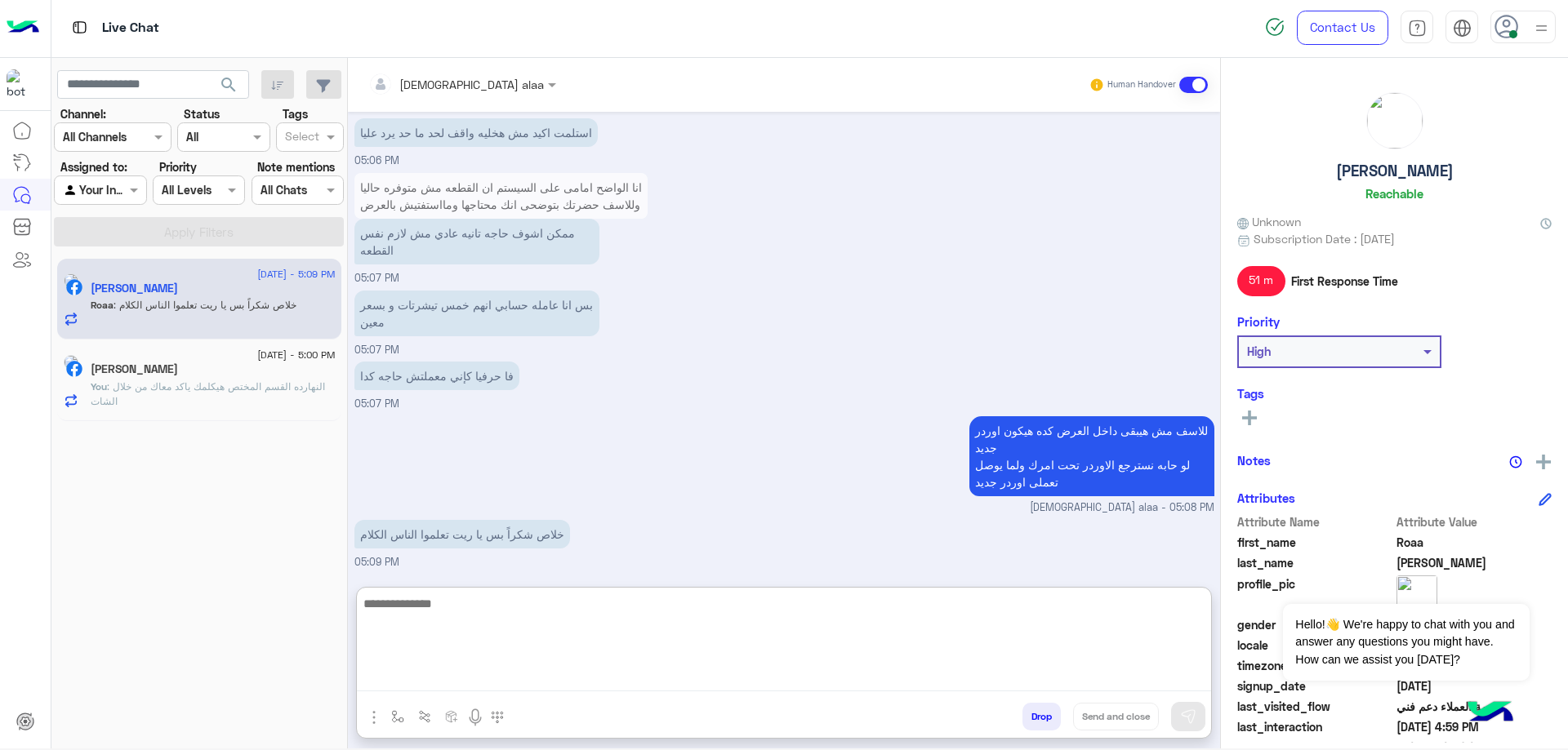
scroll to position [2461, 0]
click at [691, 607] on textarea at bounding box center [784, 642] width 854 height 98
type textarea "**********"
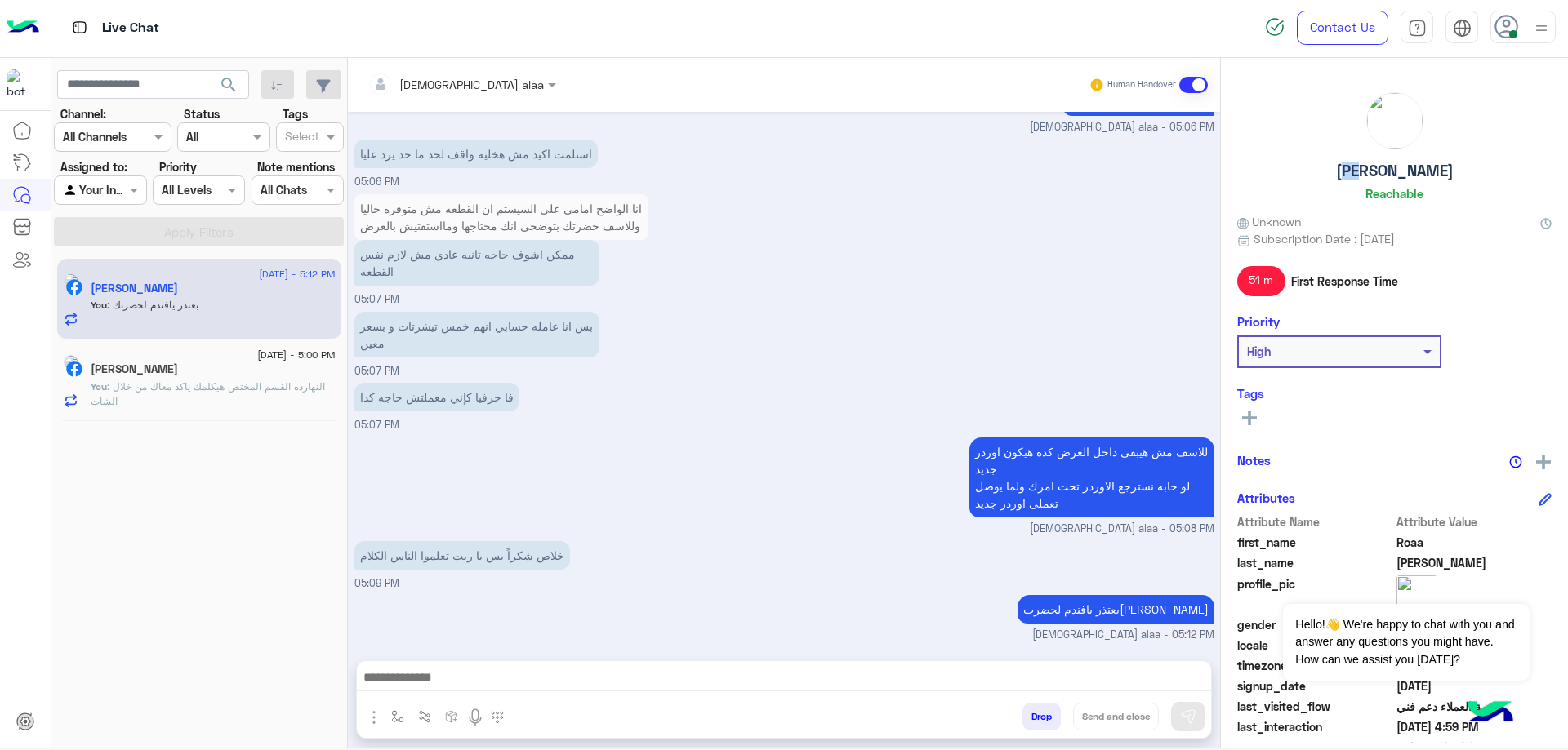
scroll to position [2440, 0]
drag, startPoint x: 1334, startPoint y: 165, endPoint x: 1445, endPoint y: 181, distance: 112.1
click at [1445, 181] on div "[PERSON_NAME]" at bounding box center [1394, 149] width 314 height 115
copy h5 "[PERSON_NAME]"
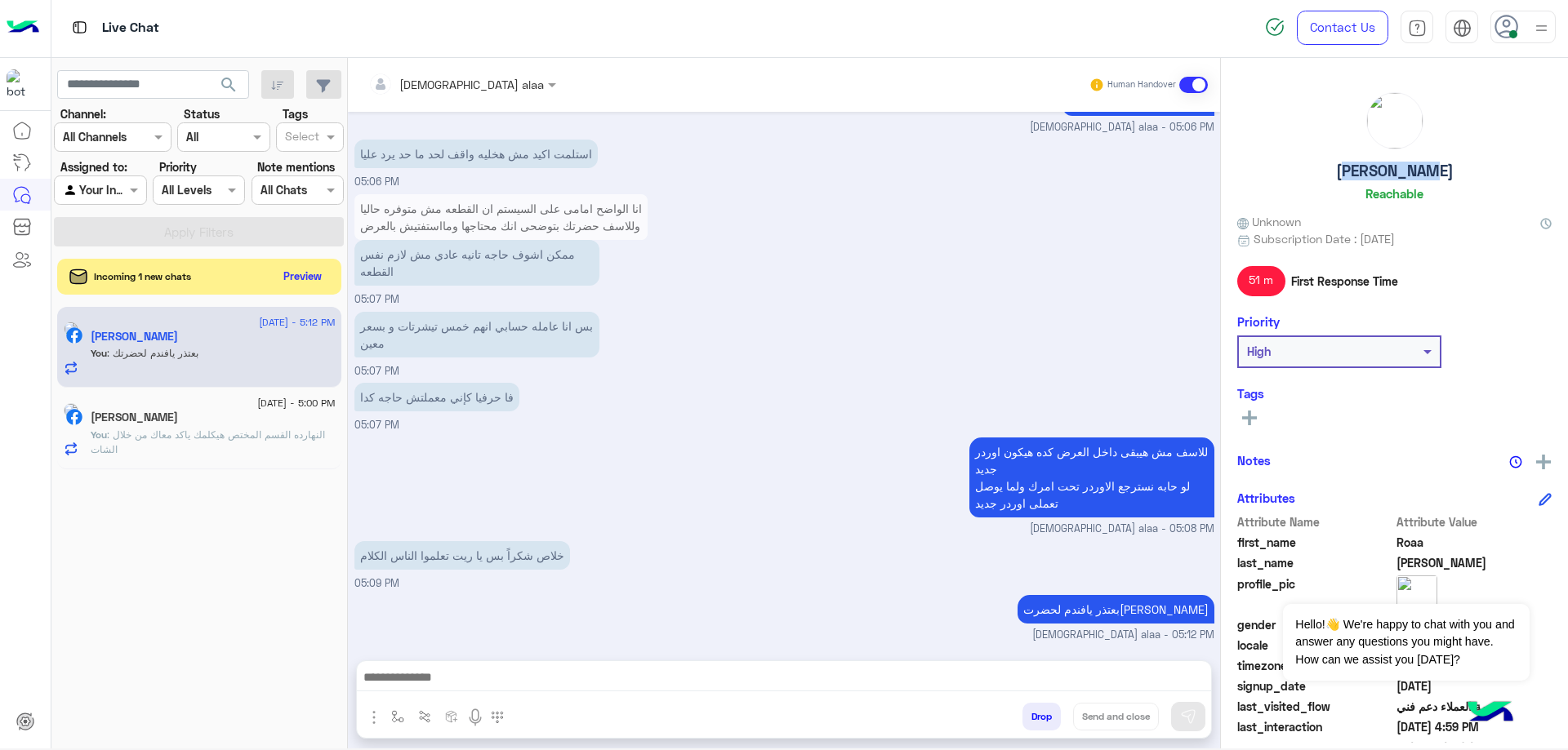
click at [1055, 718] on button "Drop" at bounding box center [1041, 716] width 38 height 28
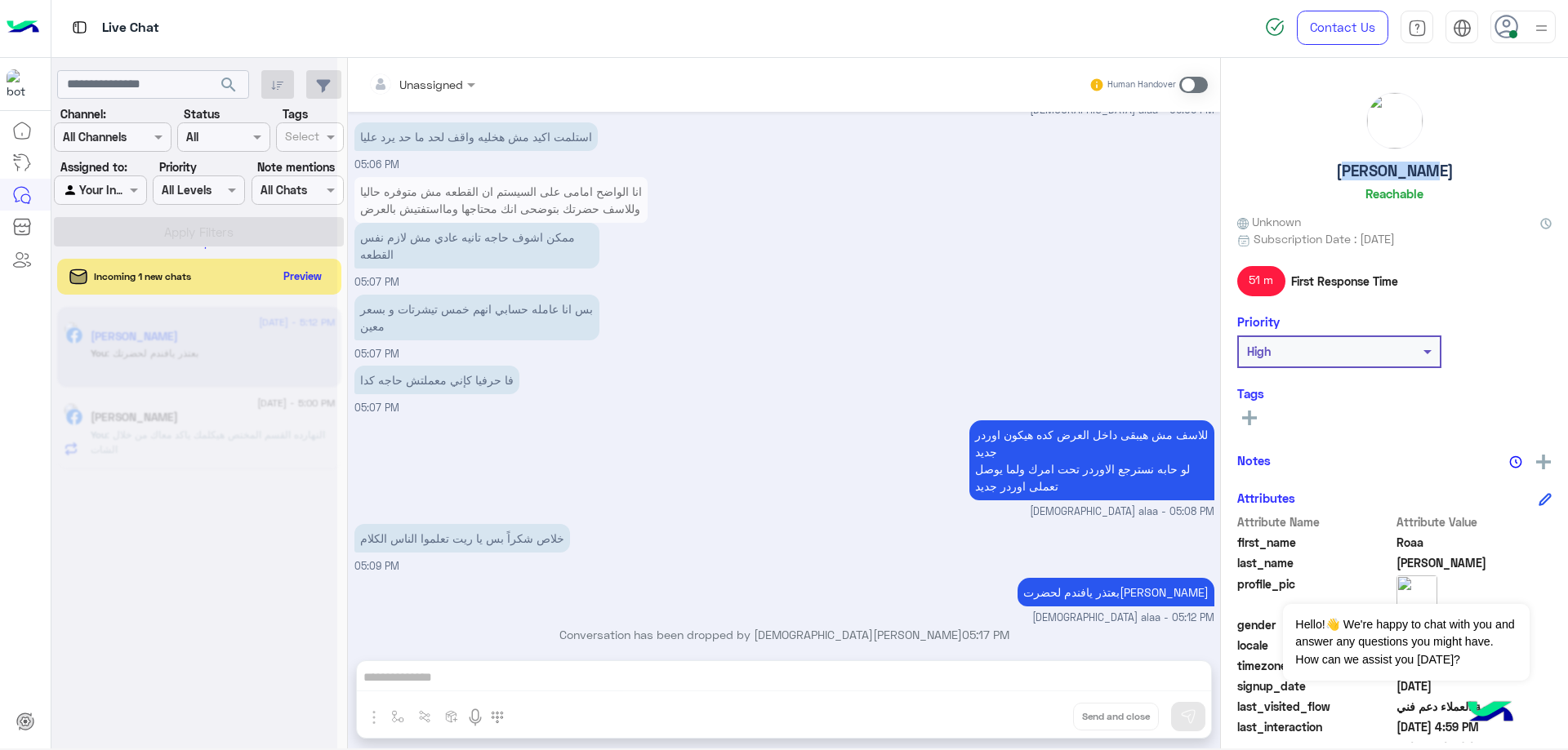
scroll to position [2470, 0]
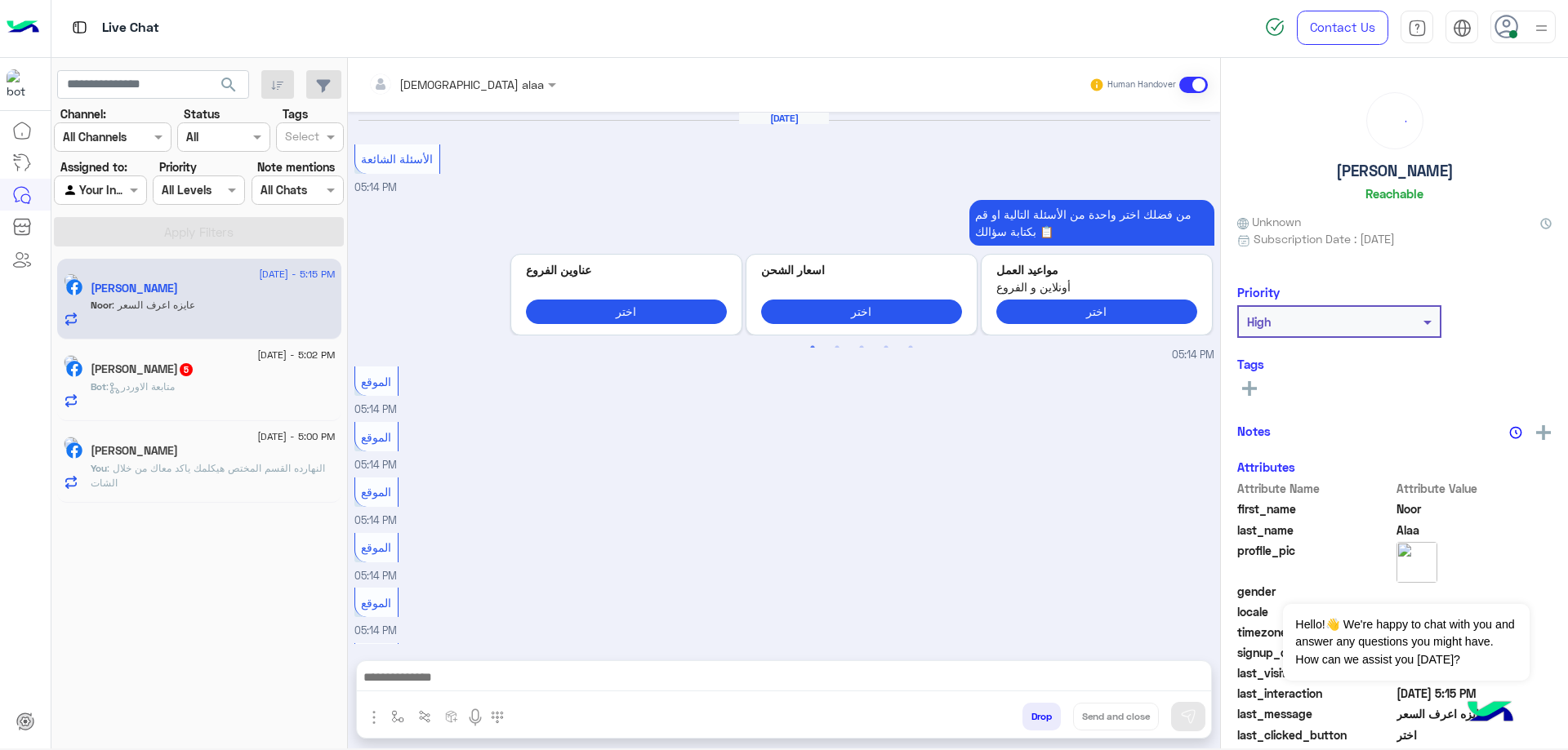
scroll to position [934, 0]
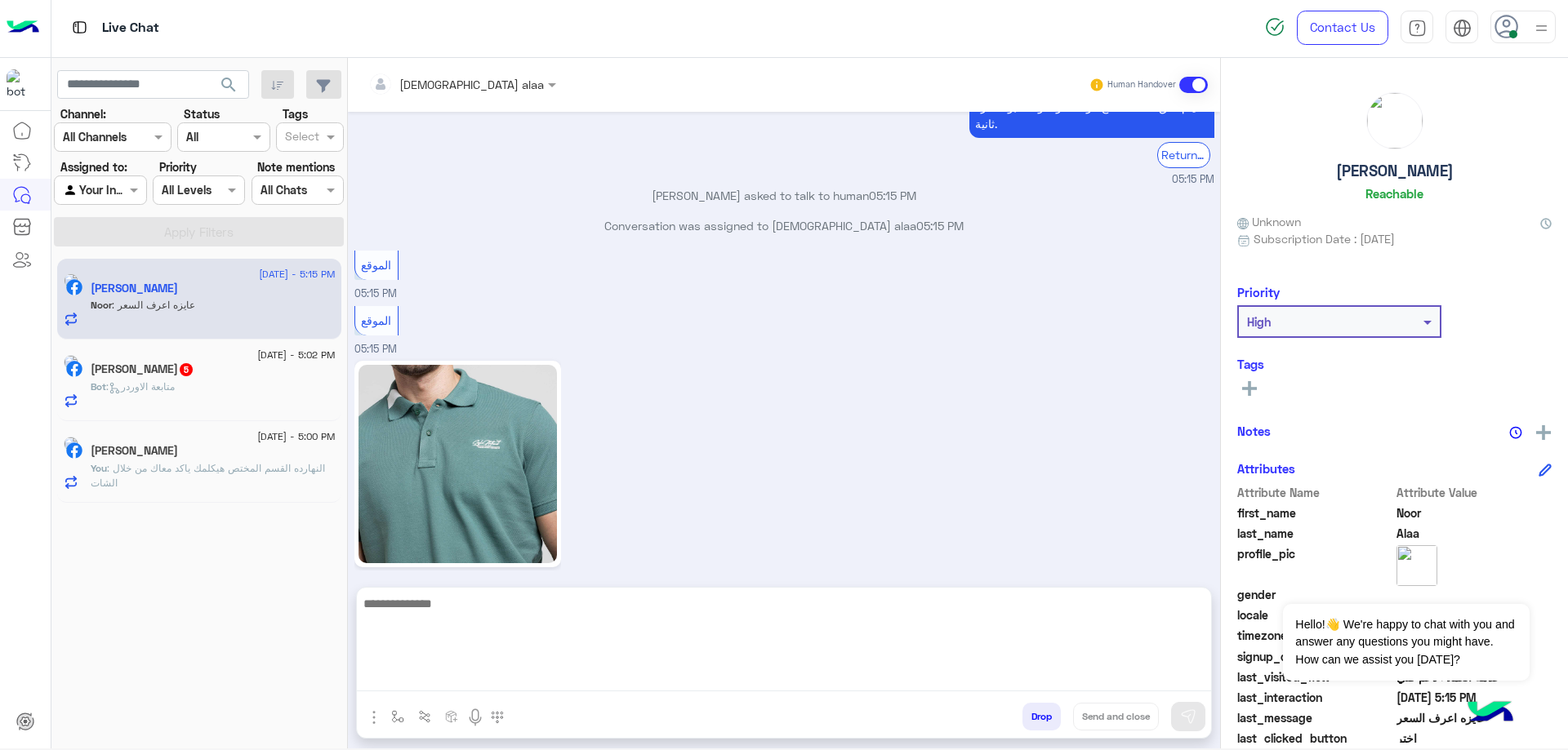
click at [627, 674] on textarea at bounding box center [784, 642] width 854 height 98
paste textarea "**********"
type textarea "**********"
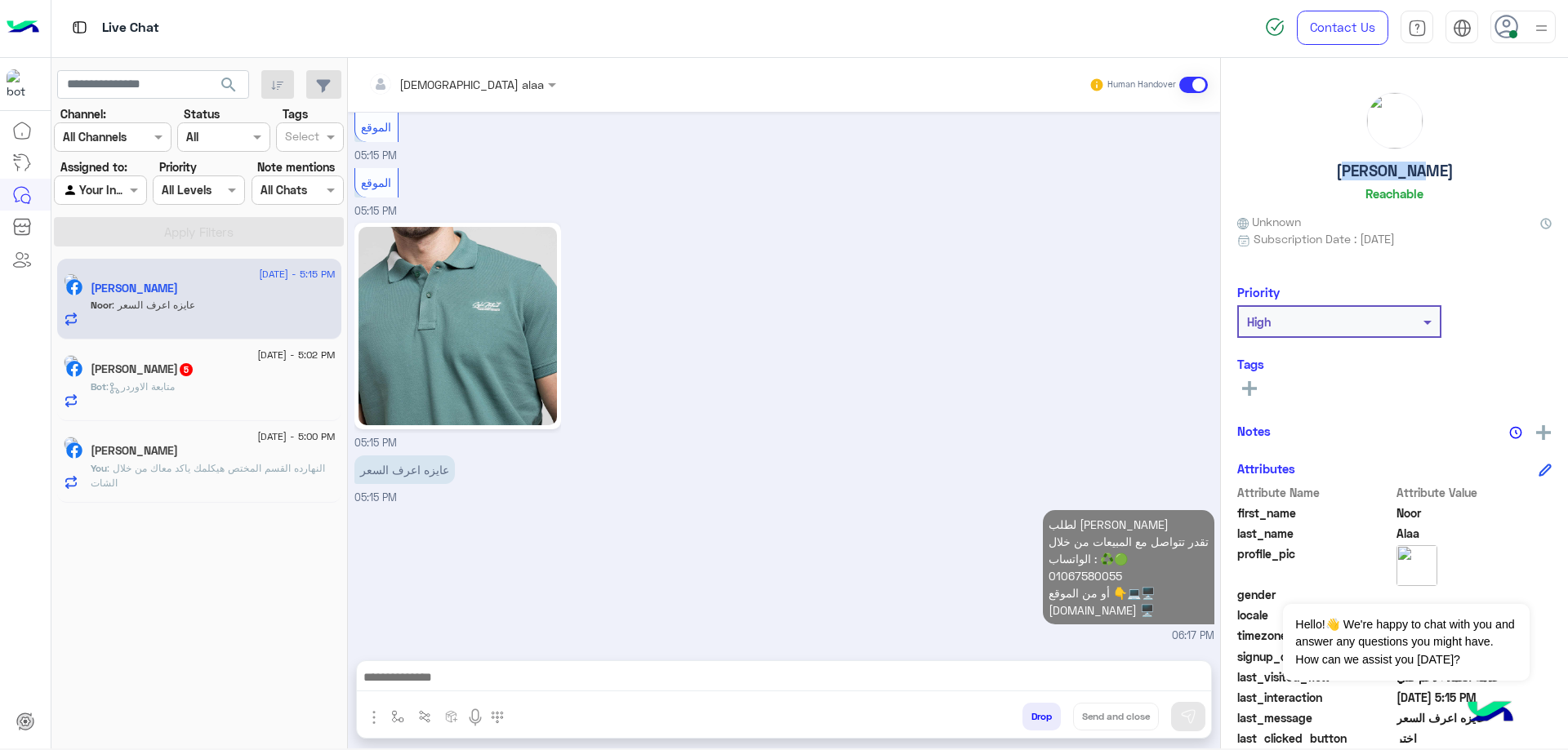
drag, startPoint x: 1352, startPoint y: 173, endPoint x: 1463, endPoint y: 187, distance: 111.9
click at [1463, 187] on div "Noor Alaa Reachable" at bounding box center [1394, 149] width 314 height 115
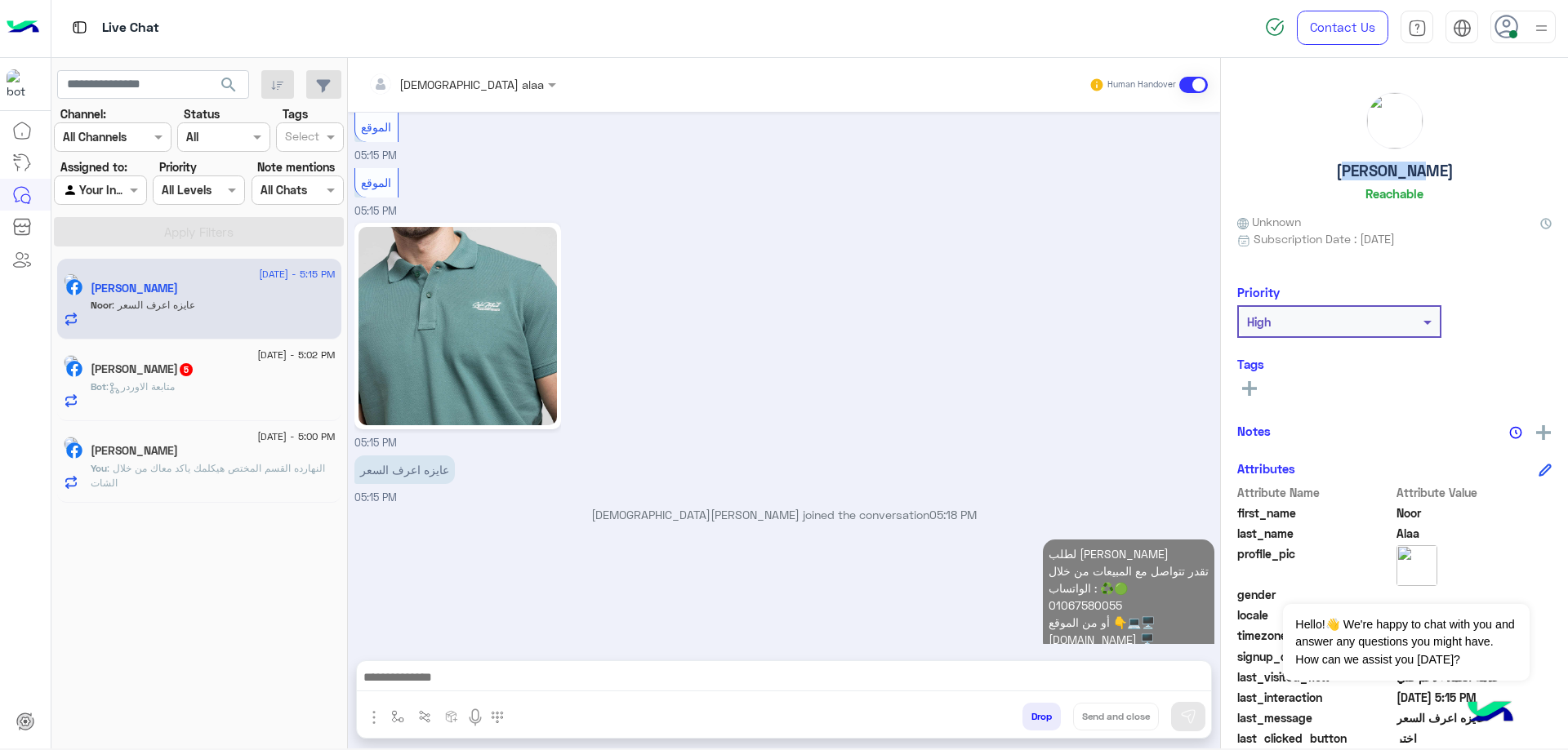
copy h5 "[PERSON_NAME]"
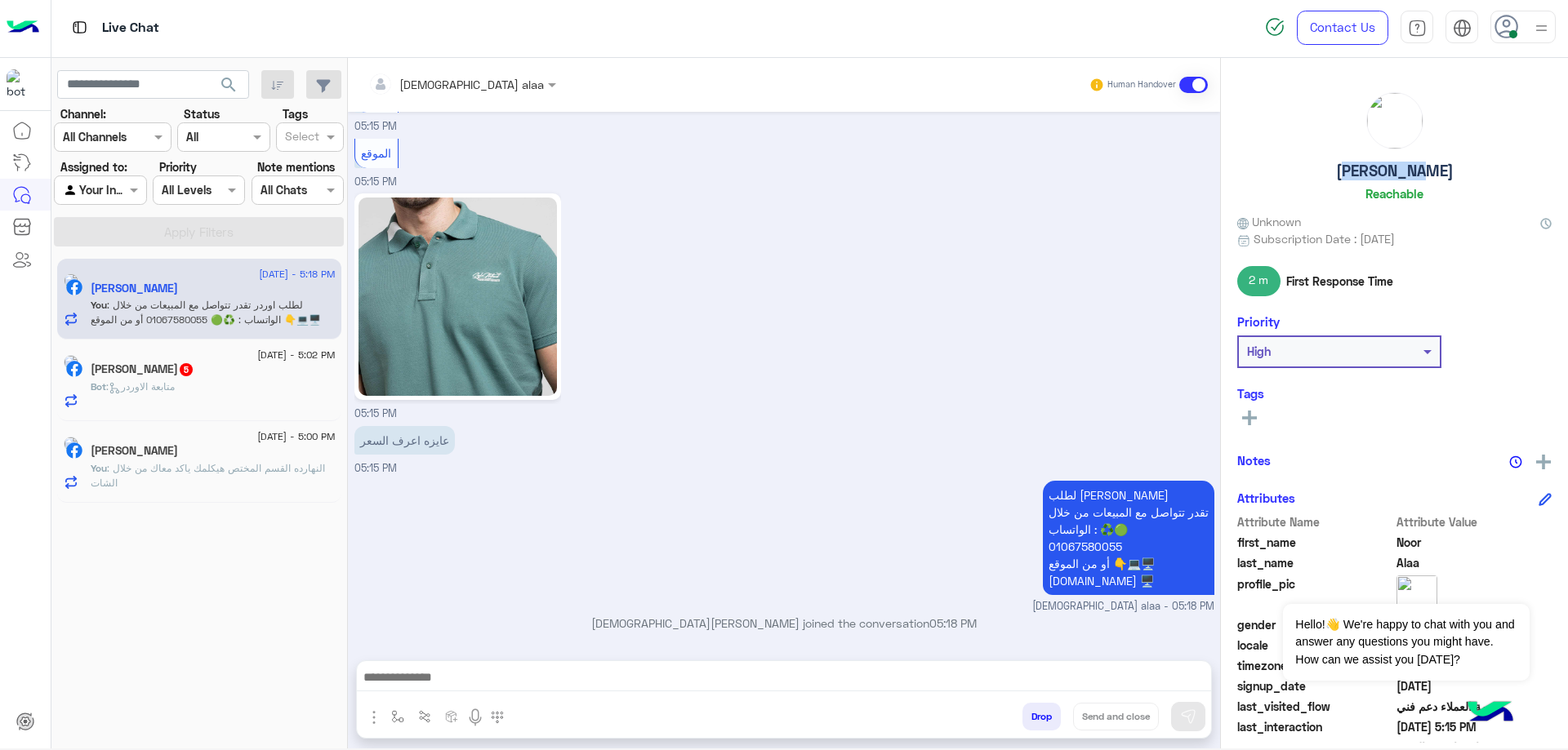
click at [1031, 712] on button "Drop" at bounding box center [1041, 716] width 38 height 28
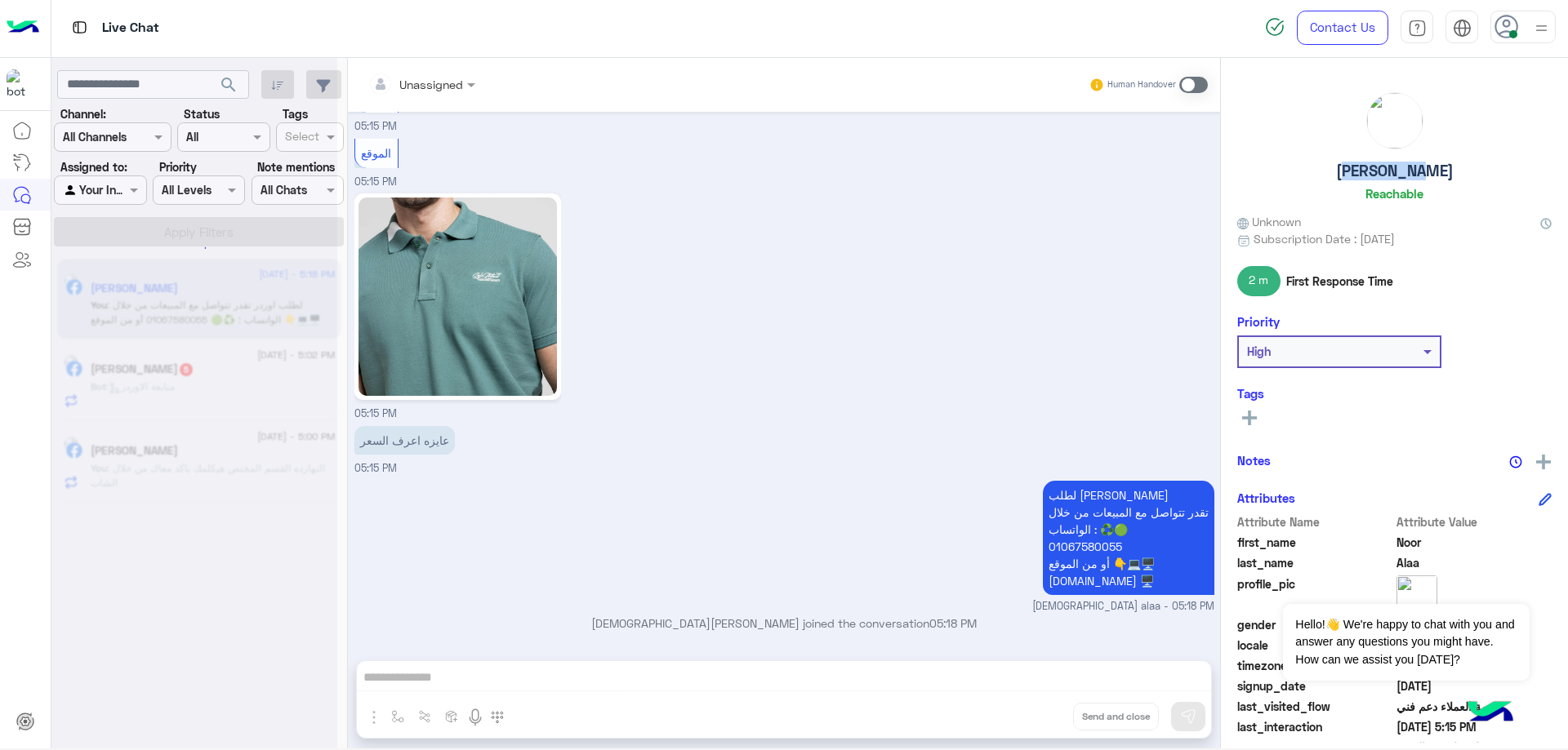
scroll to position [1132, 0]
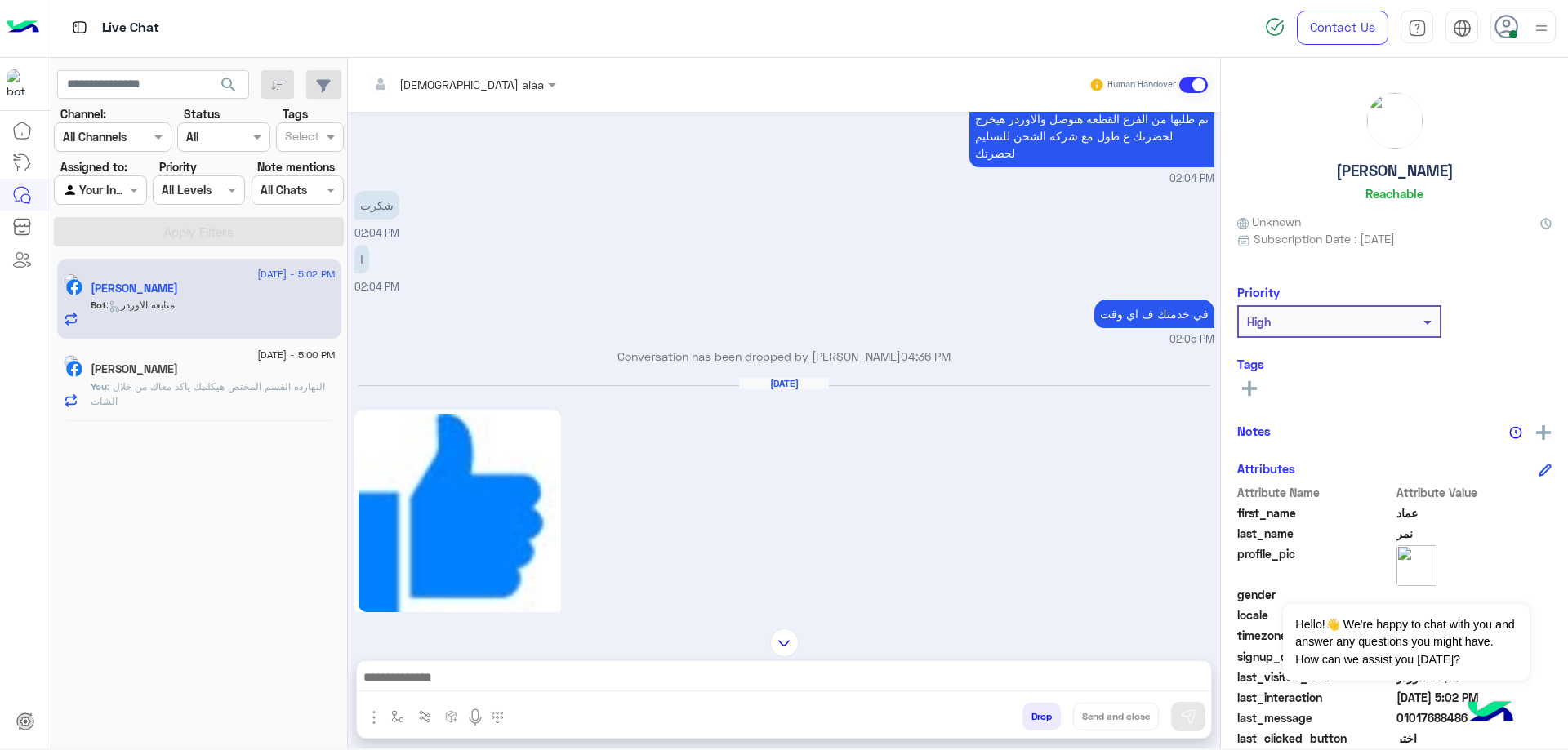
scroll to position [1642, 0]
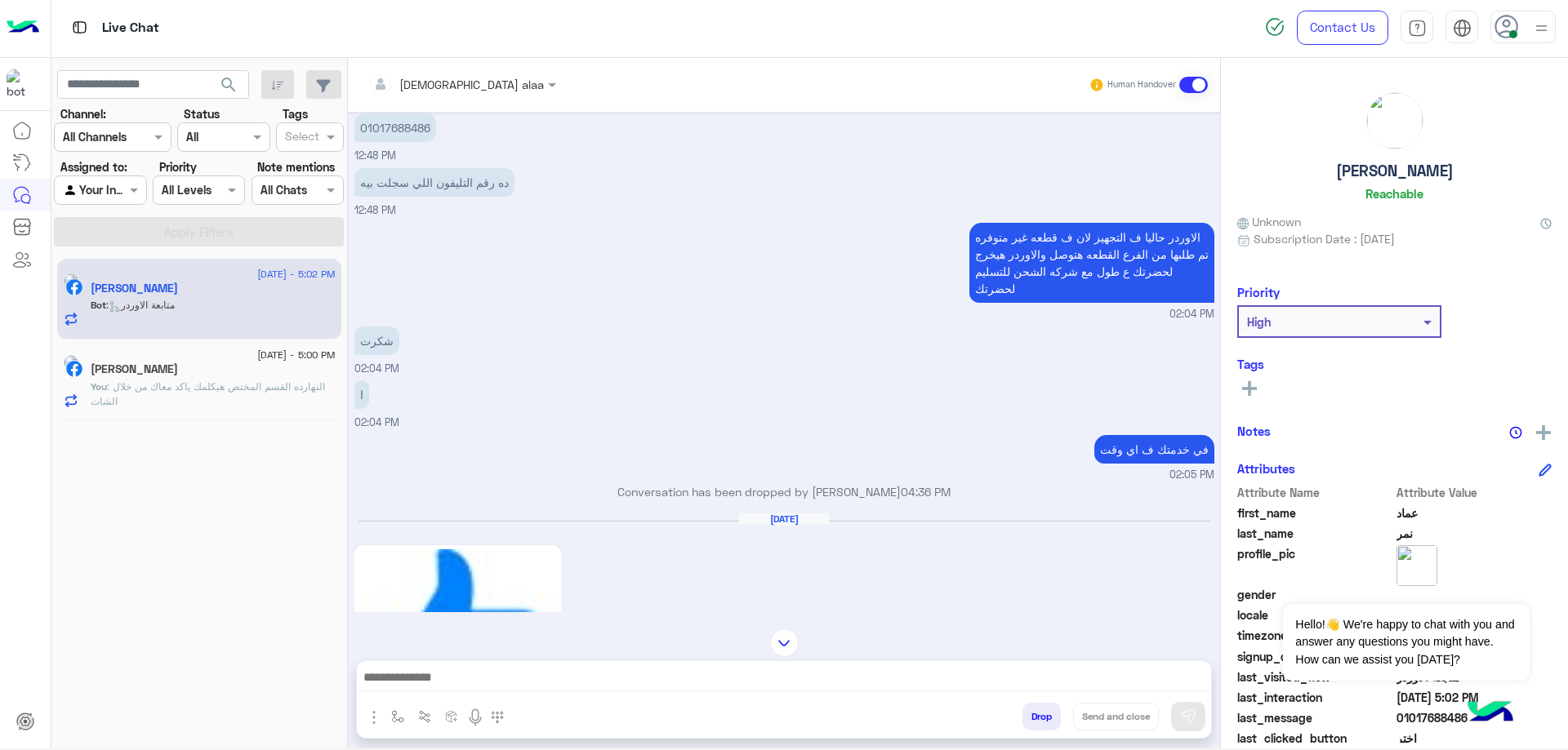
click at [399, 121] on p "01017688486" at bounding box center [395, 128] width 82 height 28
copy p "01017688486"
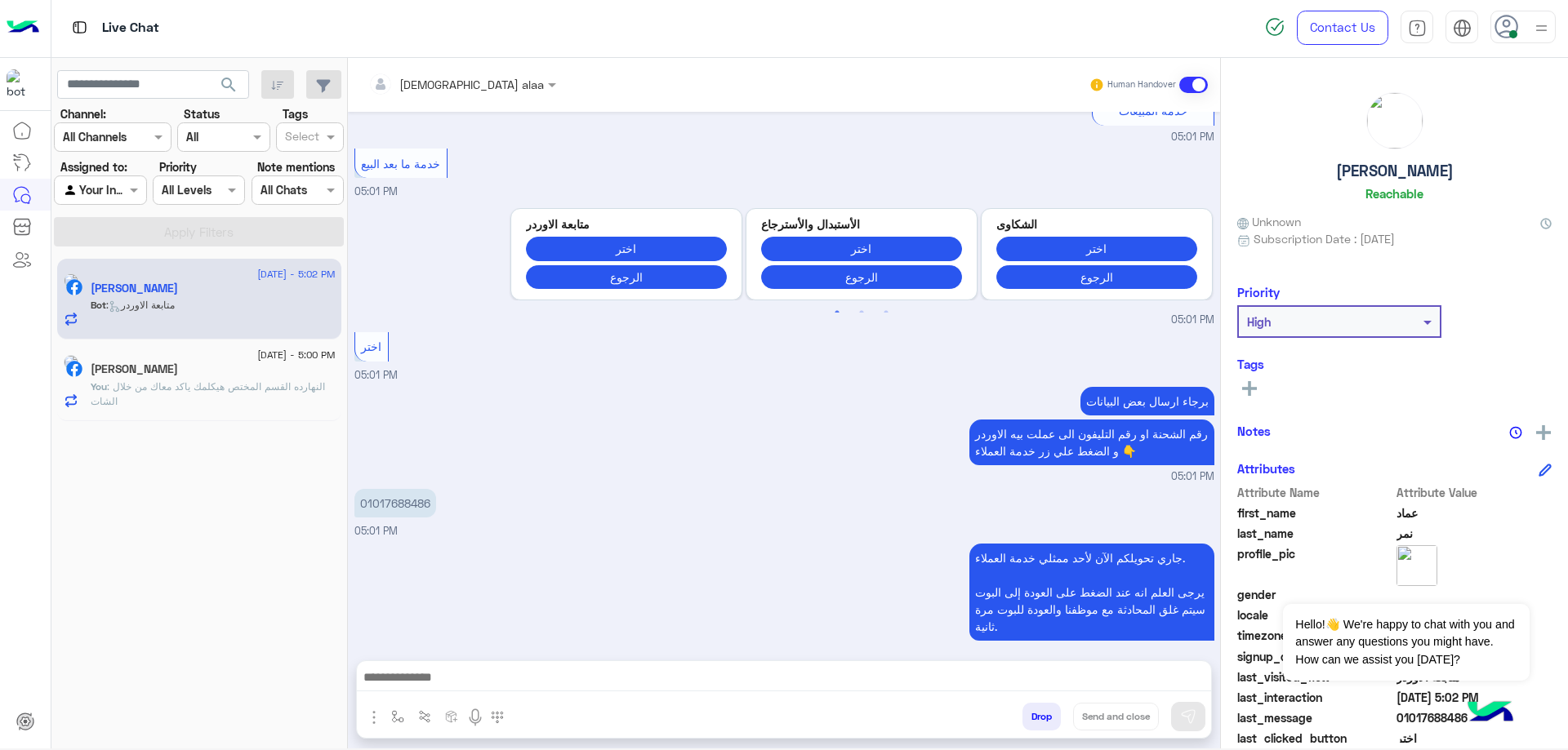
scroll to position [2746, 0]
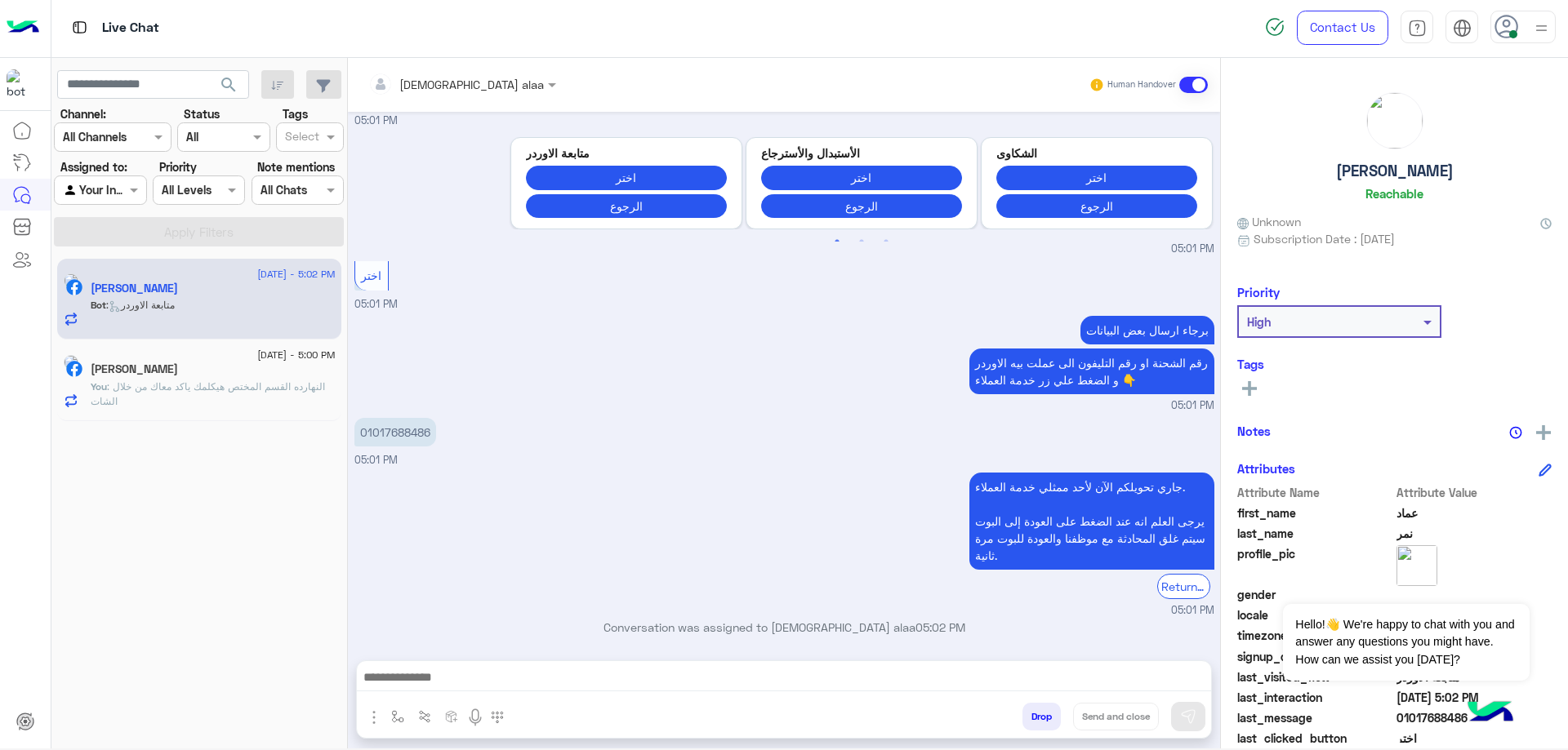
click at [622, 675] on textarea at bounding box center [784, 680] width 854 height 25
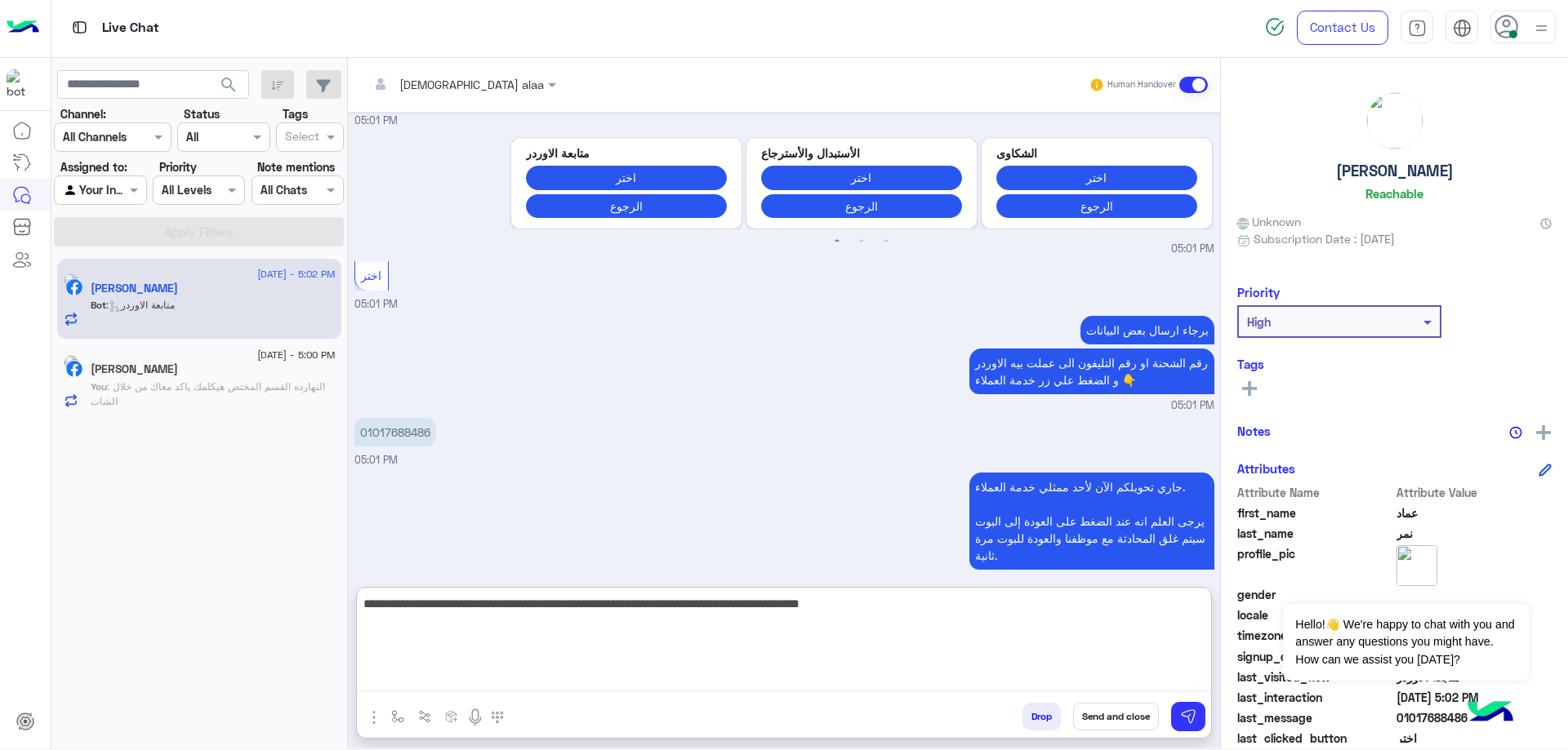
type textarea "**********"
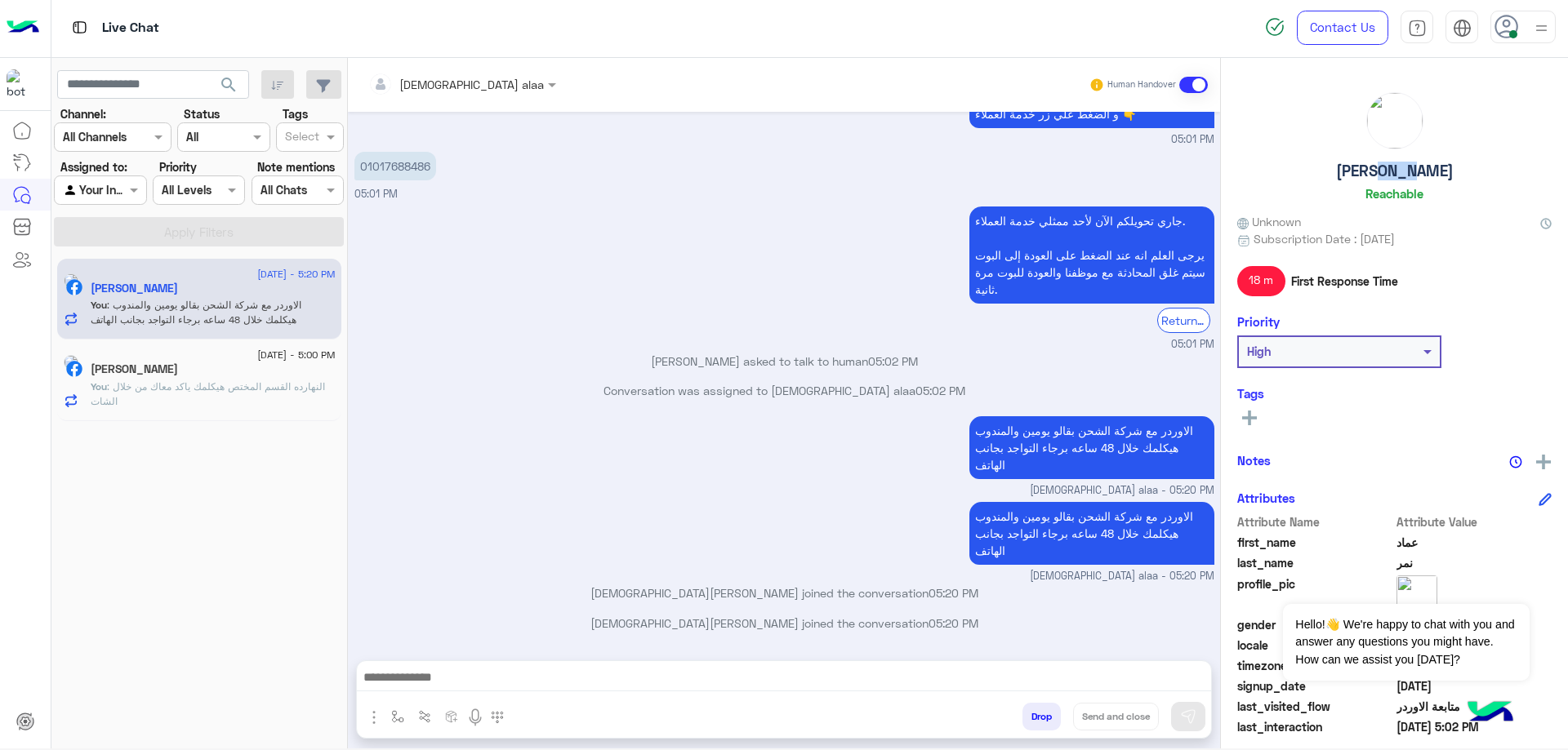
scroll to position [2977, 0]
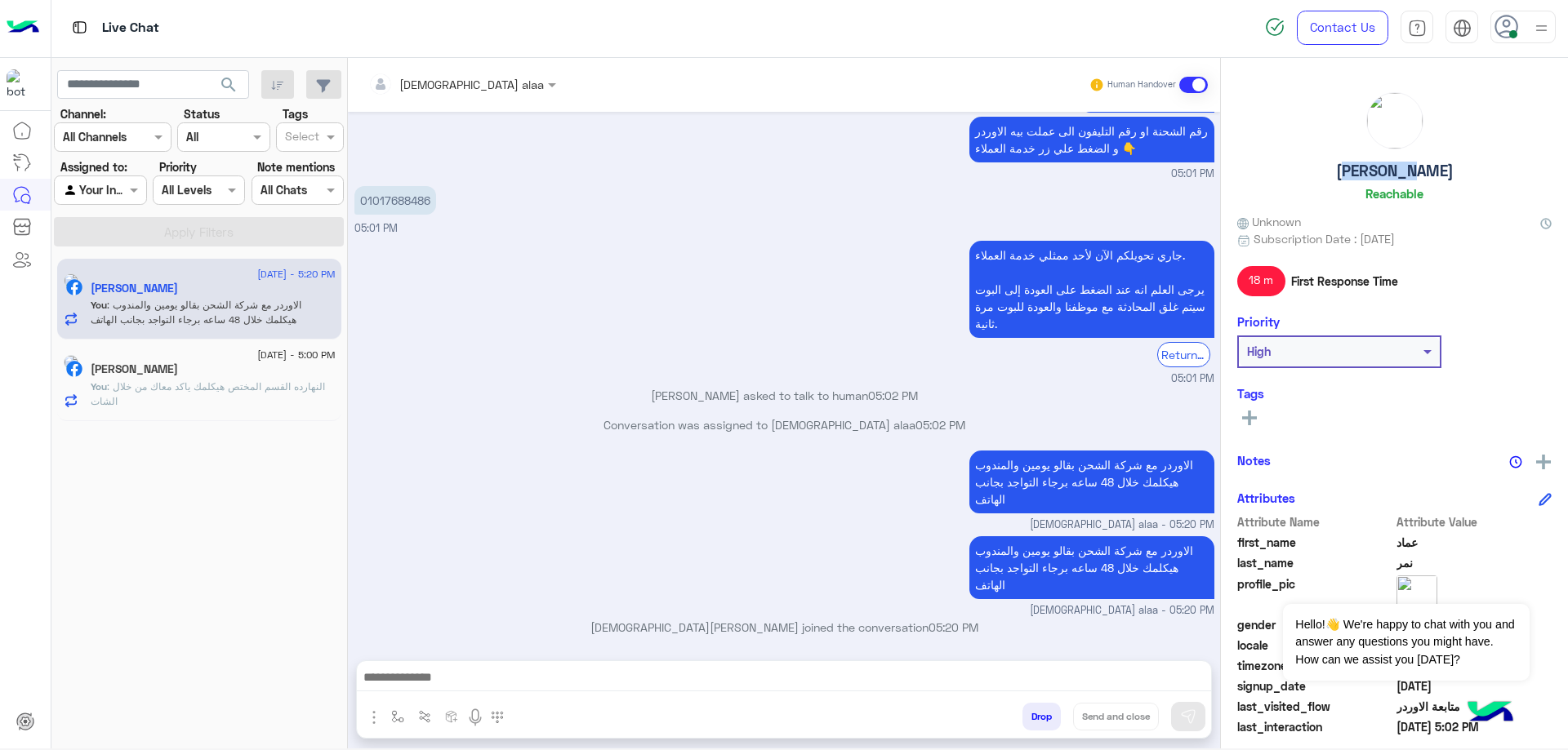
drag, startPoint x: 1341, startPoint y: 177, endPoint x: 1416, endPoint y: 177, distance: 75.0
click at [1416, 177] on div "[PERSON_NAME] Reachable" at bounding box center [1394, 149] width 314 height 115
copy h5 "[PERSON_NAME]"
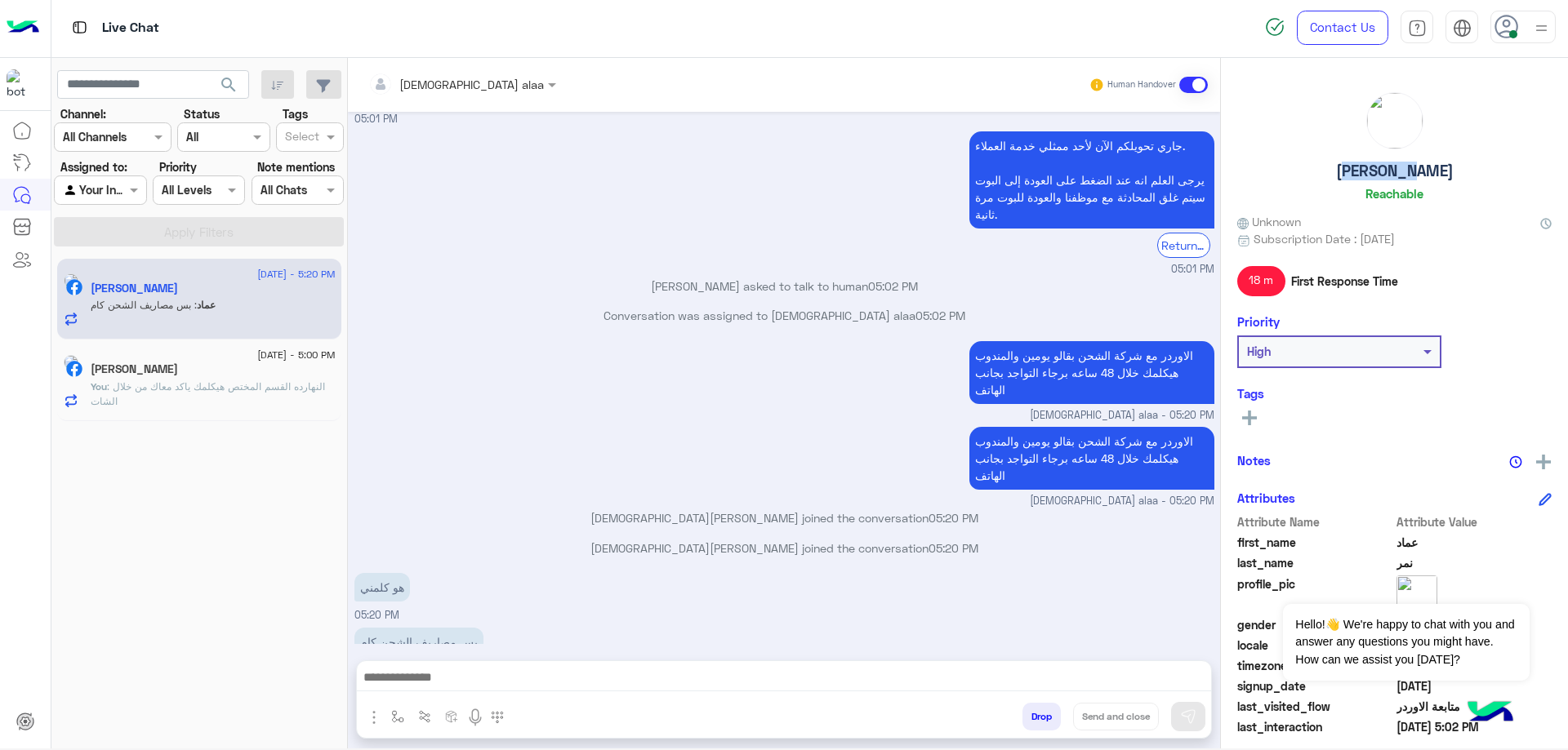
scroll to position [3085, 0]
click at [529, 665] on div at bounding box center [784, 681] width 854 height 41
click at [529, 674] on textarea at bounding box center [784, 680] width 854 height 25
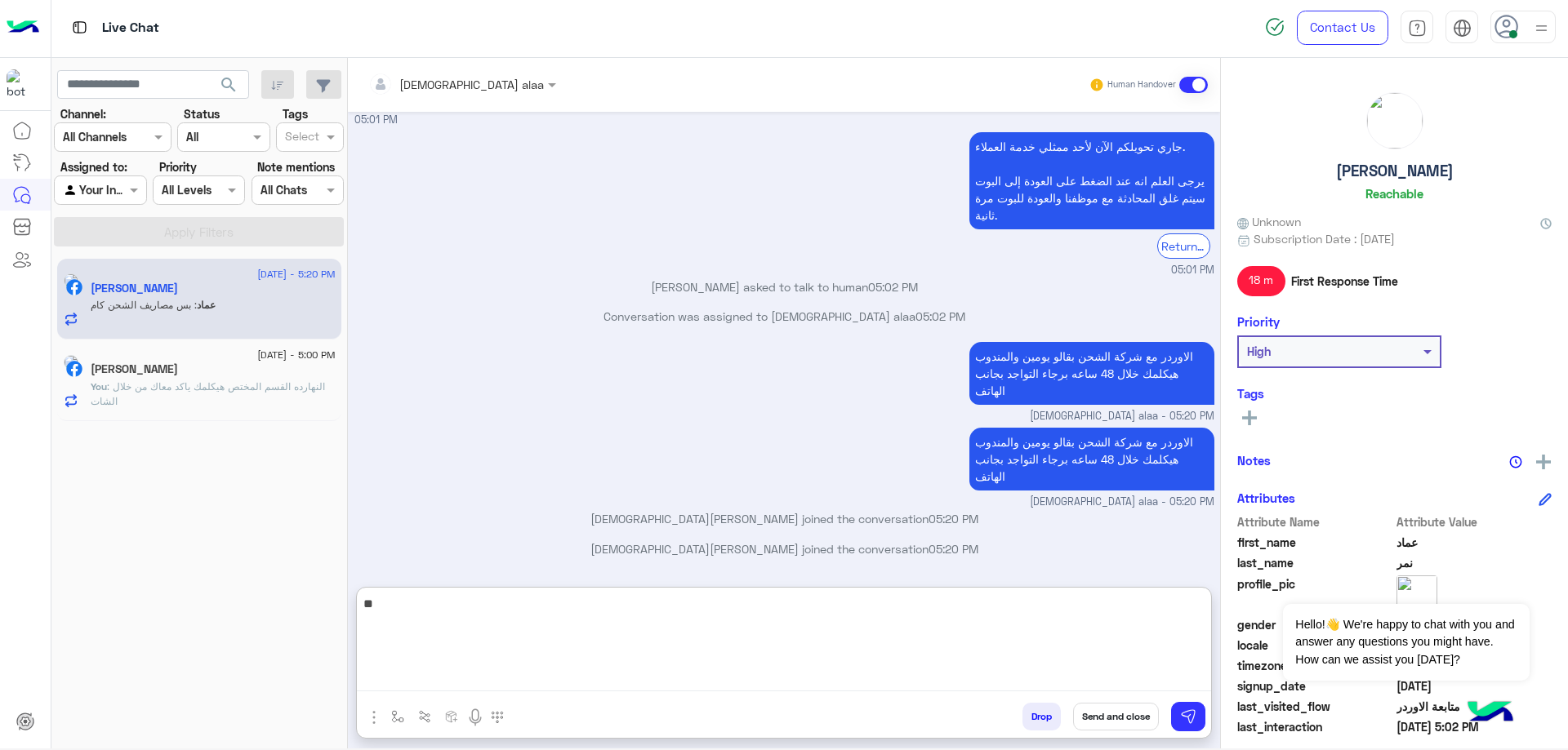
type textarea "*"
type textarea "**********"
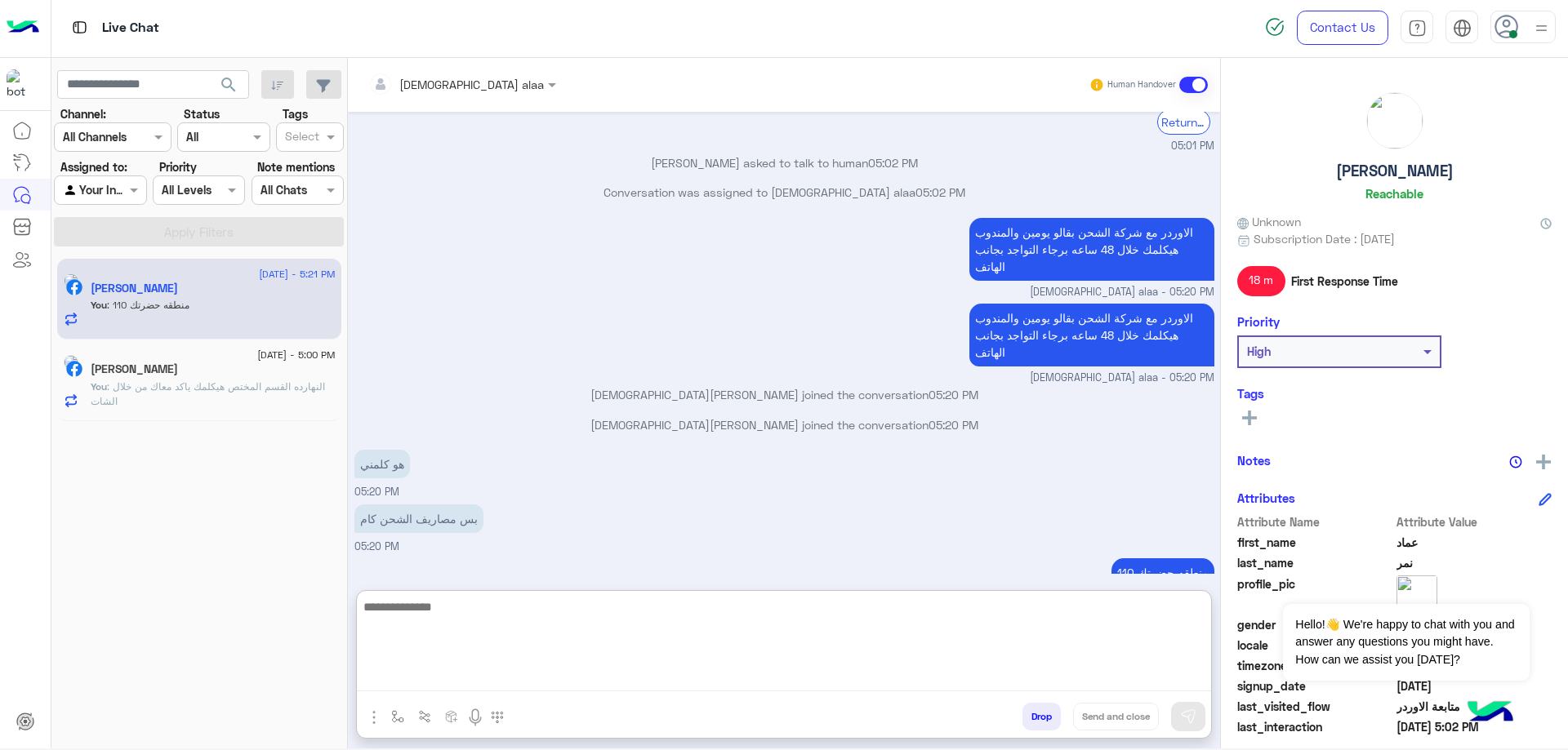
scroll to position [3212, 0]
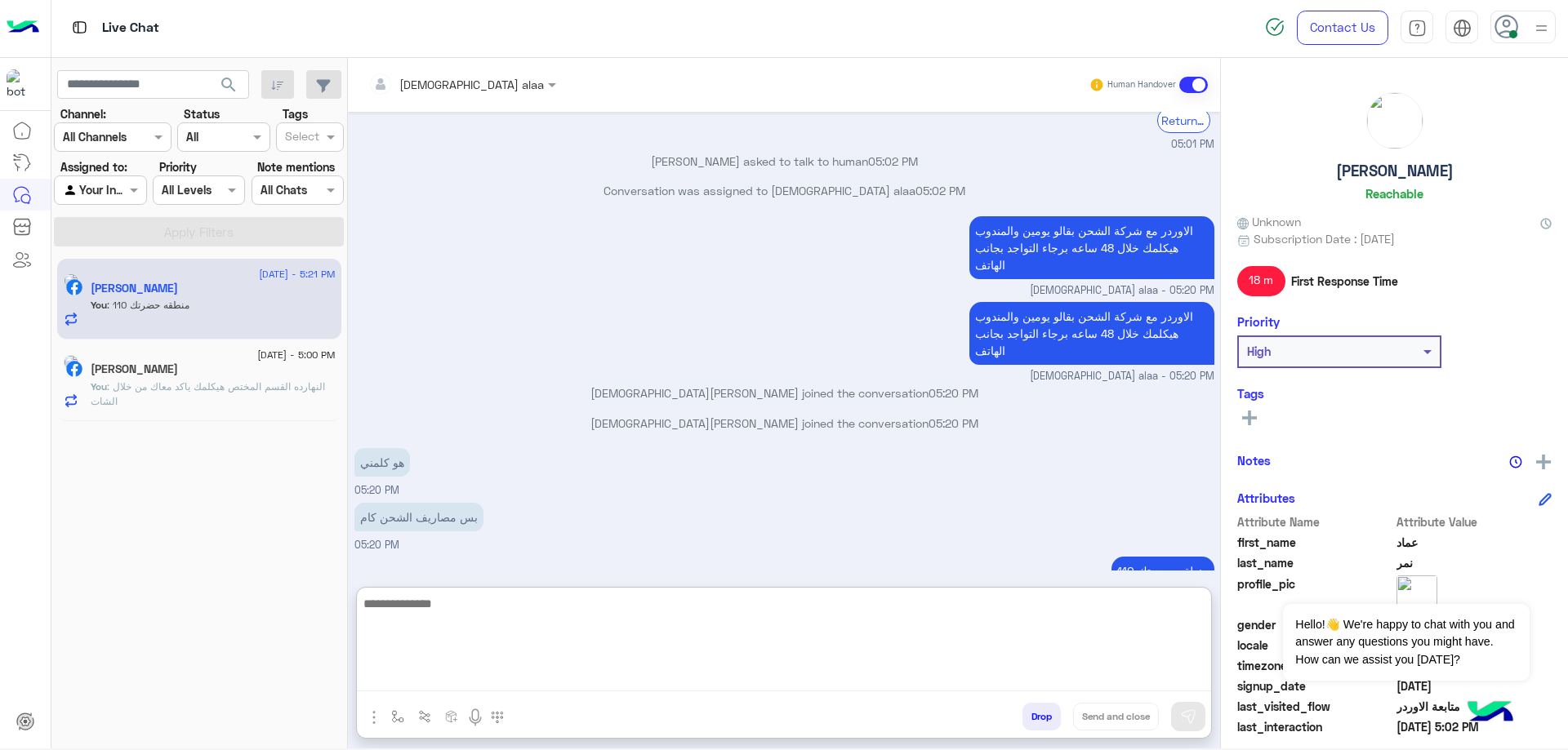
click at [688, 617] on textarea at bounding box center [784, 642] width 854 height 98
type textarea "**********"
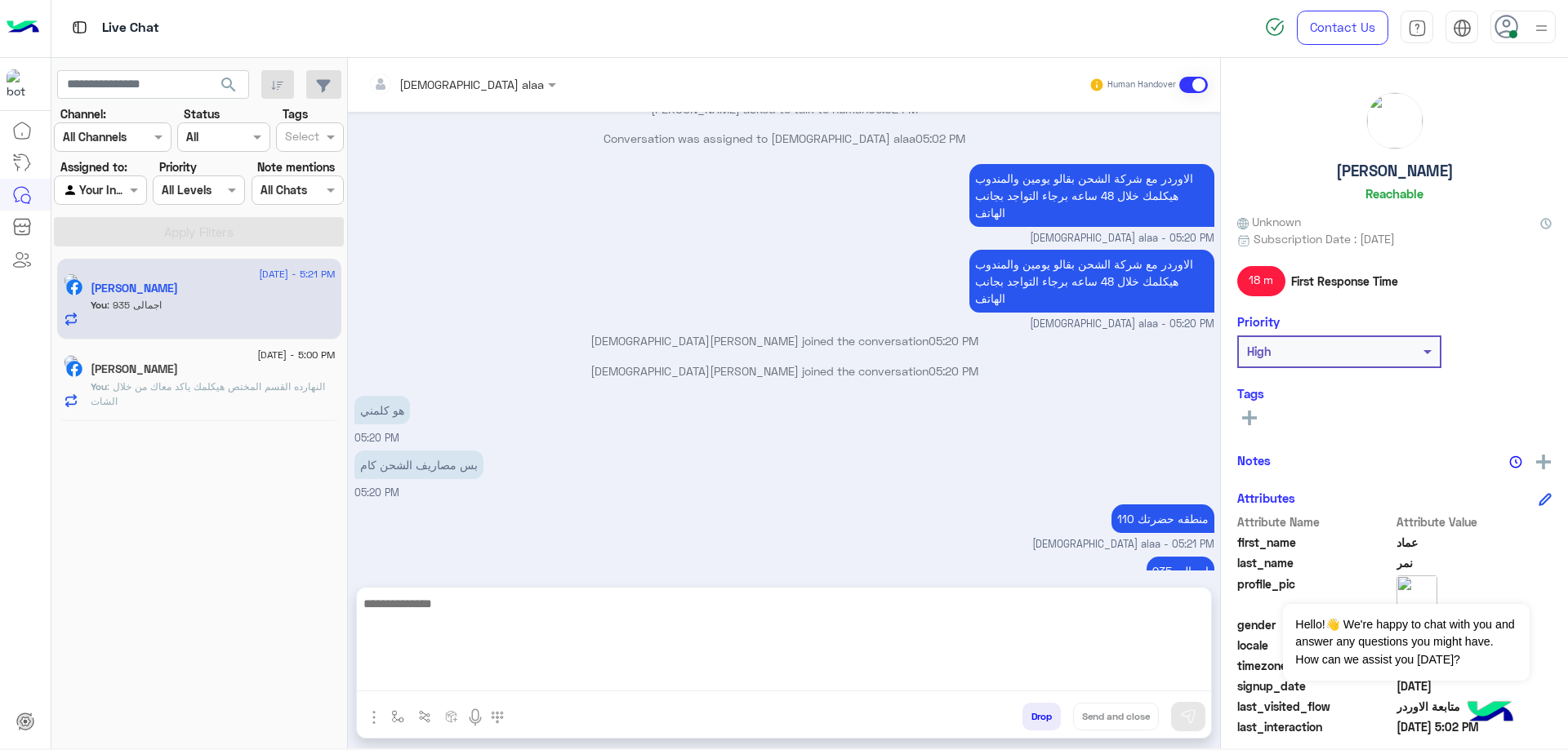
click at [213, 390] on span ": النهارده القسم المختص هيكلمك ياكد معاك من خلال الشات" at bounding box center [207, 394] width 234 height 27
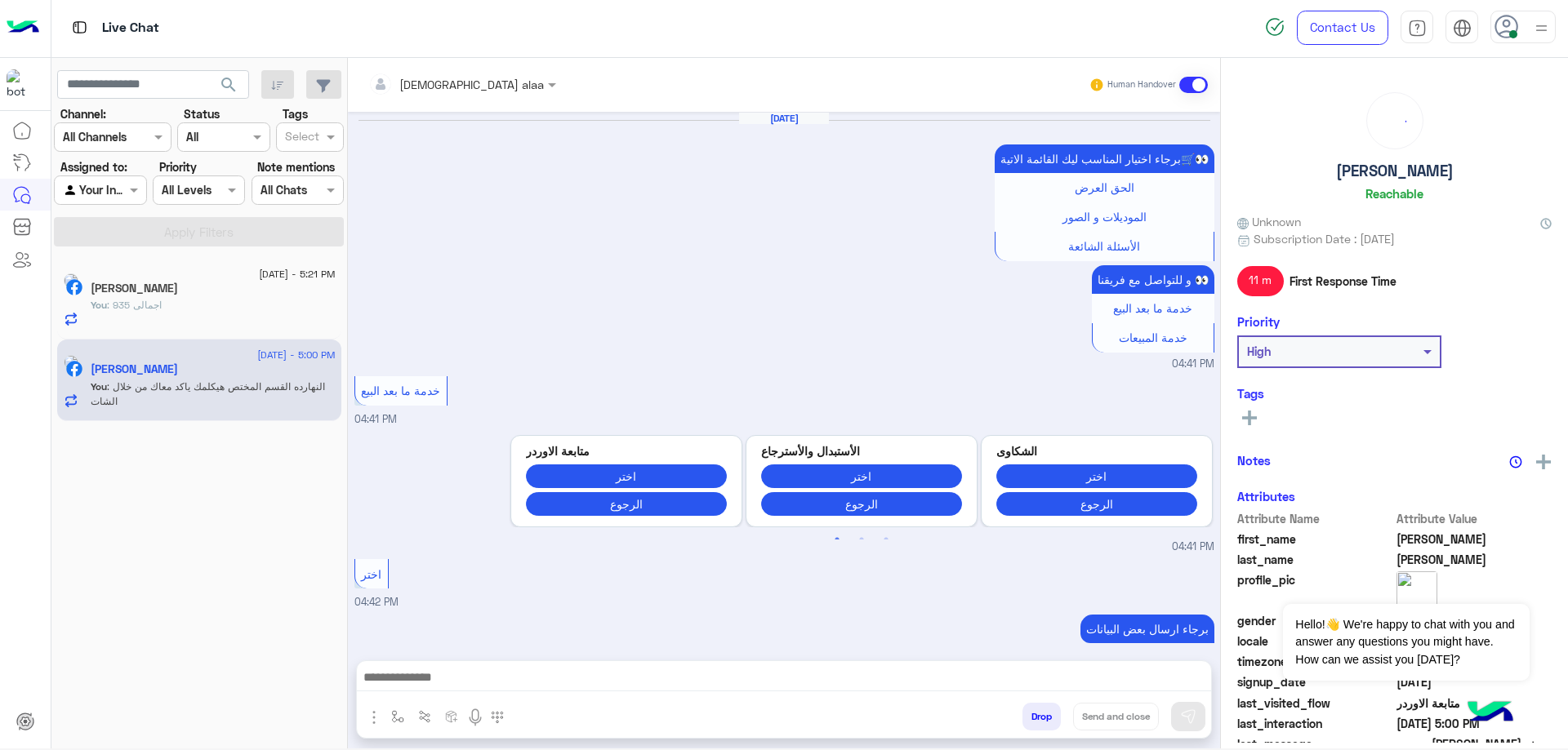
scroll to position [1125, 0]
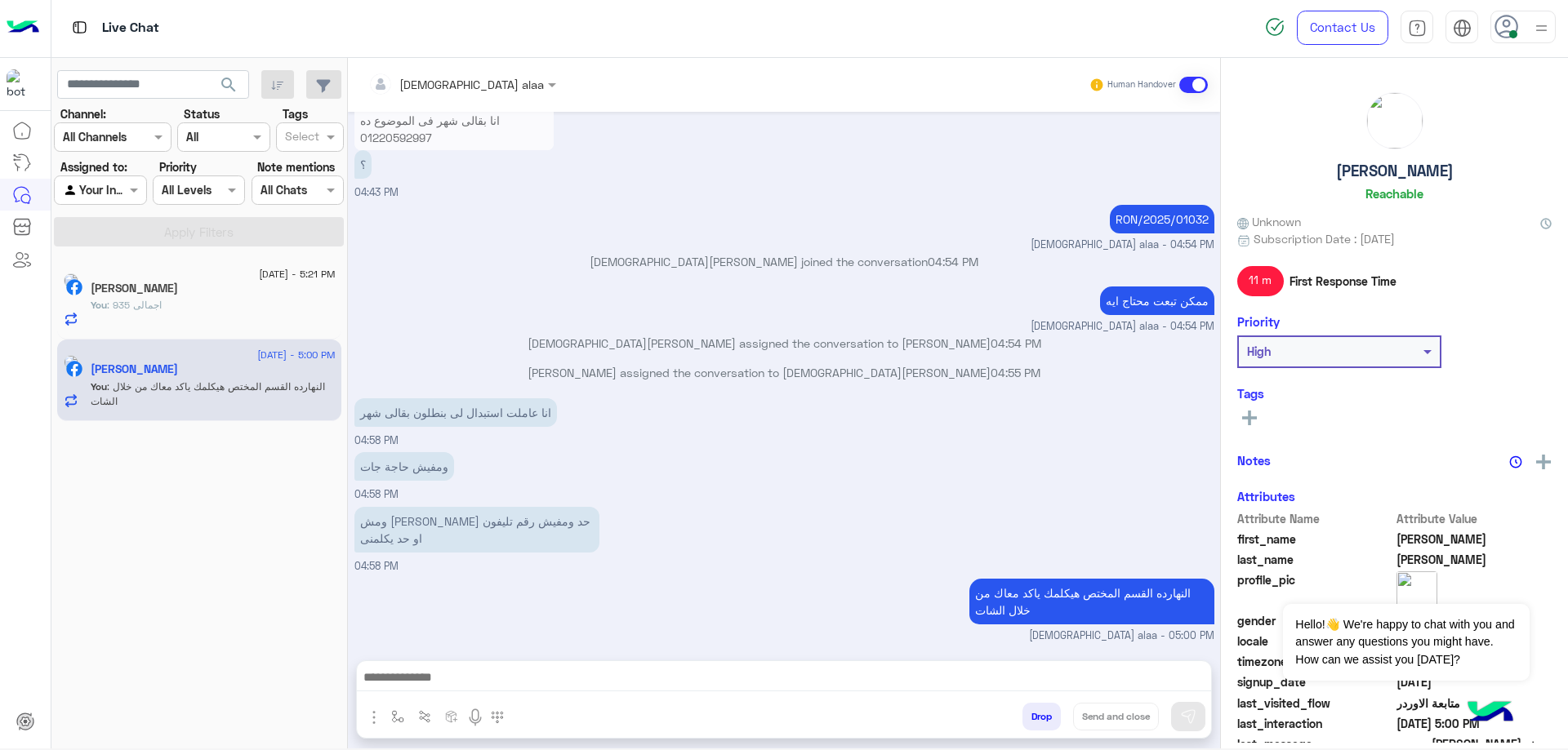
click at [1045, 713] on button "Drop" at bounding box center [1041, 716] width 38 height 28
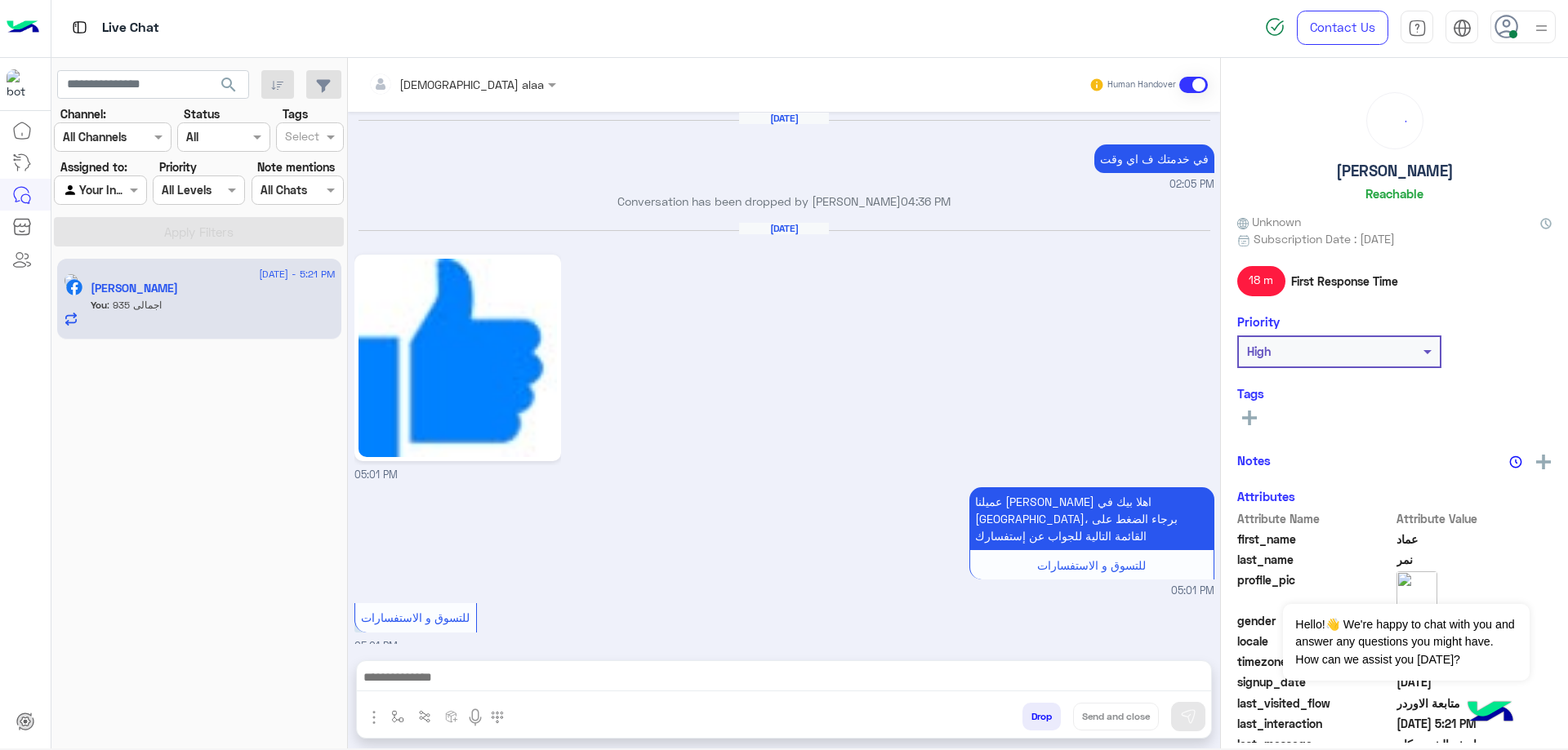
scroll to position [1158, 0]
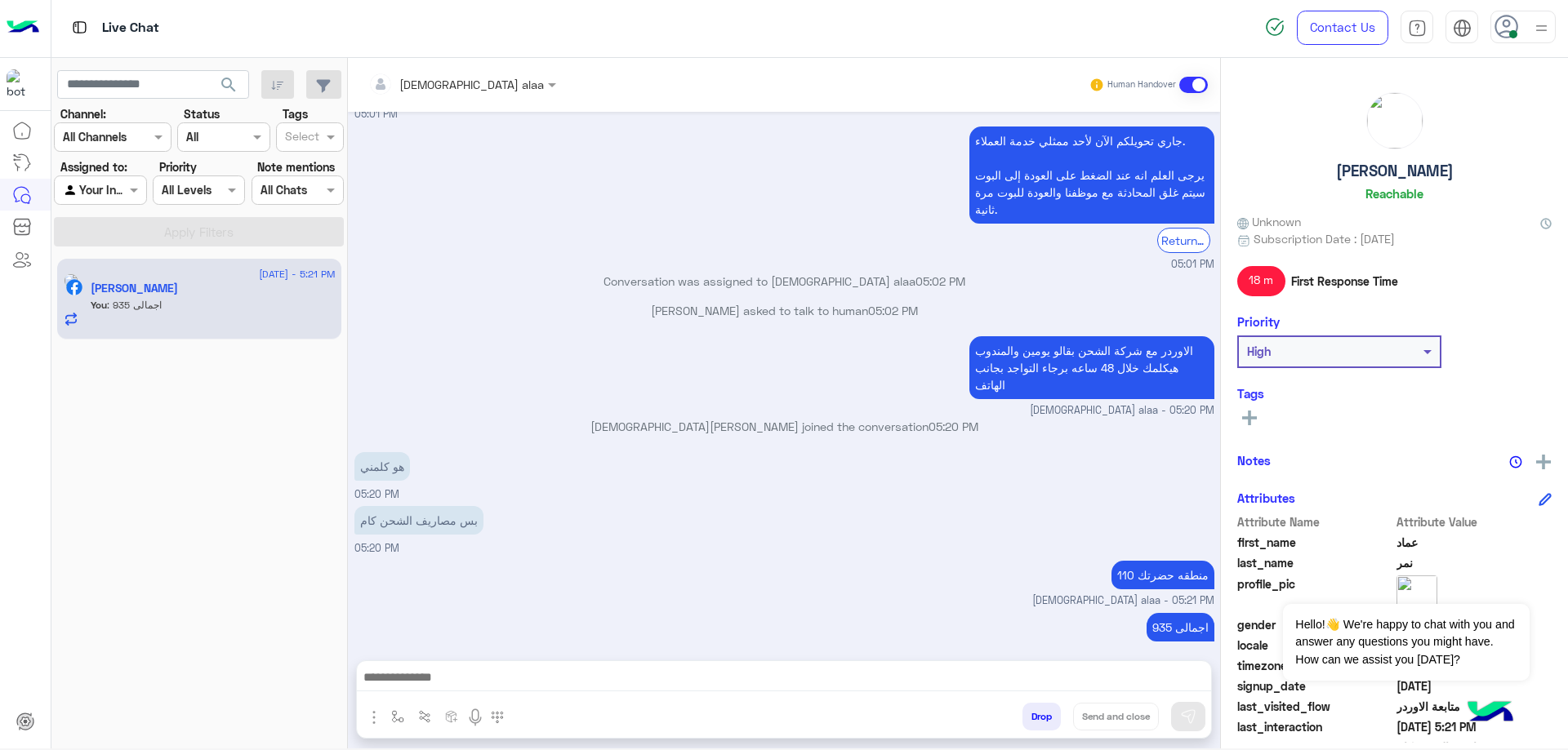
click at [1043, 709] on button "Drop" at bounding box center [1041, 716] width 38 height 28
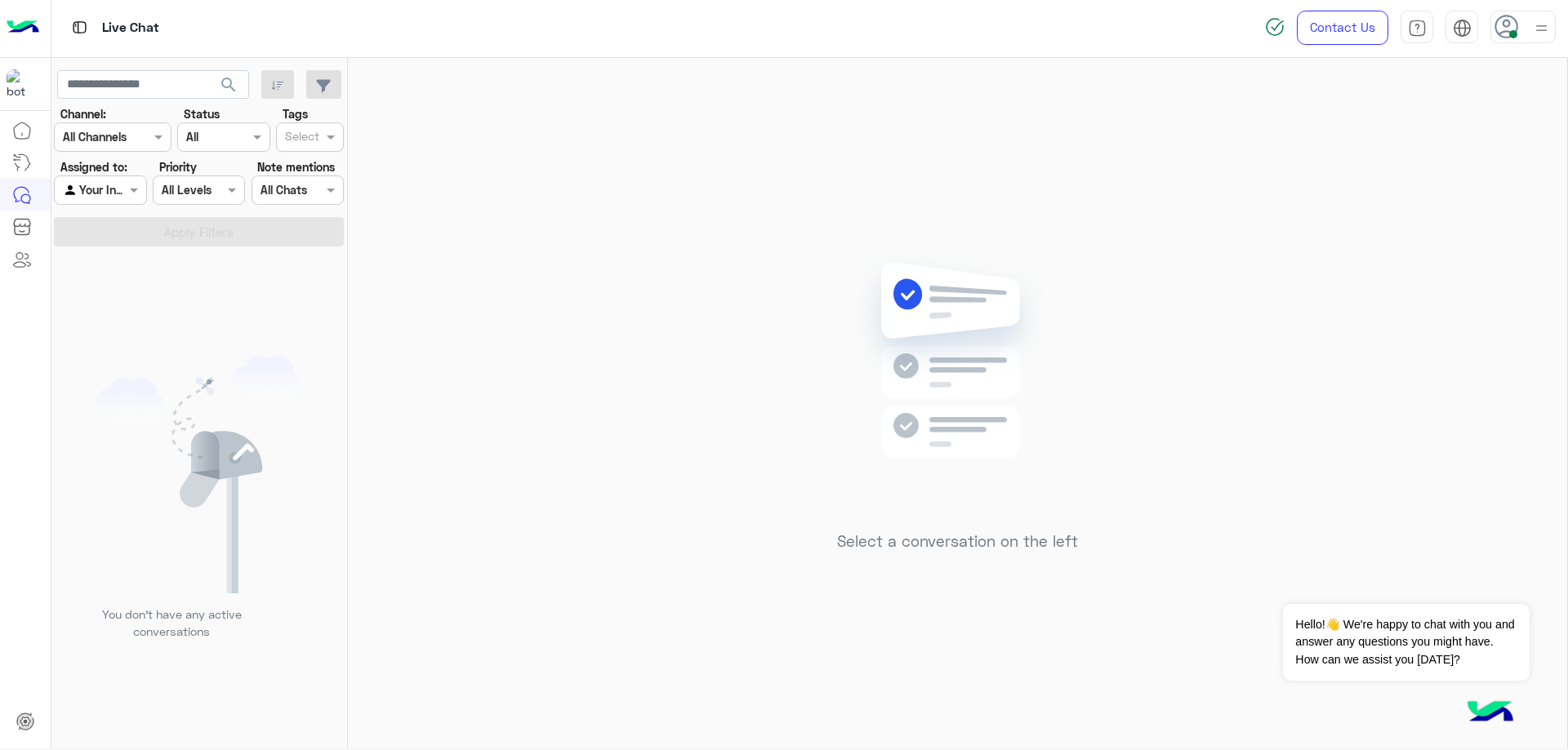
click at [1510, 35] on span at bounding box center [1513, 34] width 8 height 8
click at [1488, 238] on label "Offline" at bounding box center [1454, 230] width 178 height 29
